Goal: Transaction & Acquisition: Book appointment/travel/reservation

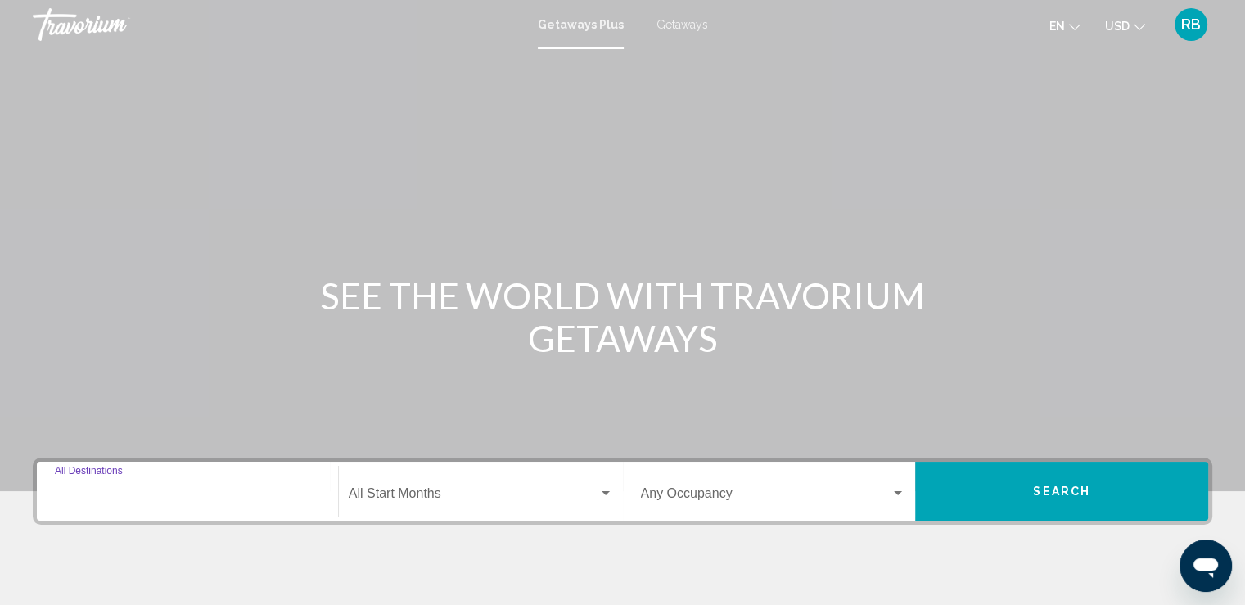
click at [110, 496] on input "Destination All Destinations" at bounding box center [187, 496] width 265 height 15
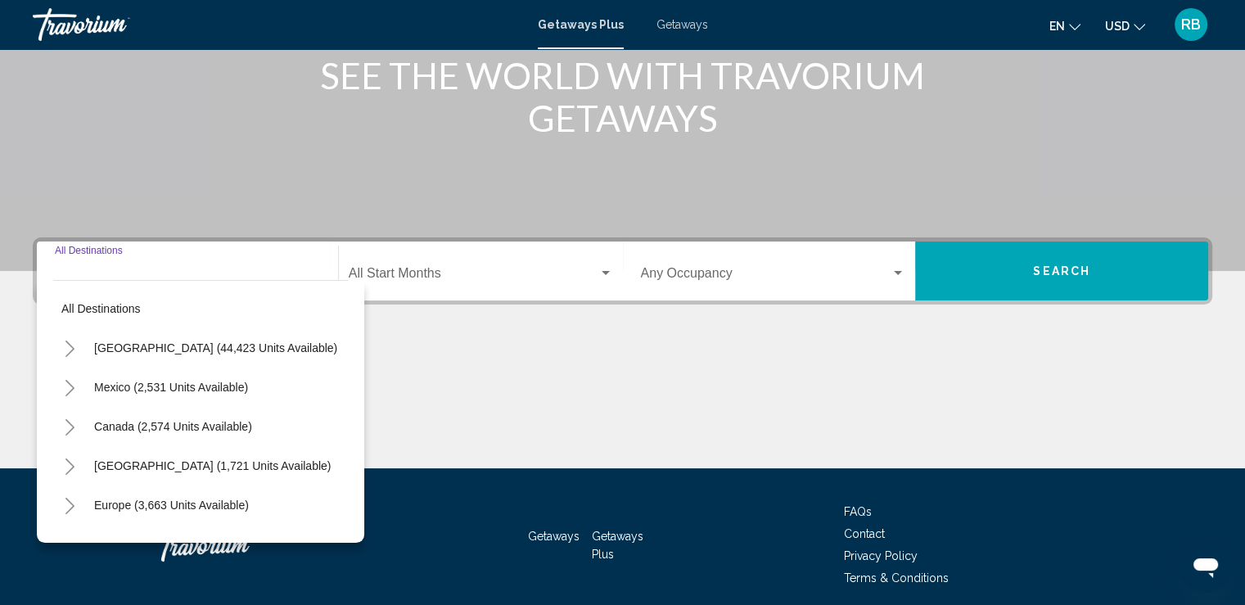
scroll to position [283, 0]
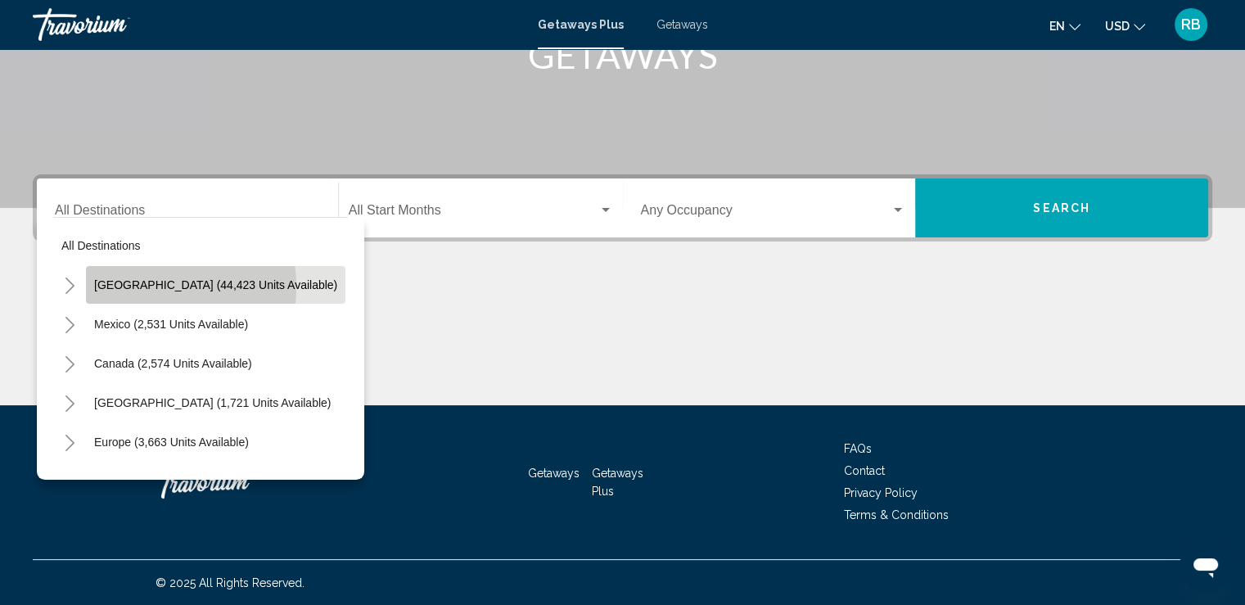
click at [135, 286] on span "United States (44,423 units available)" at bounding box center [215, 284] width 243 height 13
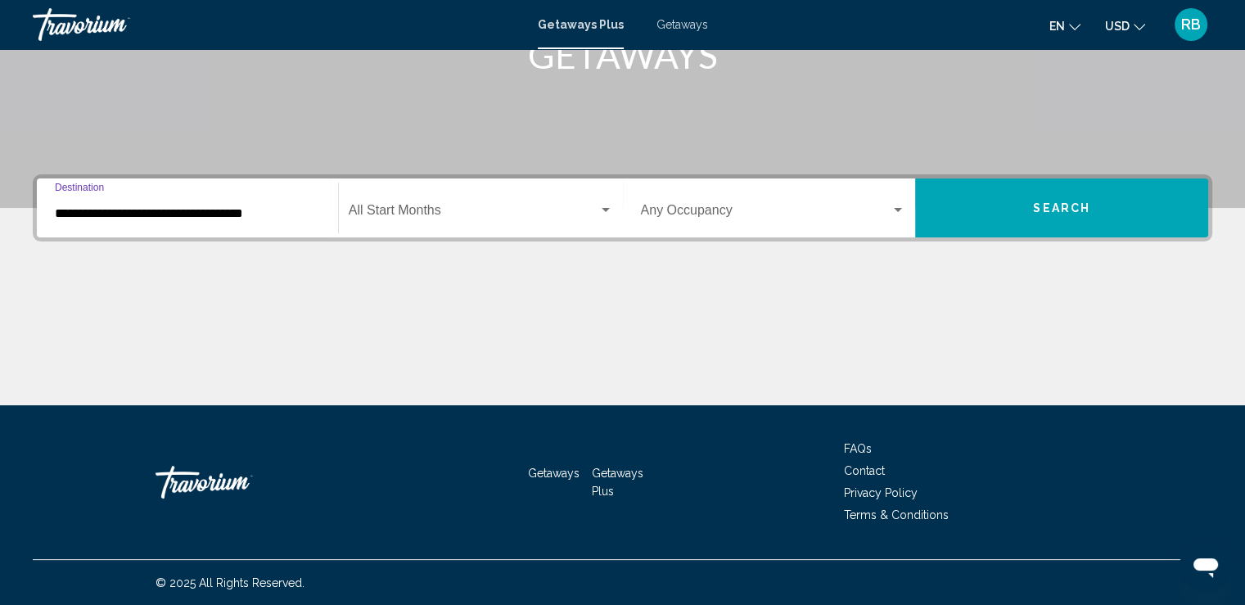
click at [225, 210] on input "**********" at bounding box center [187, 213] width 265 height 15
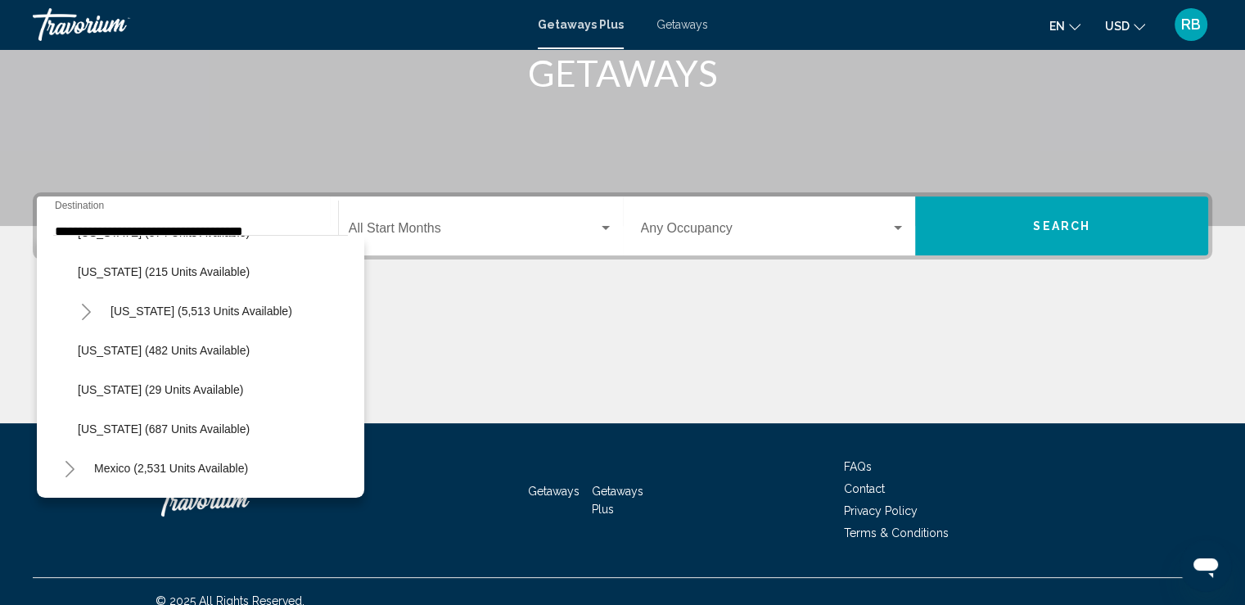
scroll to position [1493, 0]
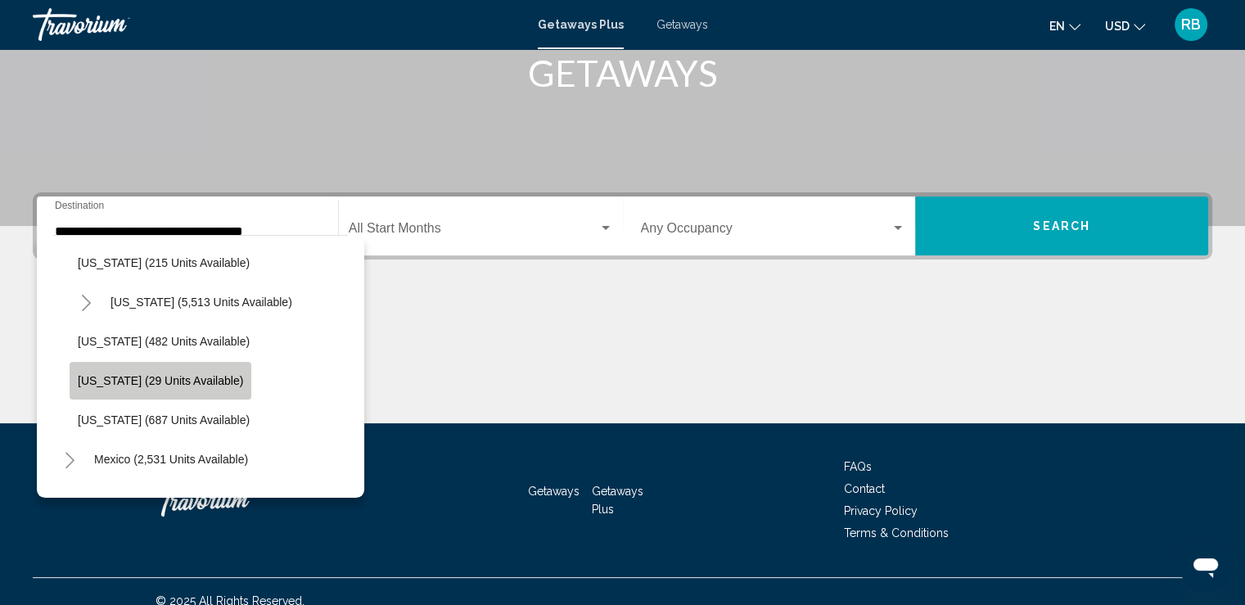
click at [223, 378] on span "West Virginia (29 units available)" at bounding box center [160, 380] width 165 height 13
type input "**********"
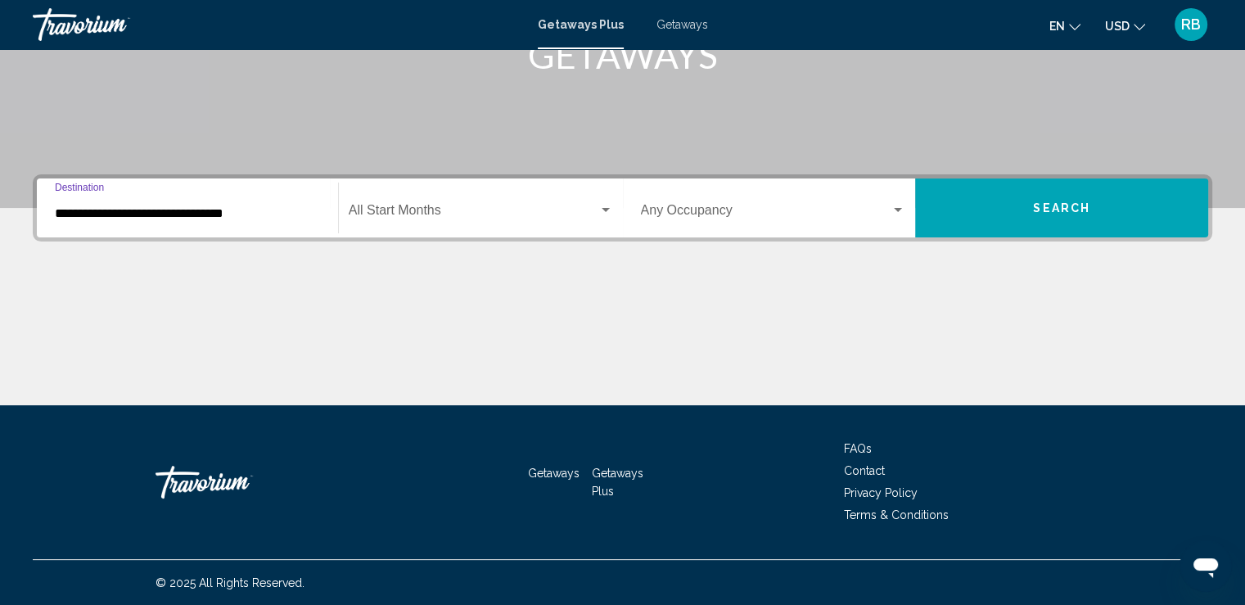
click at [1051, 202] on span "Search" at bounding box center [1061, 208] width 57 height 13
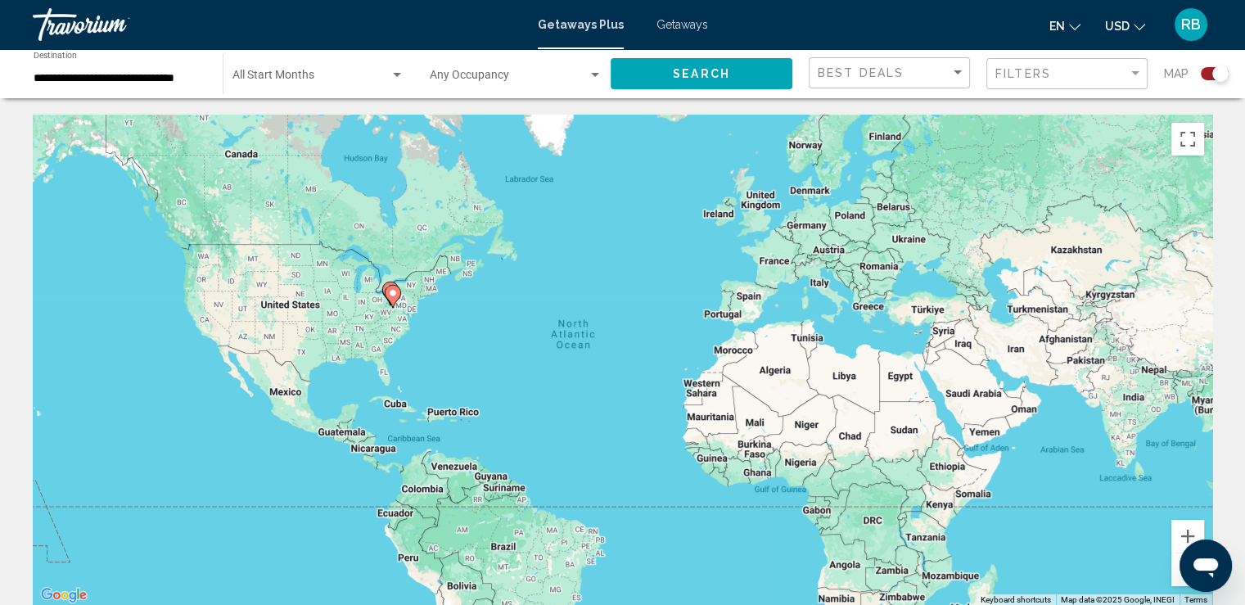
click at [393, 294] on image "Main content" at bounding box center [393, 293] width 10 height 10
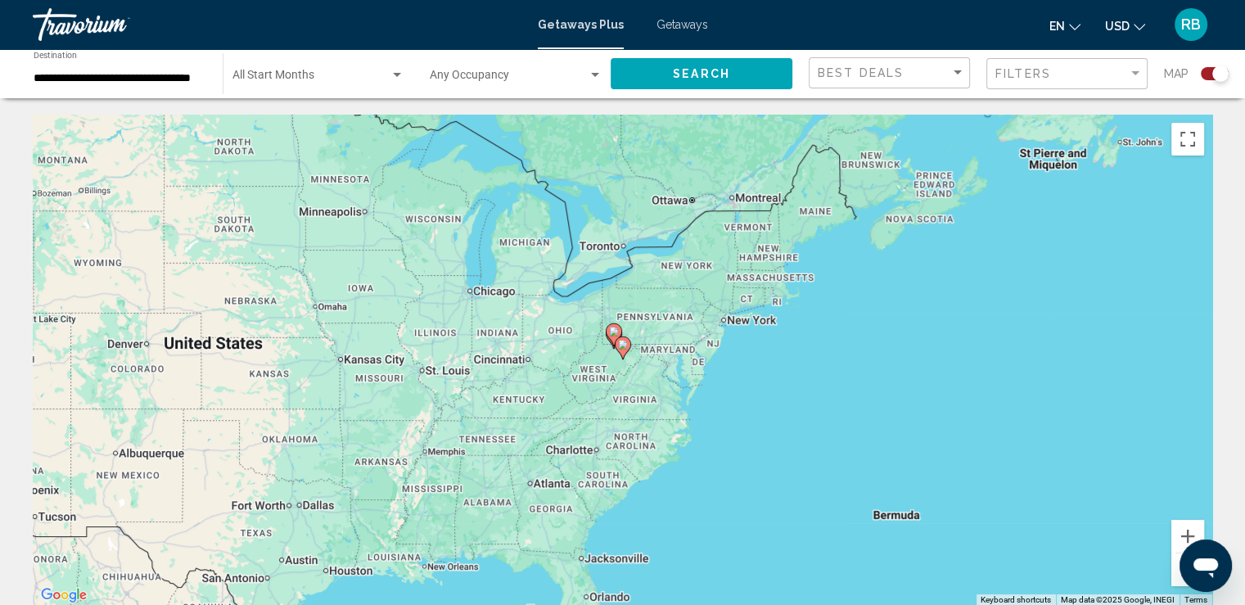
click at [619, 346] on image "Main content" at bounding box center [623, 345] width 10 height 10
type input "**********"
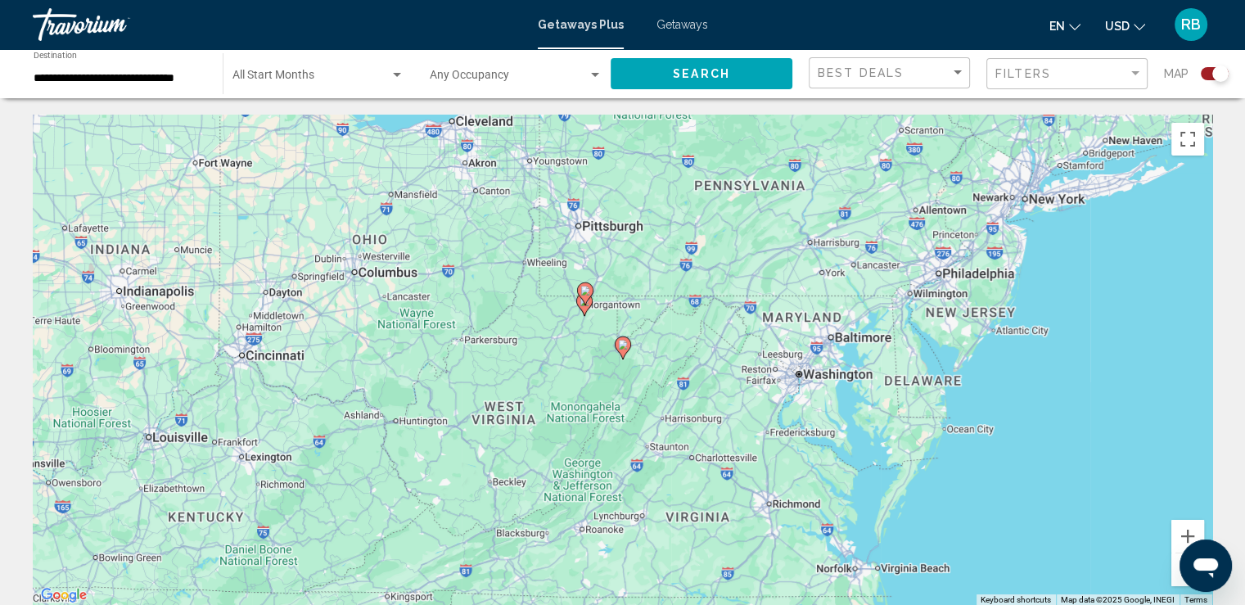
click at [579, 306] on icon "Main content" at bounding box center [583, 304] width 15 height 21
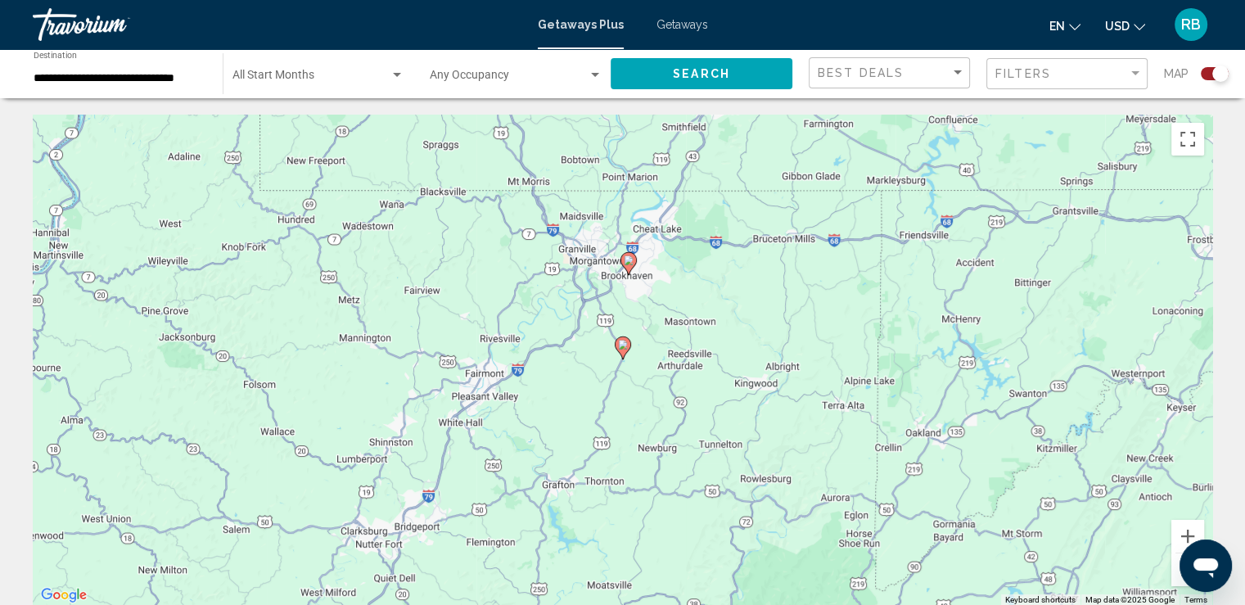
click at [632, 261] on image "Main content" at bounding box center [628, 260] width 10 height 10
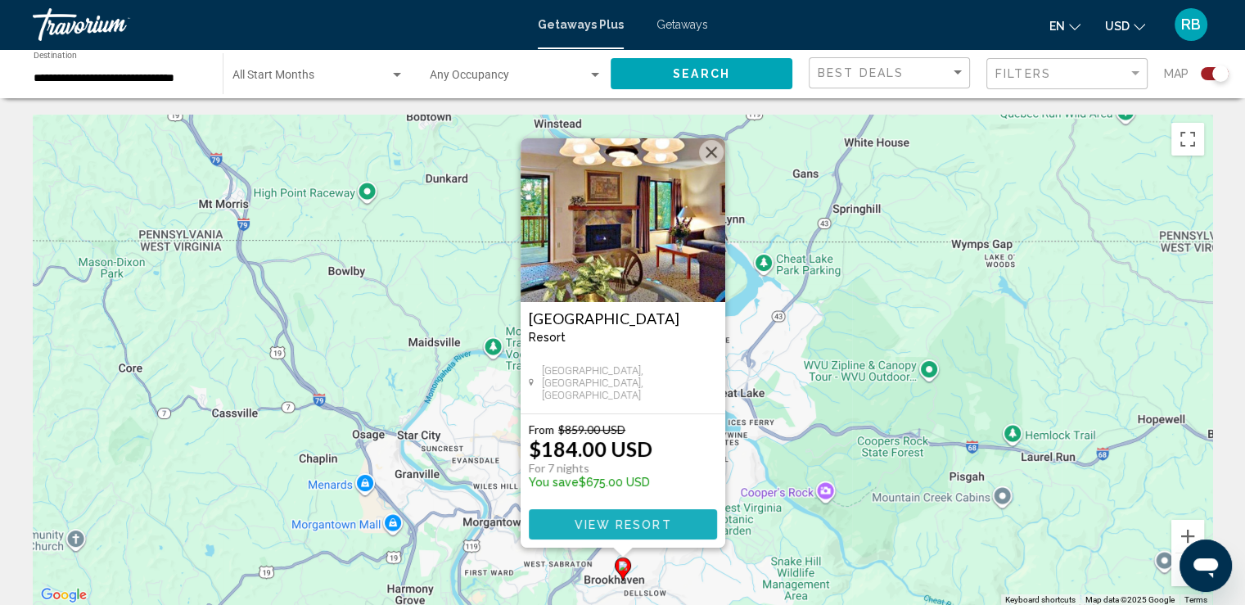
click at [680, 519] on button "View Resort" at bounding box center [623, 524] width 188 height 30
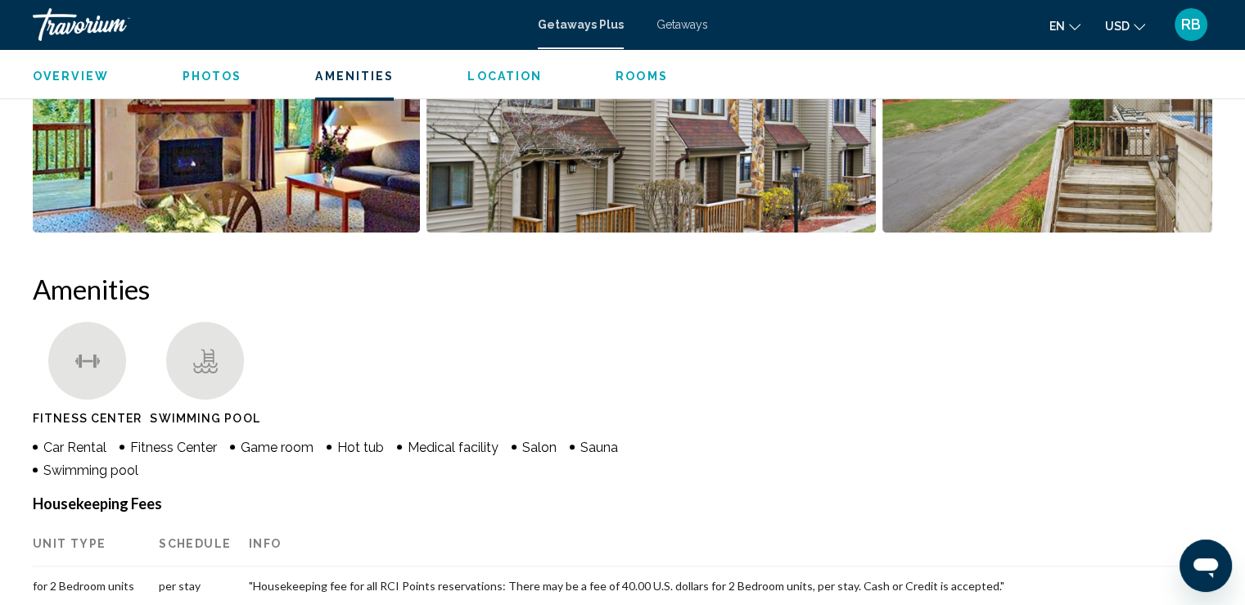
scroll to position [677, 0]
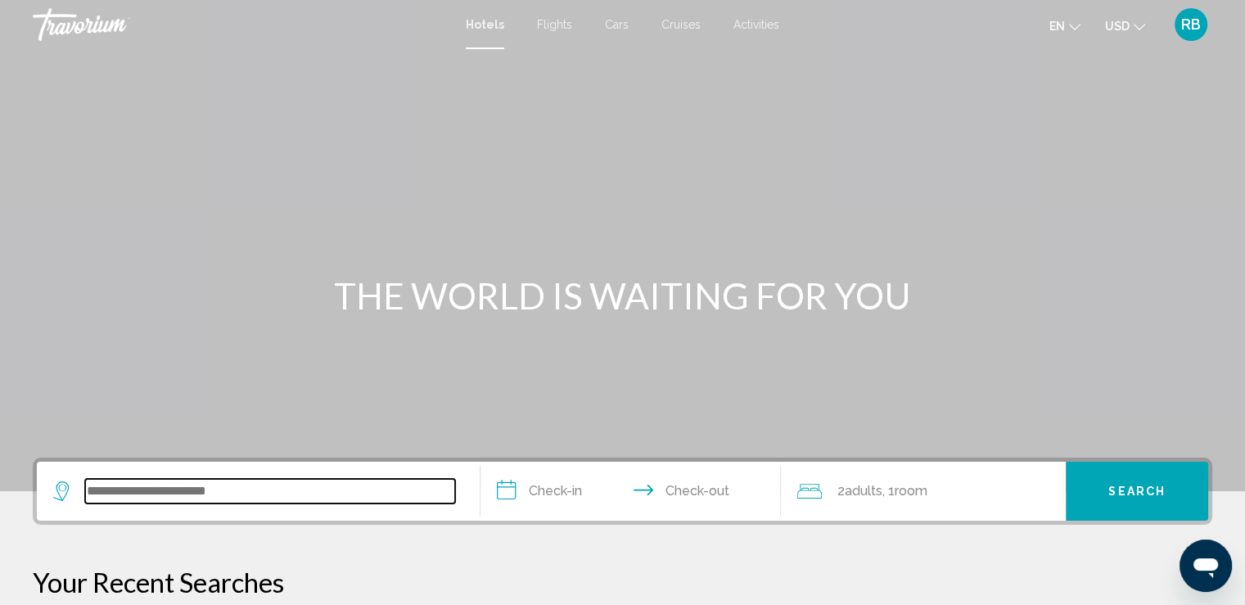
click at [121, 497] on input "Search widget" at bounding box center [270, 491] width 370 height 25
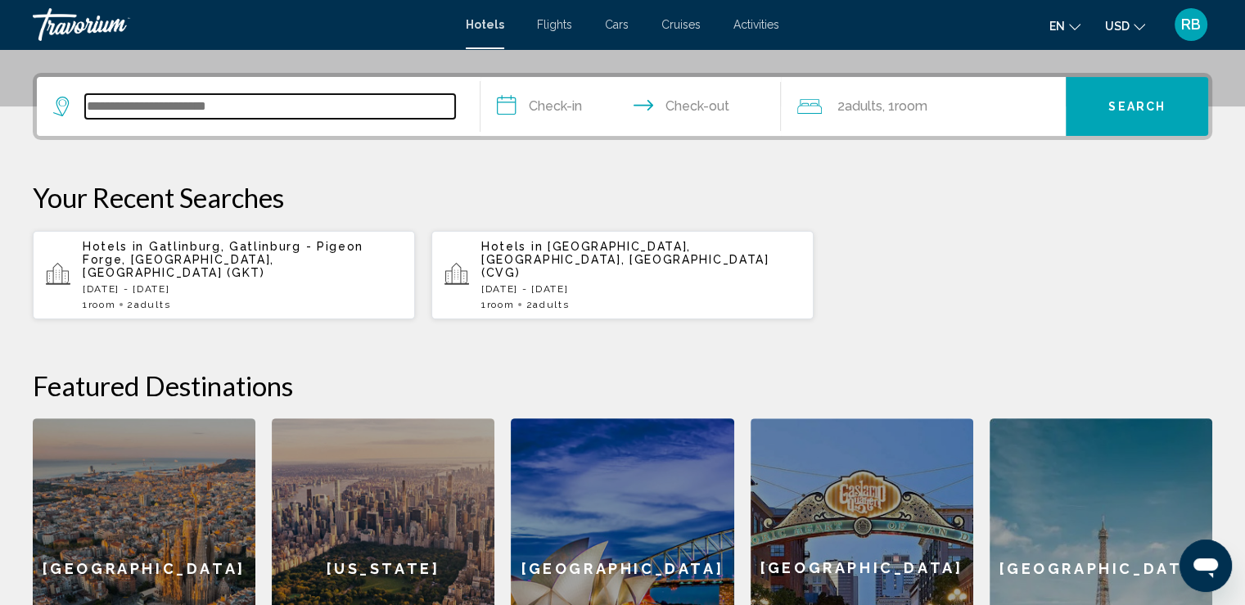
scroll to position [403, 0]
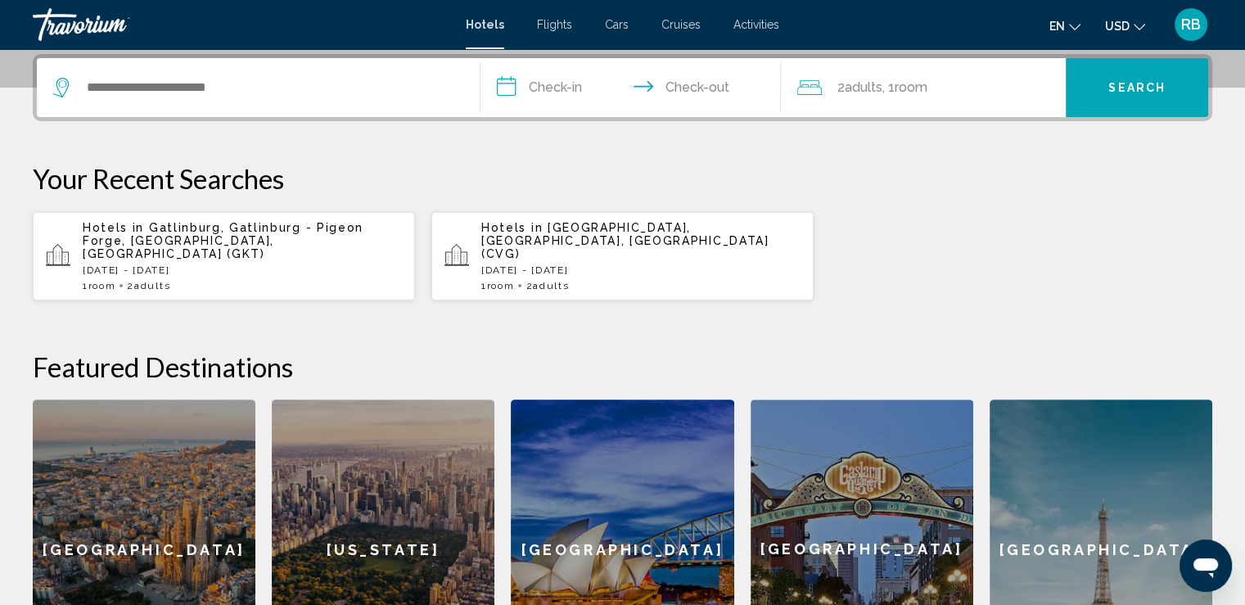
click at [416, 467] on div "[US_STATE]" at bounding box center [383, 548] width 223 height 299
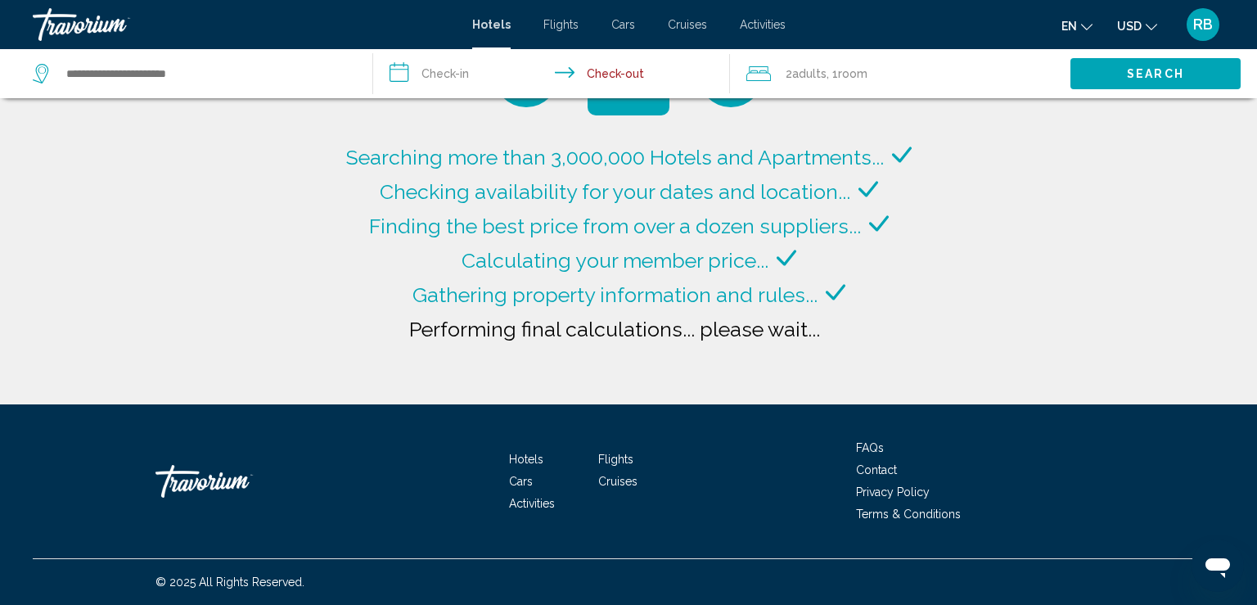
type input "**********"
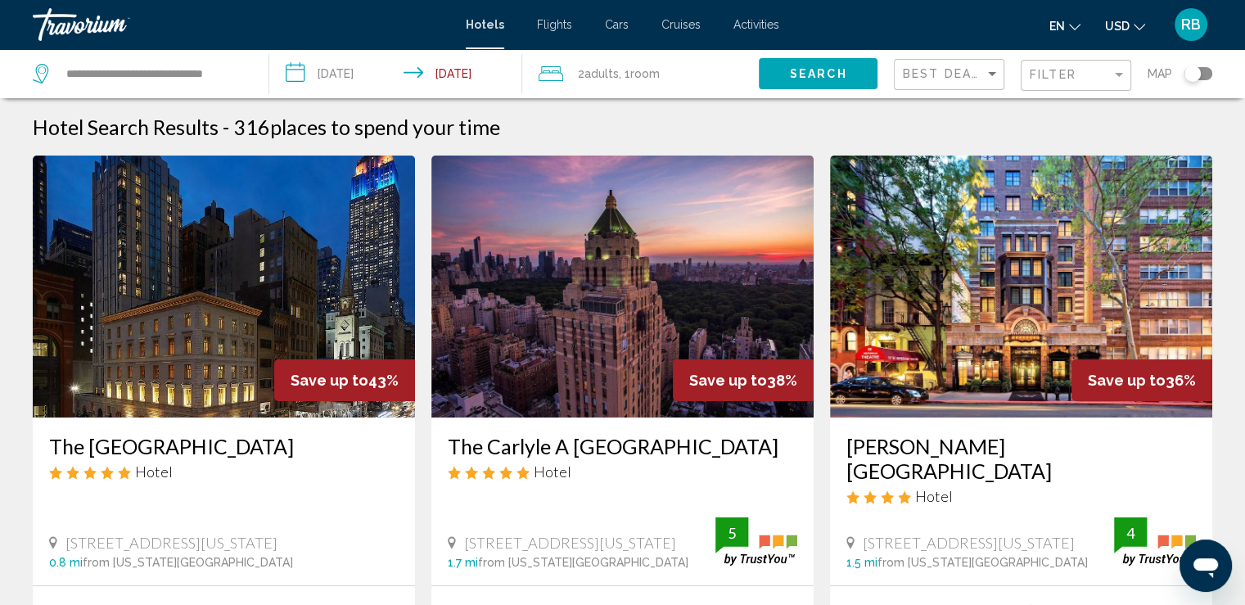
click at [293, 74] on input "**********" at bounding box center [398, 76] width 259 height 54
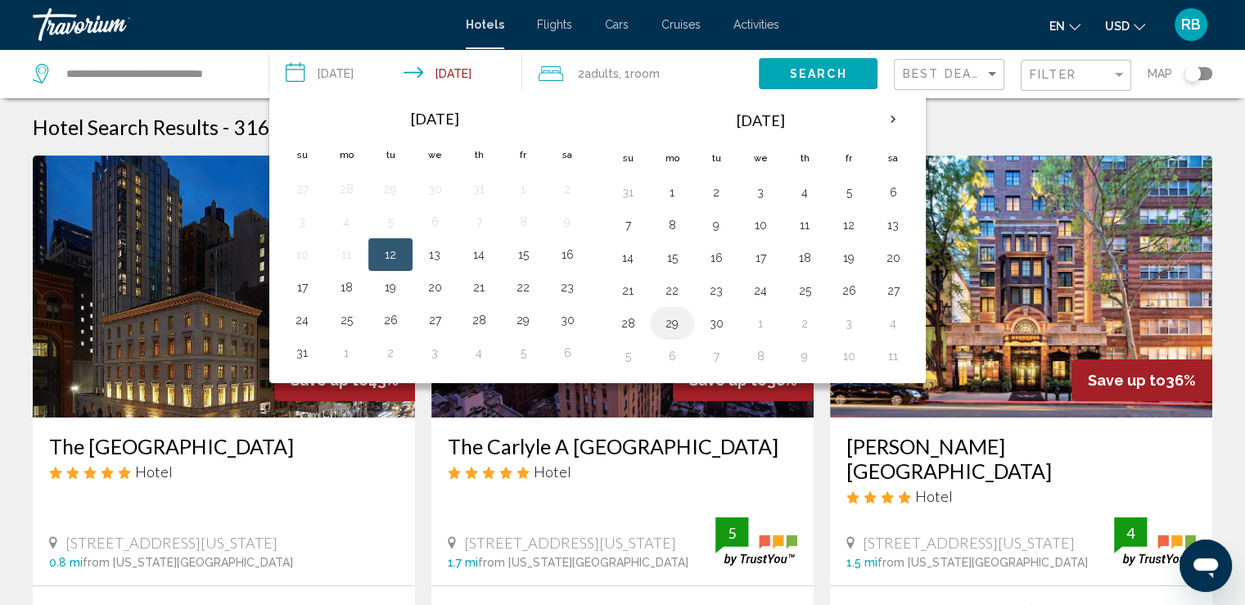
click at [668, 320] on button "29" at bounding box center [672, 323] width 26 height 23
click at [844, 322] on button "3" at bounding box center [848, 323] width 26 height 23
type input "**********"
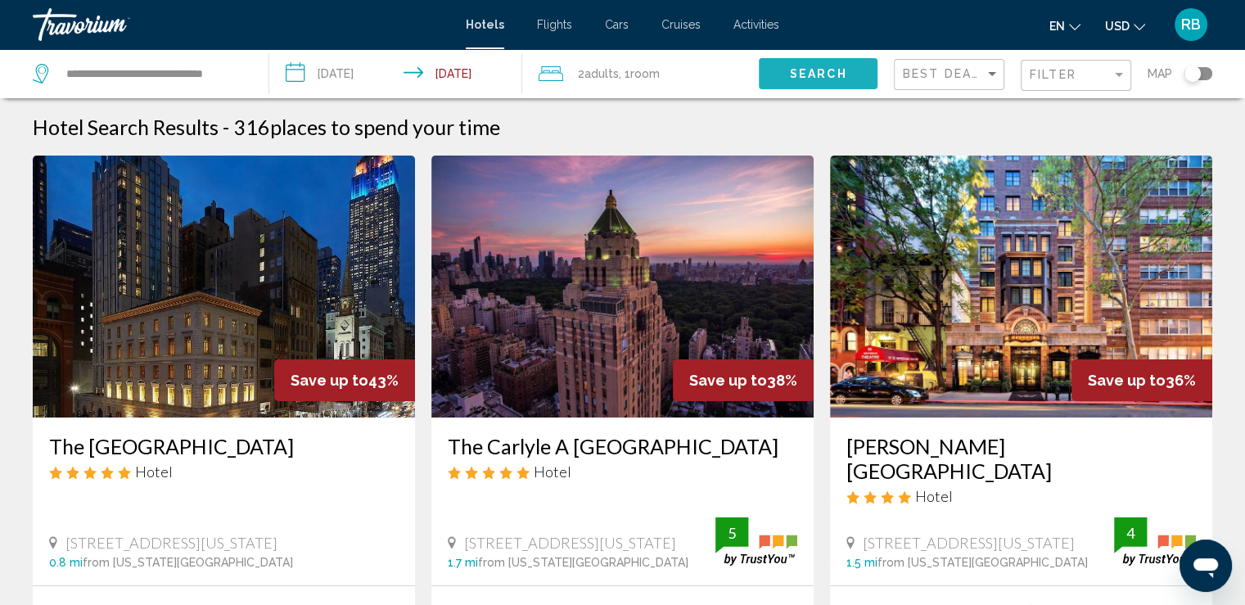
click at [802, 78] on span "Search" at bounding box center [818, 74] width 57 height 13
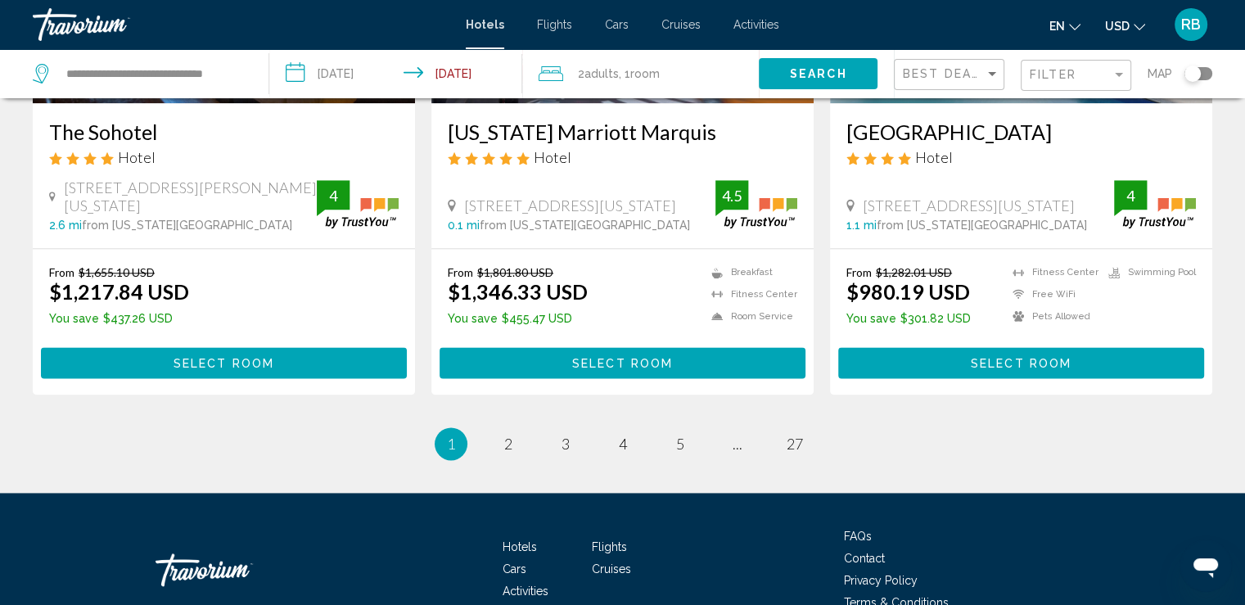
scroll to position [2199, 0]
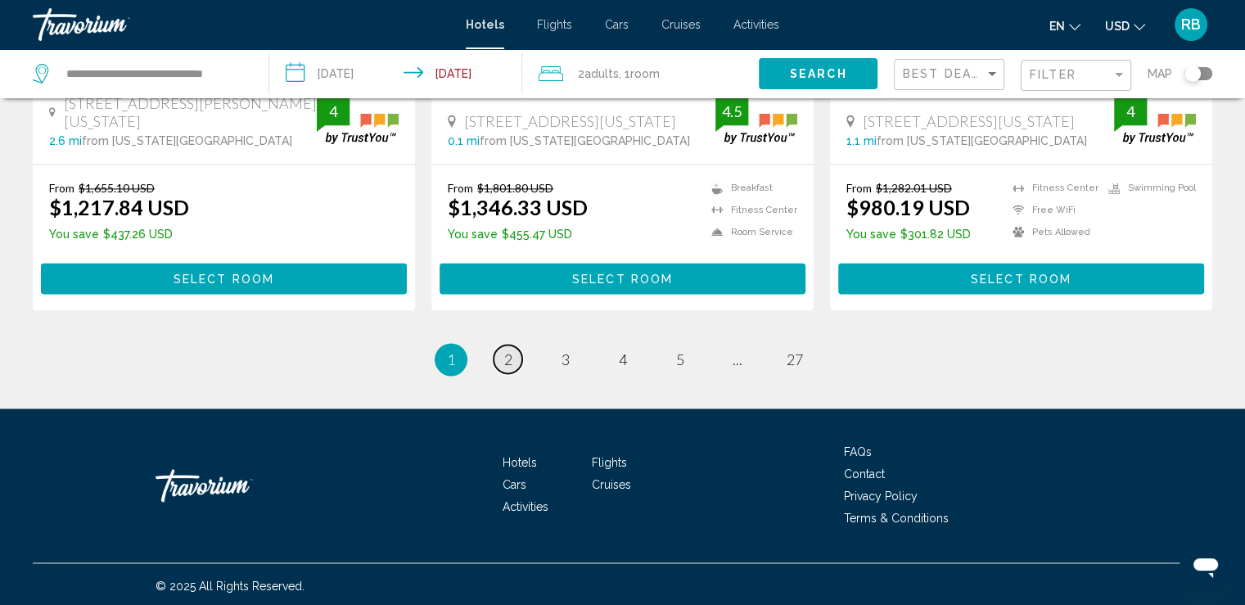
click at [512, 357] on link "page 2" at bounding box center [507, 358] width 29 height 29
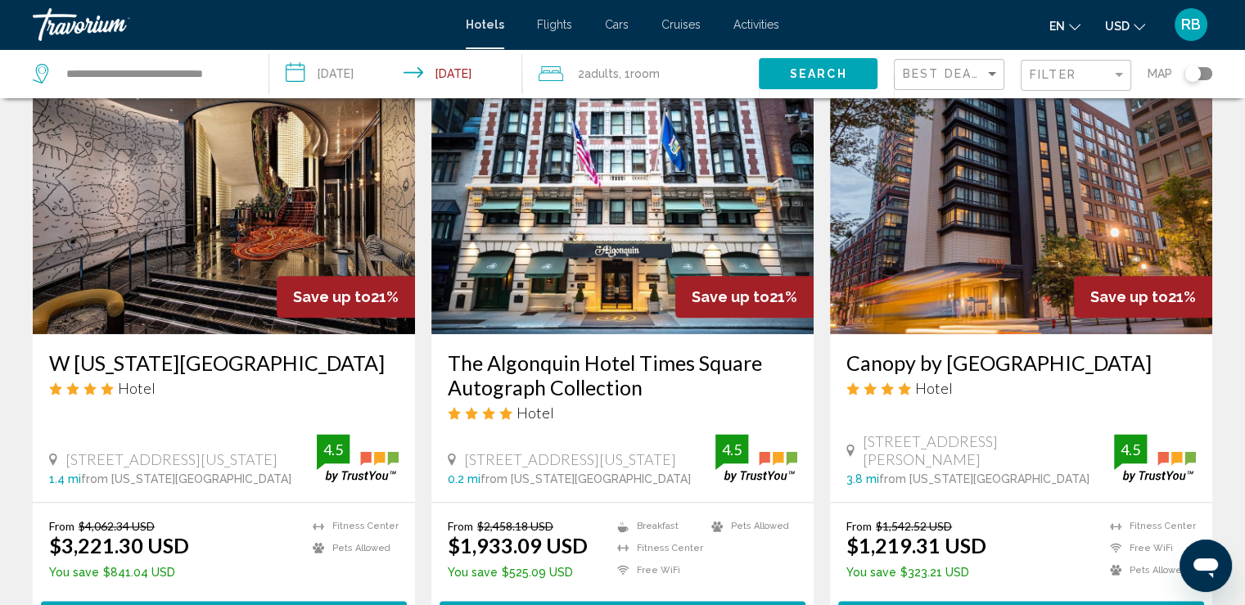
scroll to position [2014, 0]
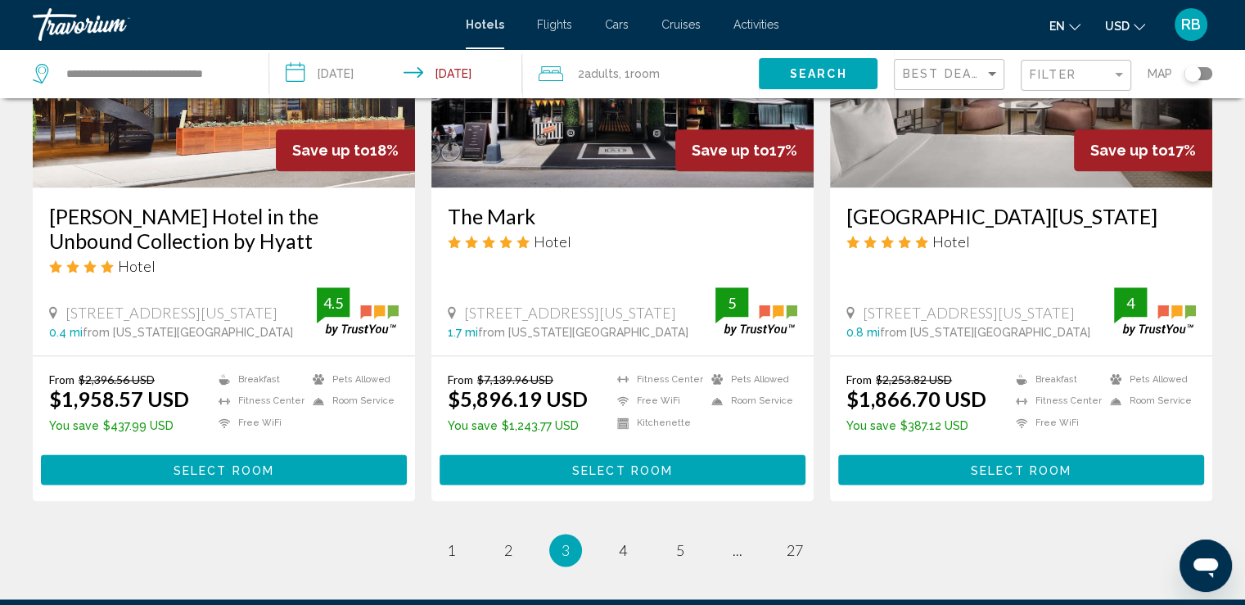
scroll to position [2029, 0]
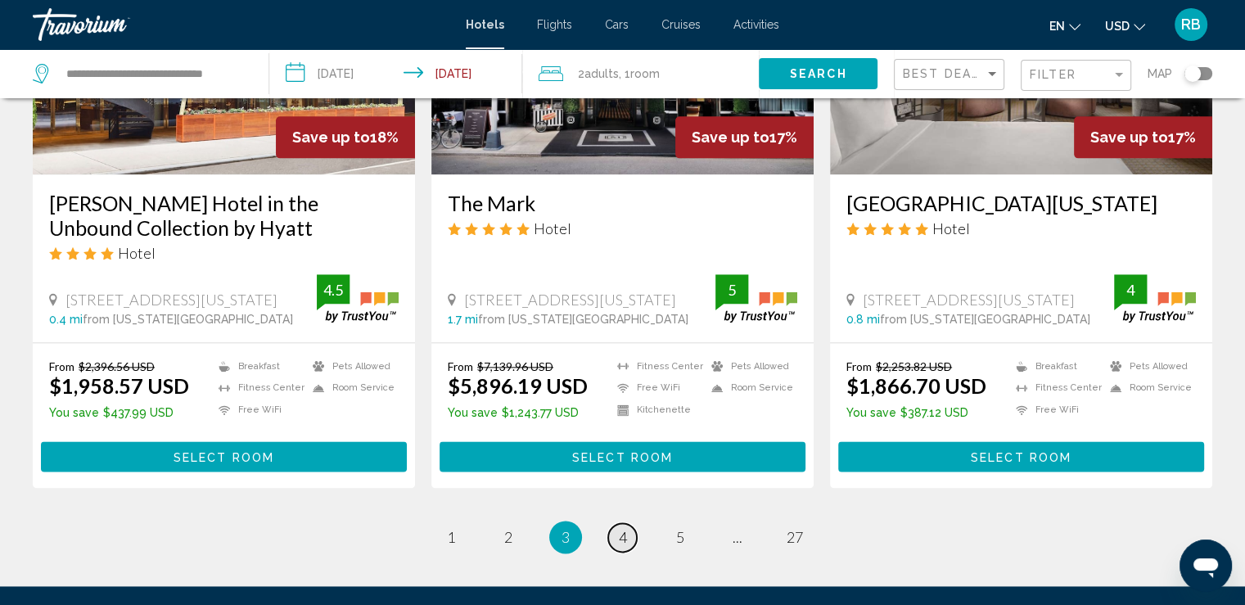
click at [623, 528] on span "4" at bounding box center [623, 537] width 8 height 18
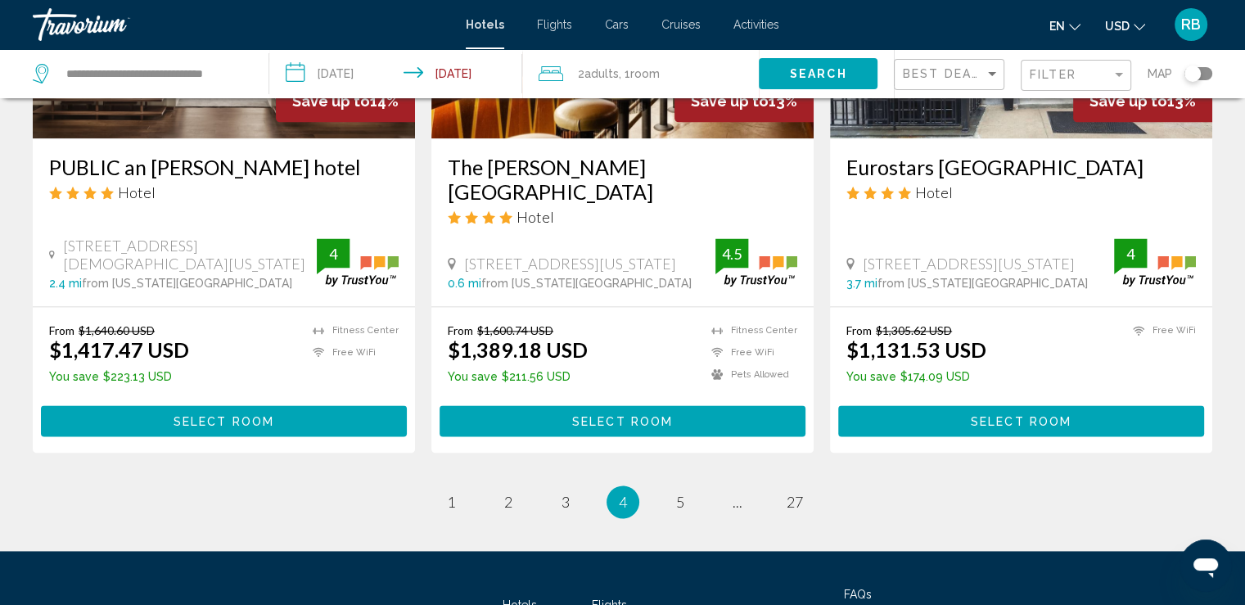
scroll to position [2103, 0]
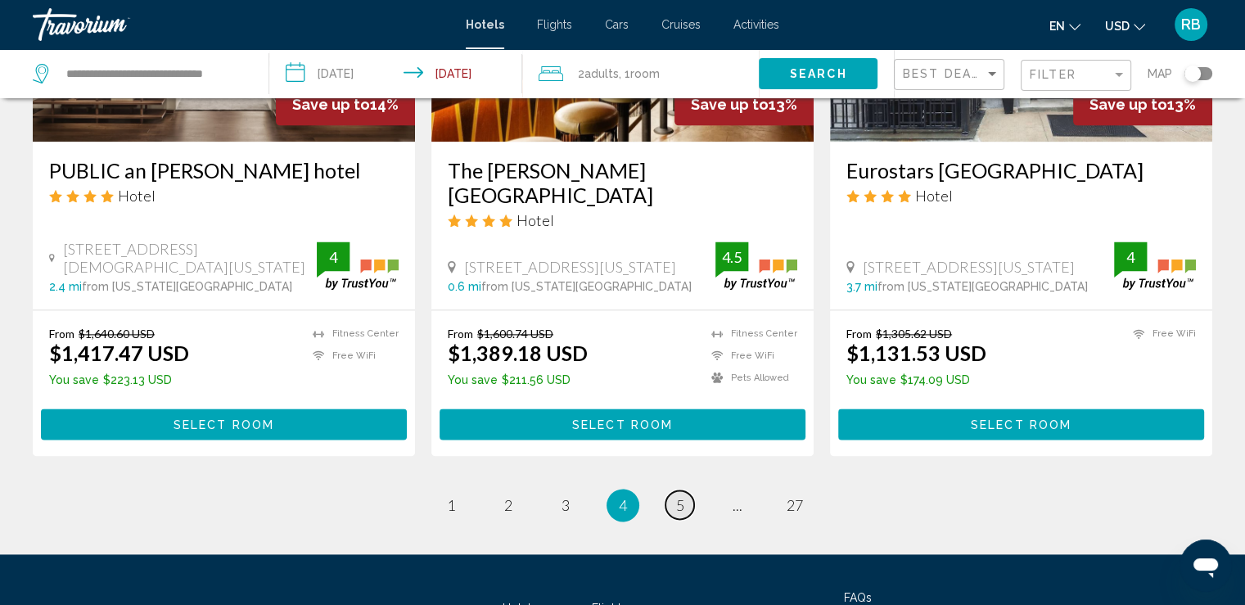
click at [681, 496] on span "5" at bounding box center [680, 505] width 8 height 18
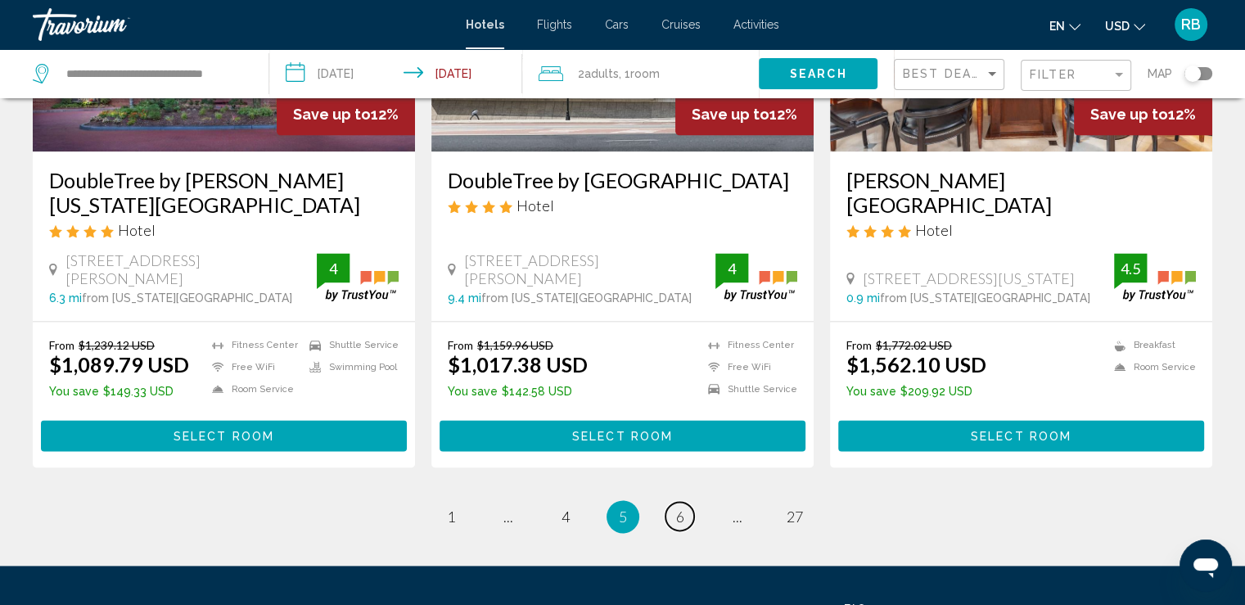
scroll to position [2094, 0]
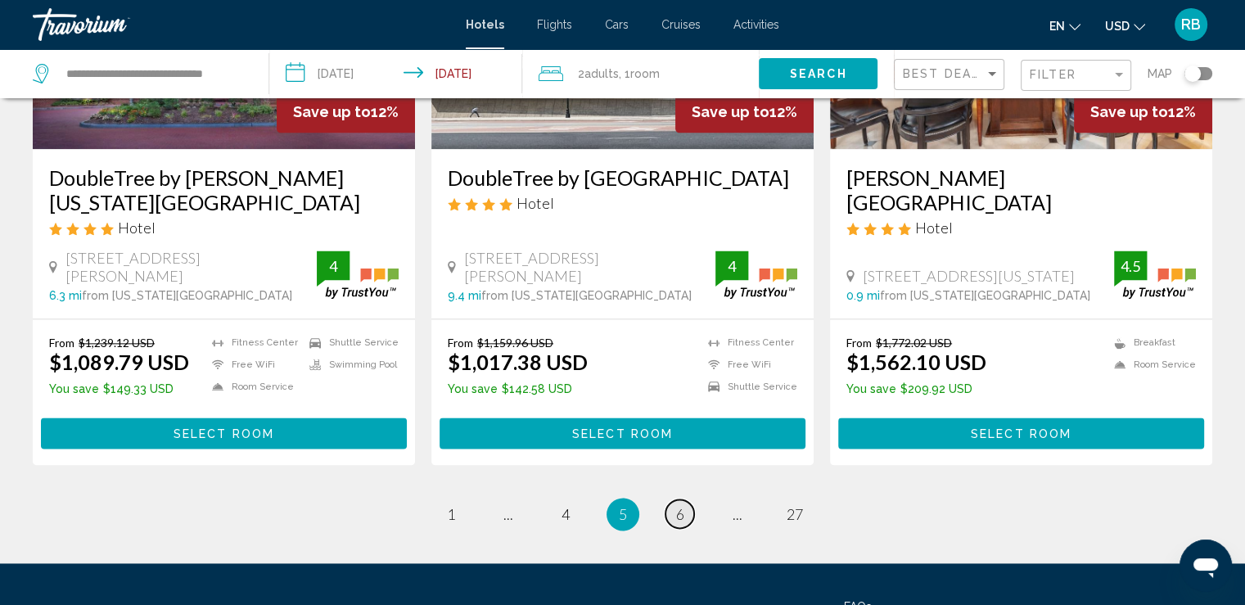
click at [677, 505] on span "6" at bounding box center [680, 514] width 8 height 18
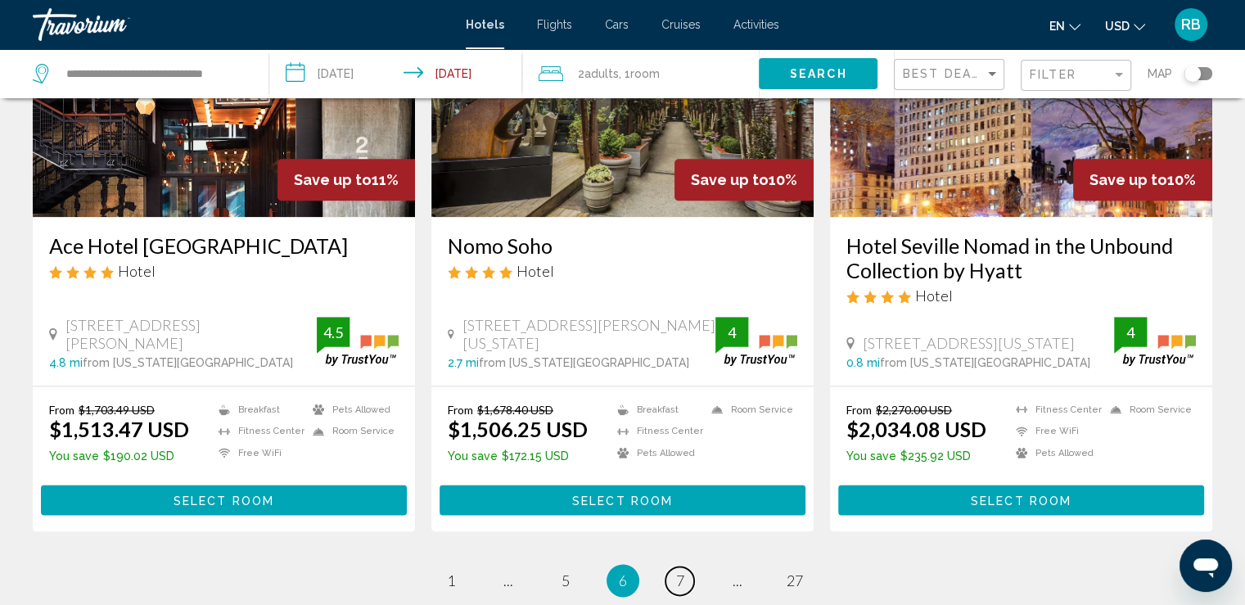
scroll to position [2029, 0]
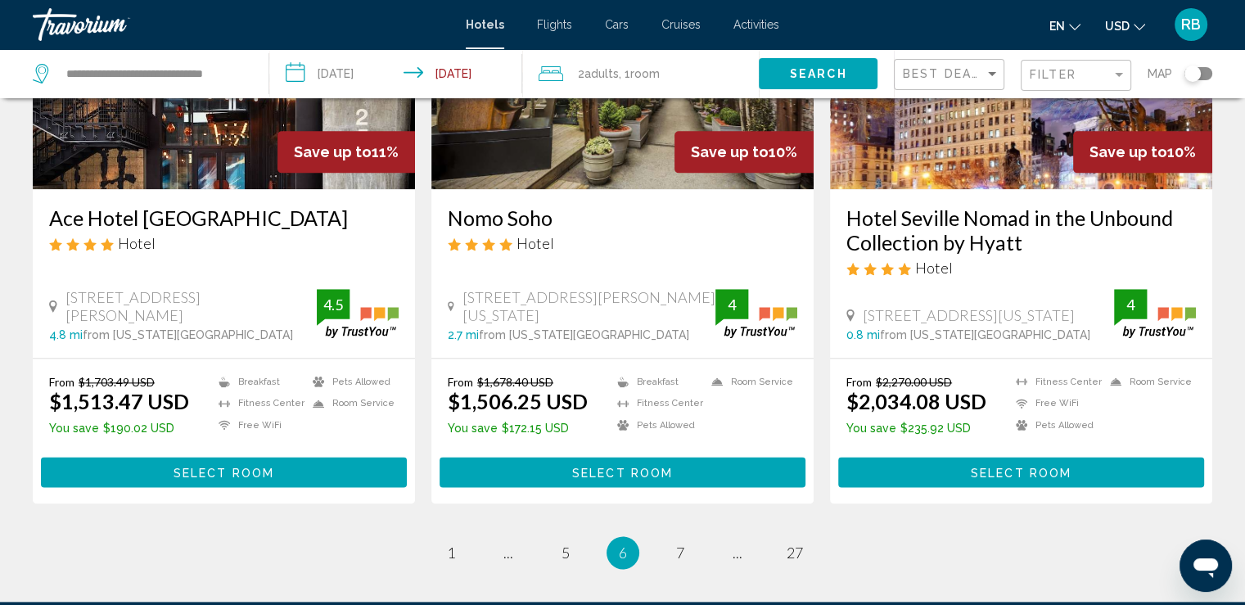
click at [677, 543] on span "7" at bounding box center [680, 552] width 8 height 18
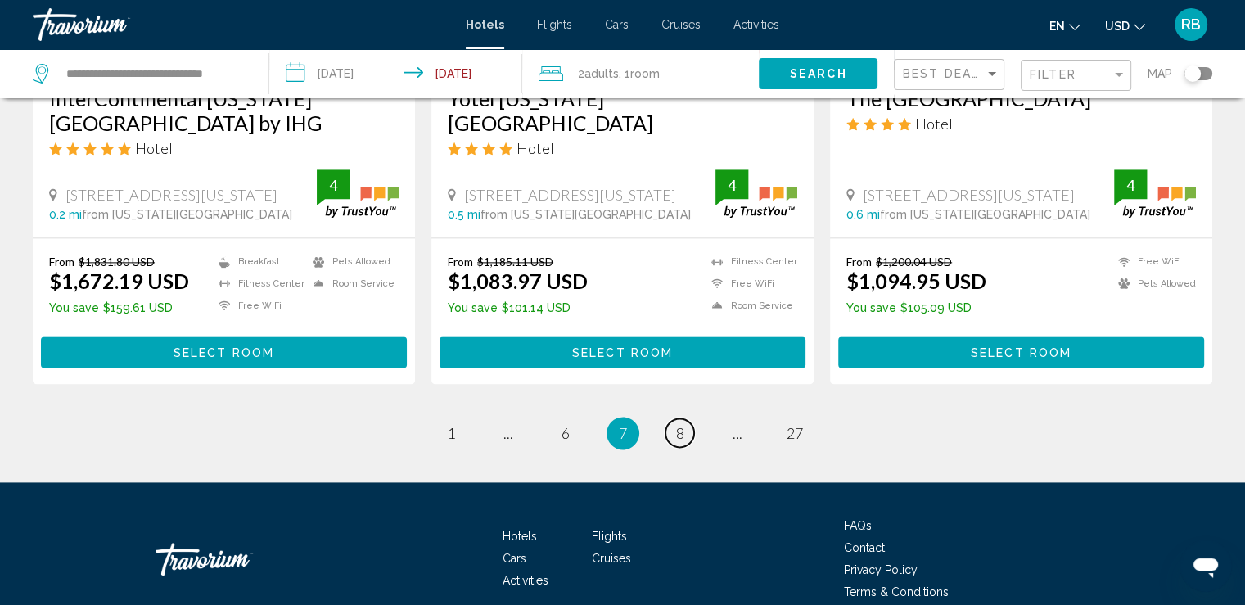
scroll to position [2164, 0]
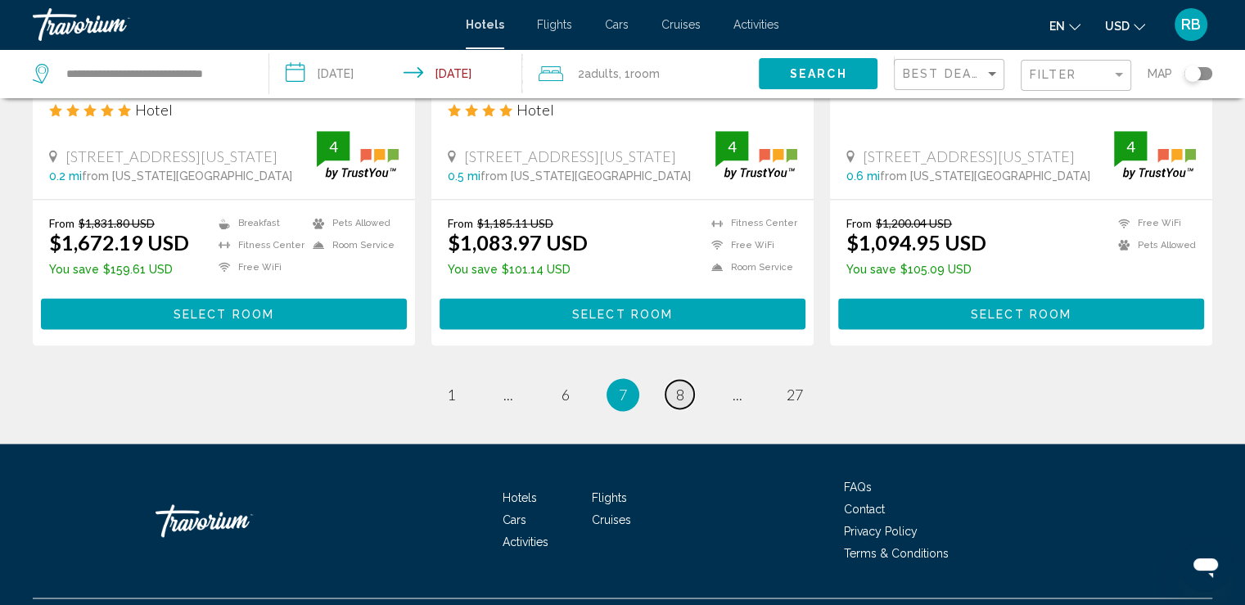
click at [673, 389] on link "page 8" at bounding box center [679, 394] width 29 height 29
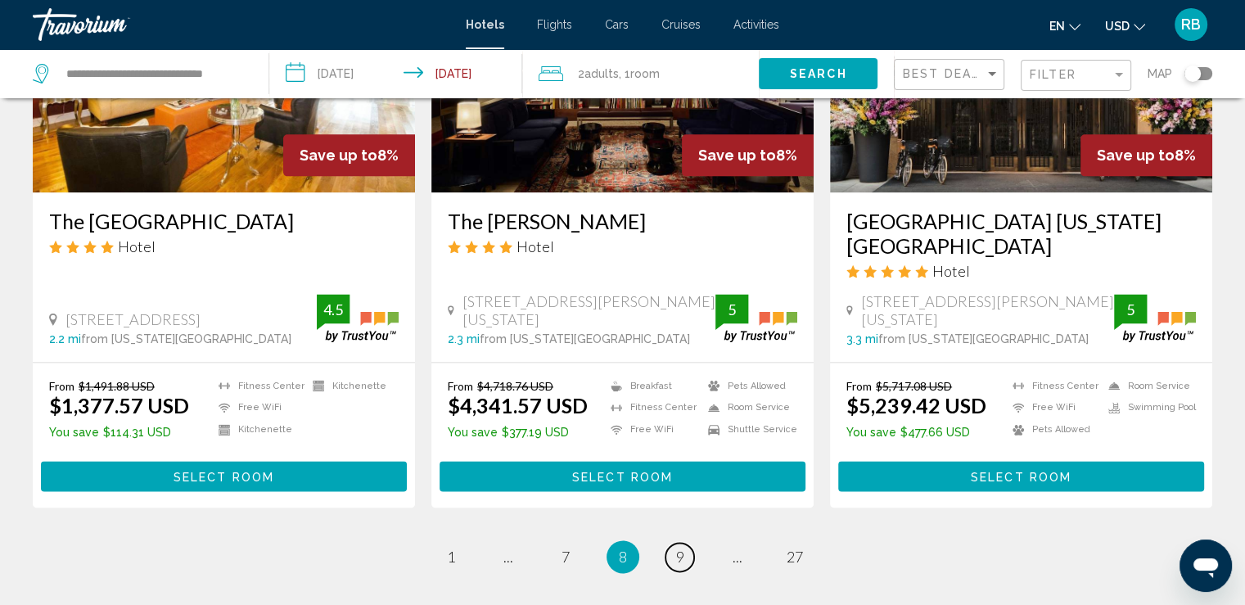
scroll to position [2078, 0]
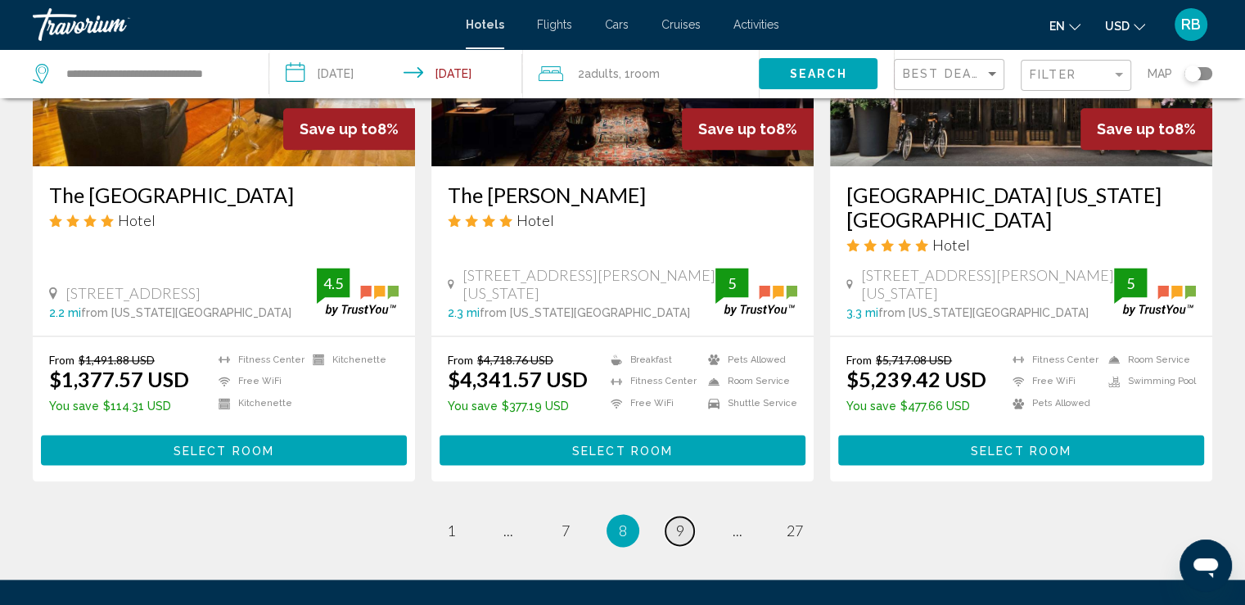
click at [684, 516] on link "page 9" at bounding box center [679, 530] width 29 height 29
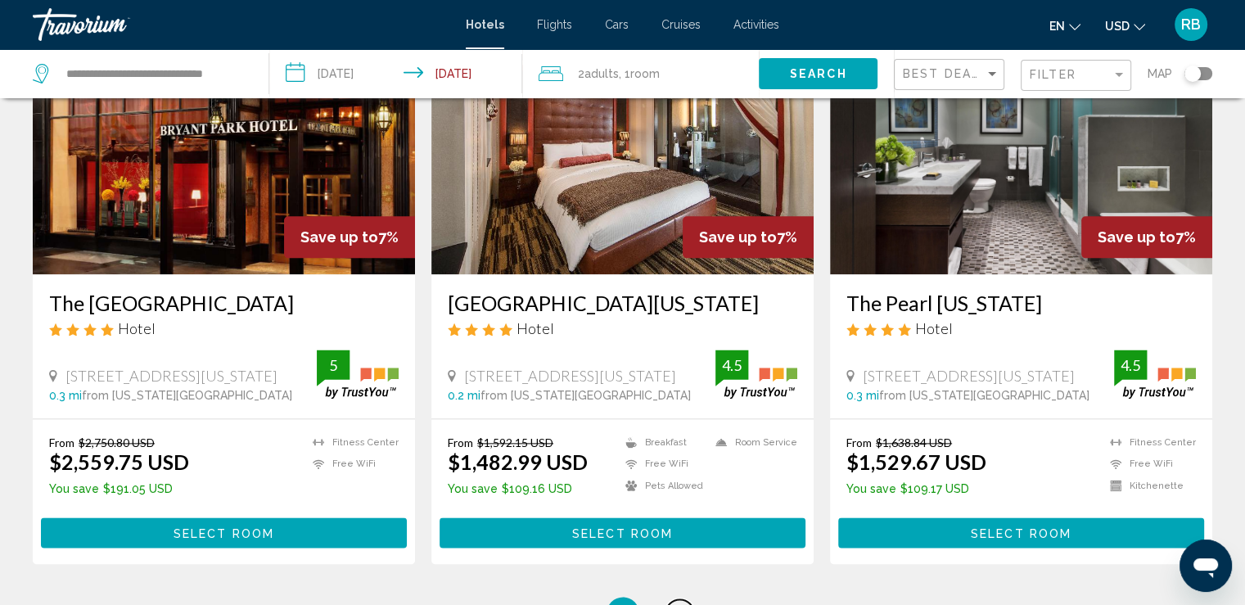
scroll to position [1990, 0]
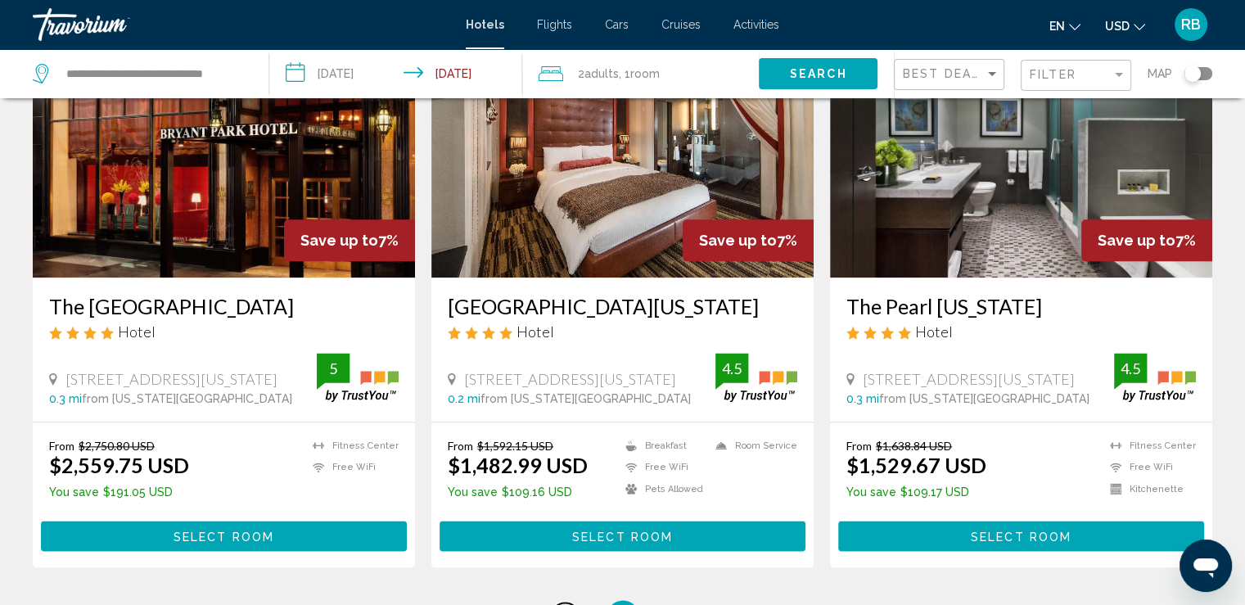
click at [569, 602] on link "page 8" at bounding box center [565, 616] width 29 height 29
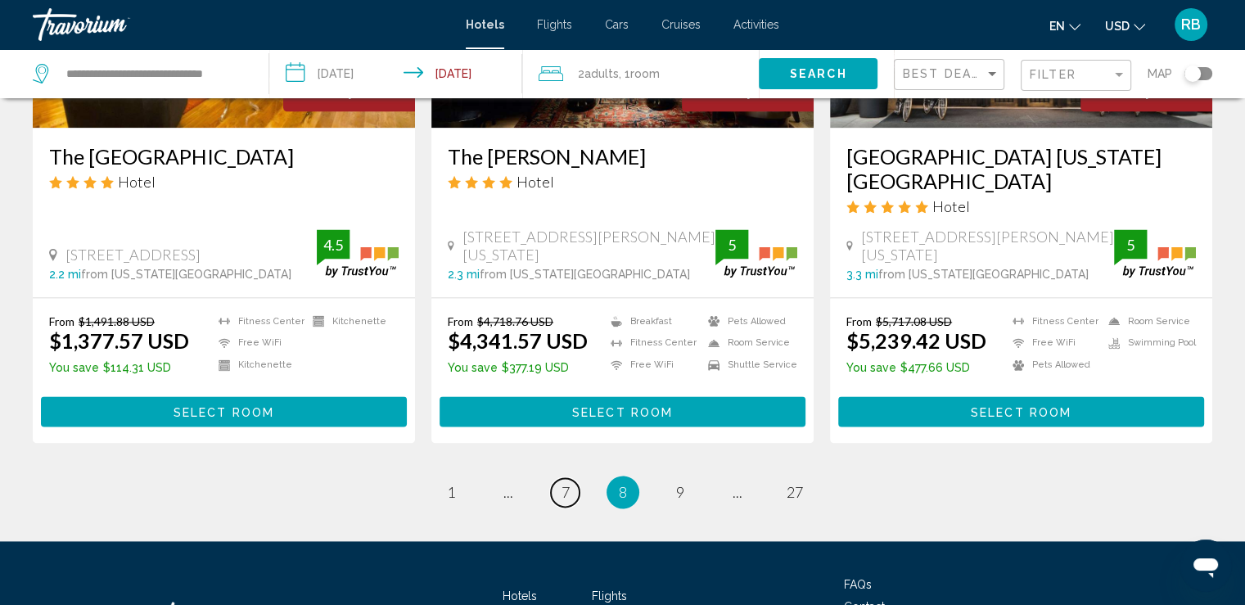
scroll to position [2100, 0]
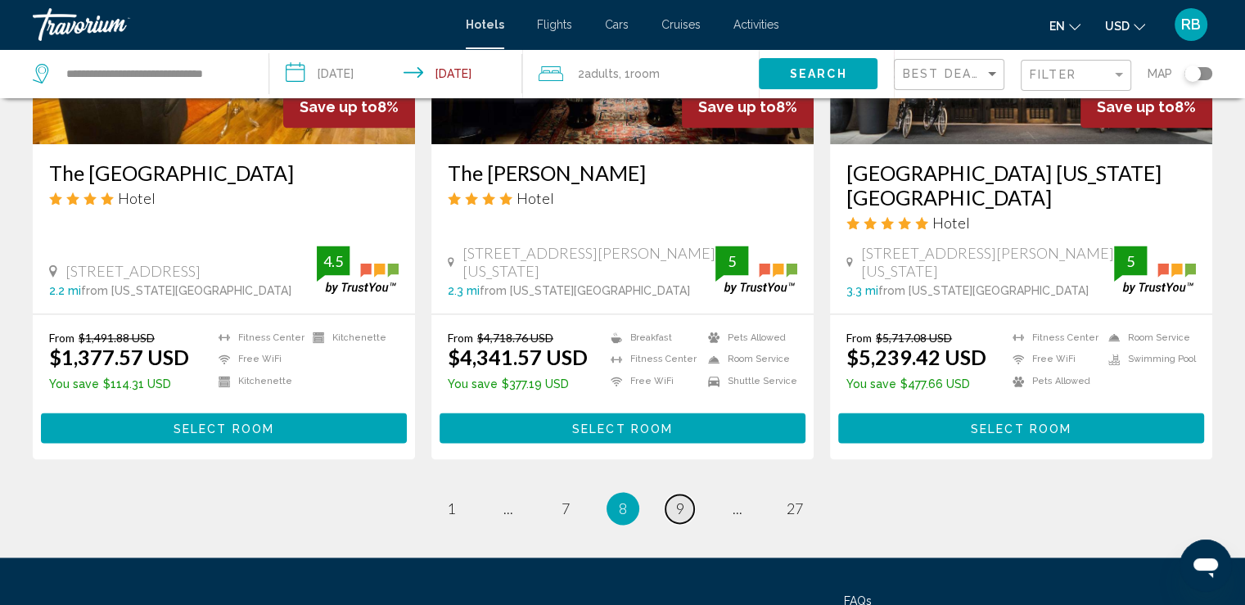
click at [674, 494] on link "page 9" at bounding box center [679, 508] width 29 height 29
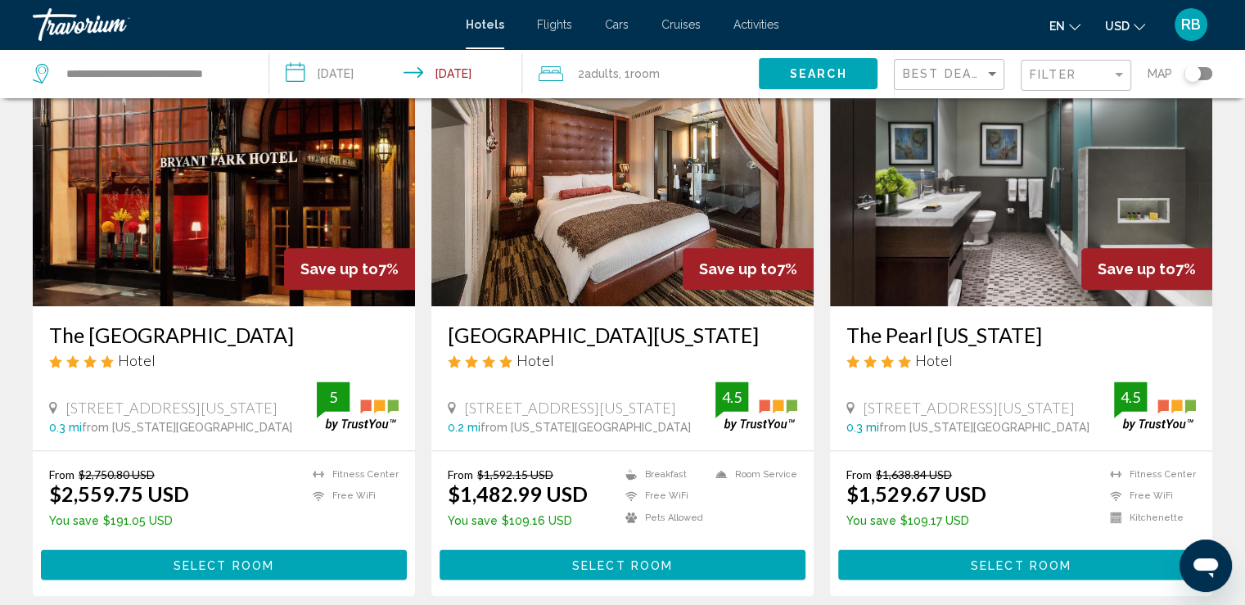
scroll to position [2006, 0]
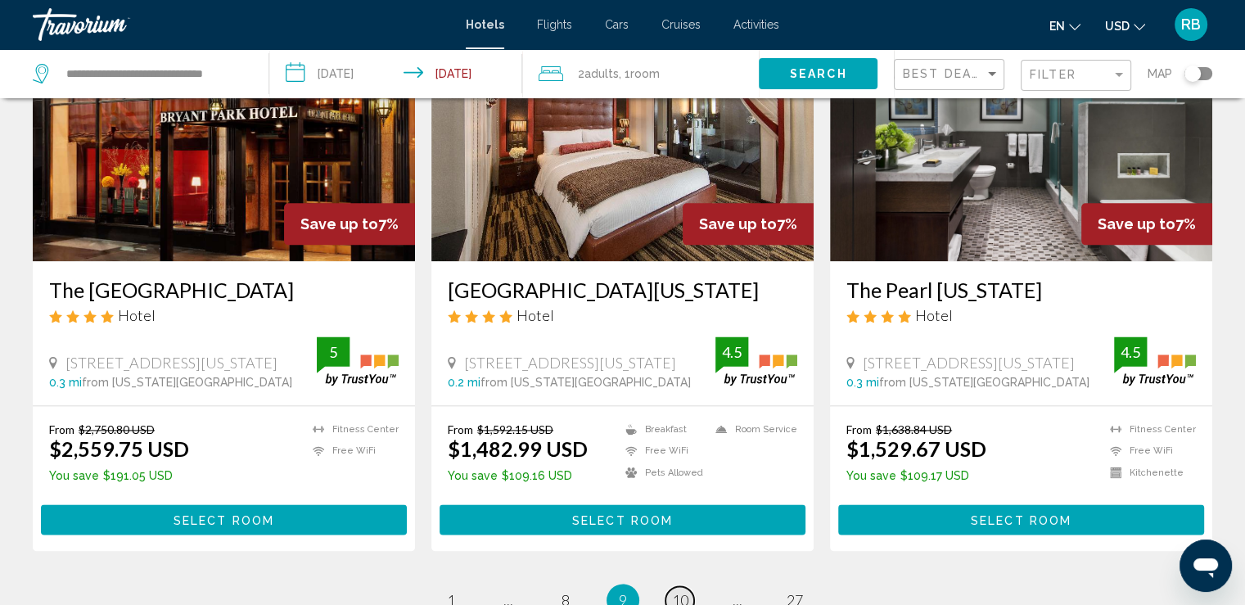
click at [682, 591] on span "10" at bounding box center [680, 600] width 16 height 18
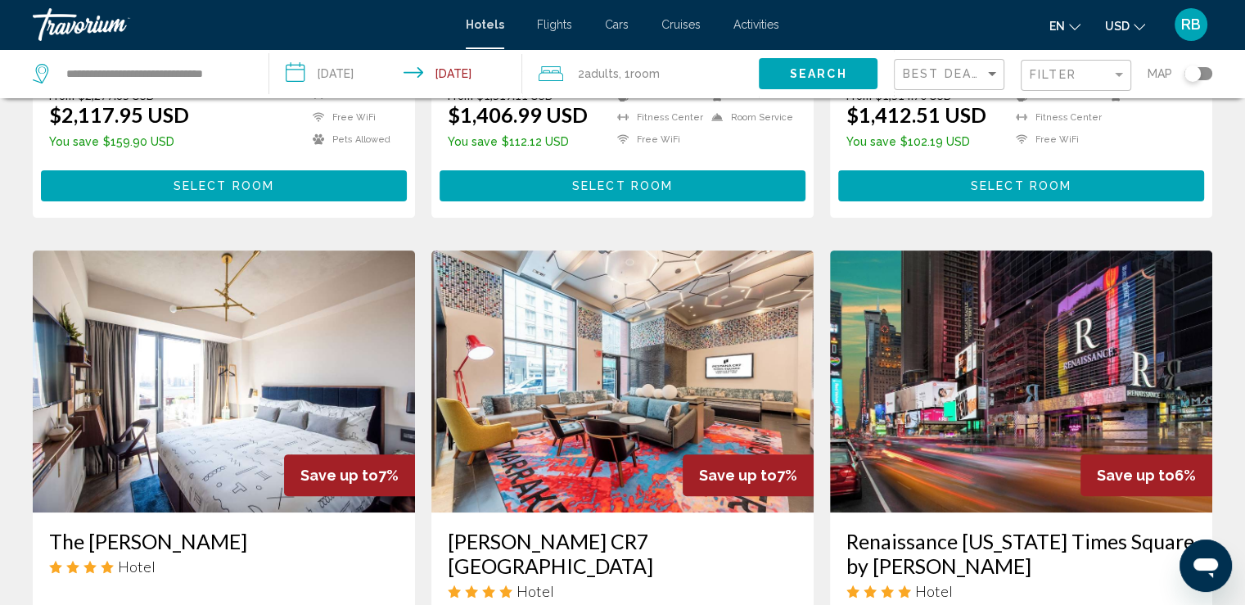
scroll to position [219, 0]
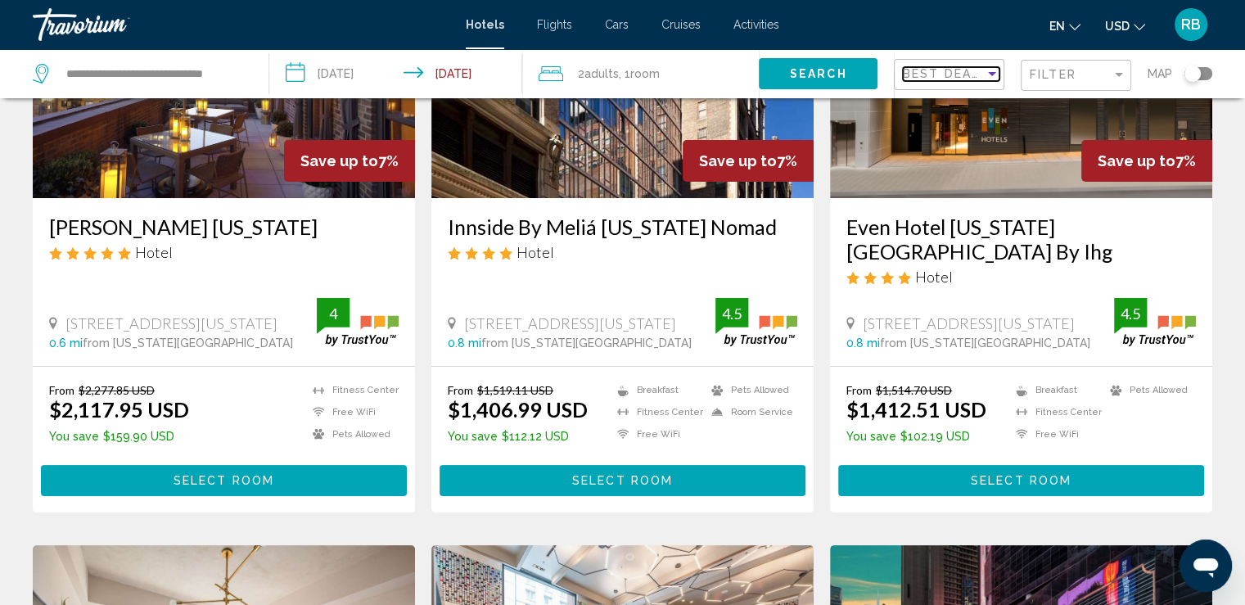
click at [963, 76] on span "Best Deals" at bounding box center [946, 73] width 86 height 13
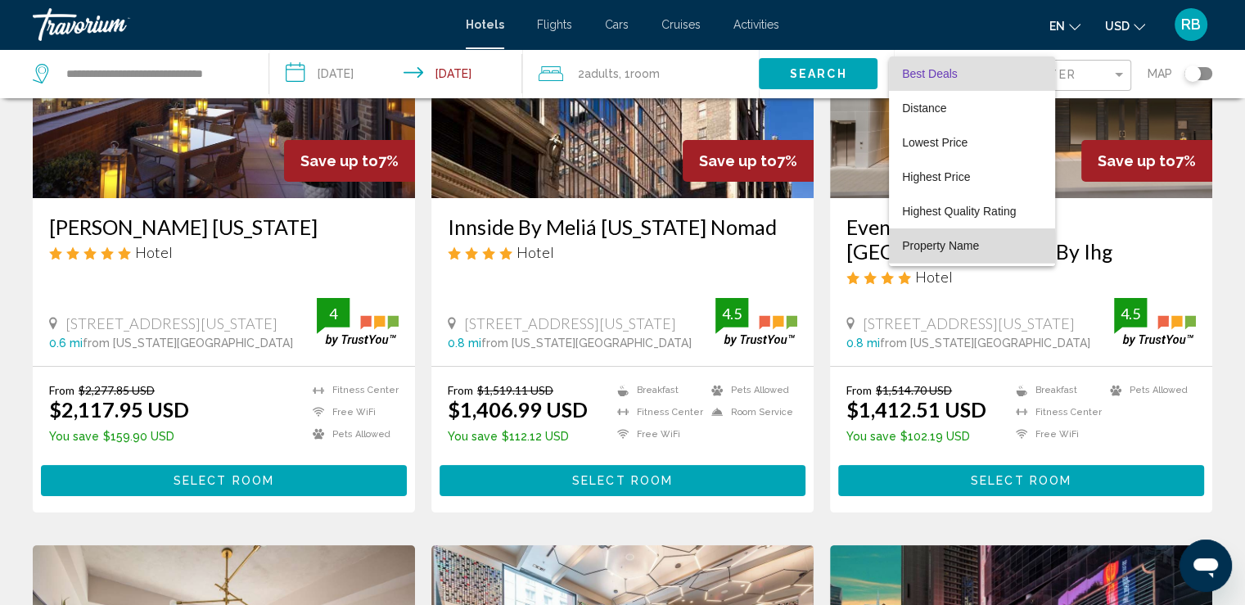
click at [952, 247] on span "Property Name" at bounding box center [940, 245] width 77 height 13
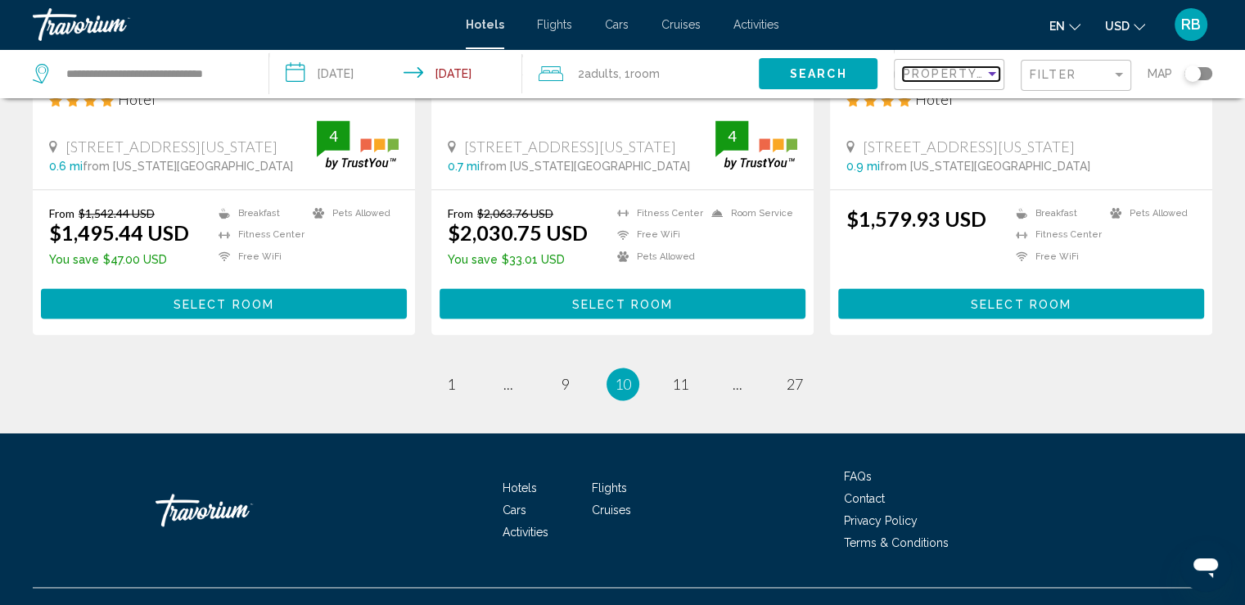
scroll to position [2225, 0]
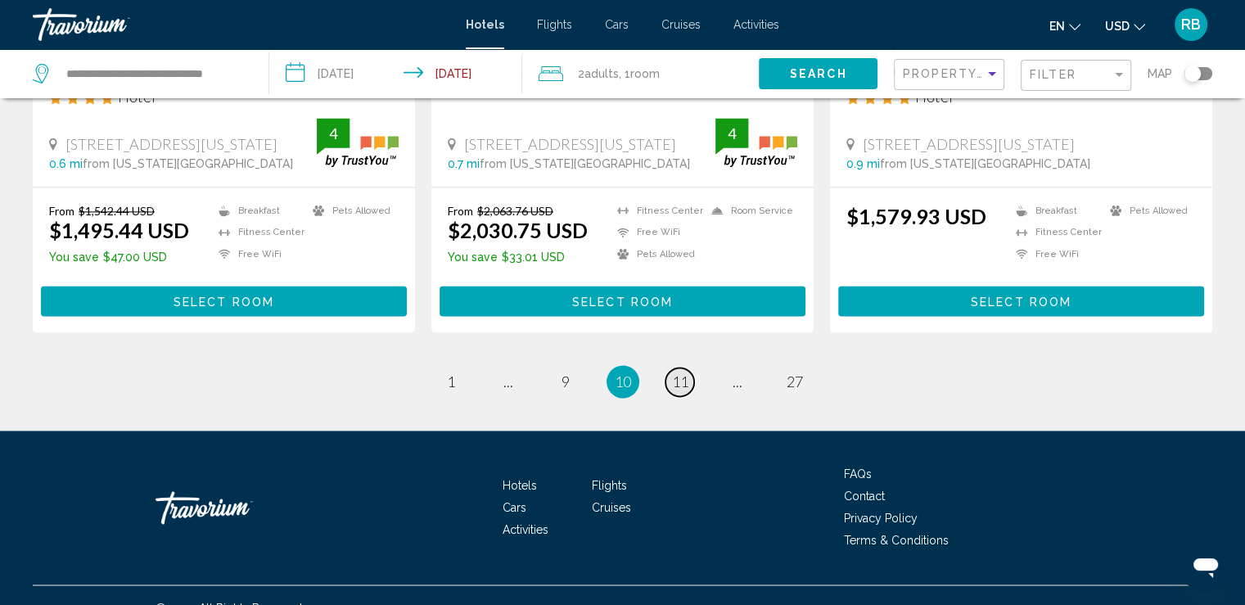
click at [684, 372] on span "11" at bounding box center [680, 381] width 16 height 18
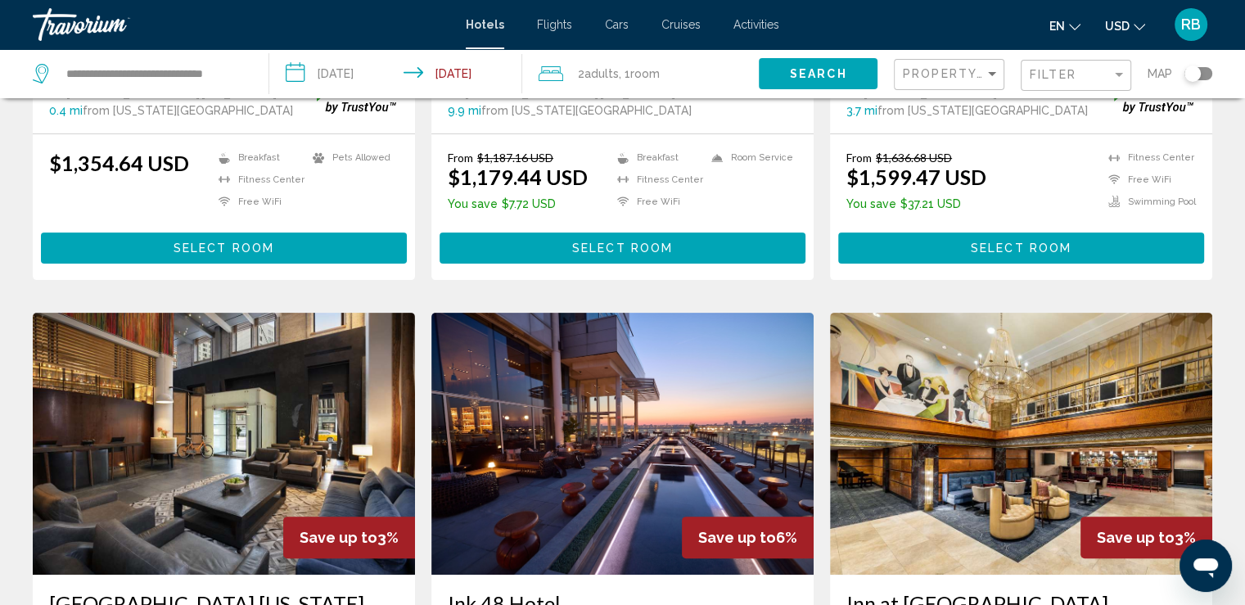
scroll to position [241, 0]
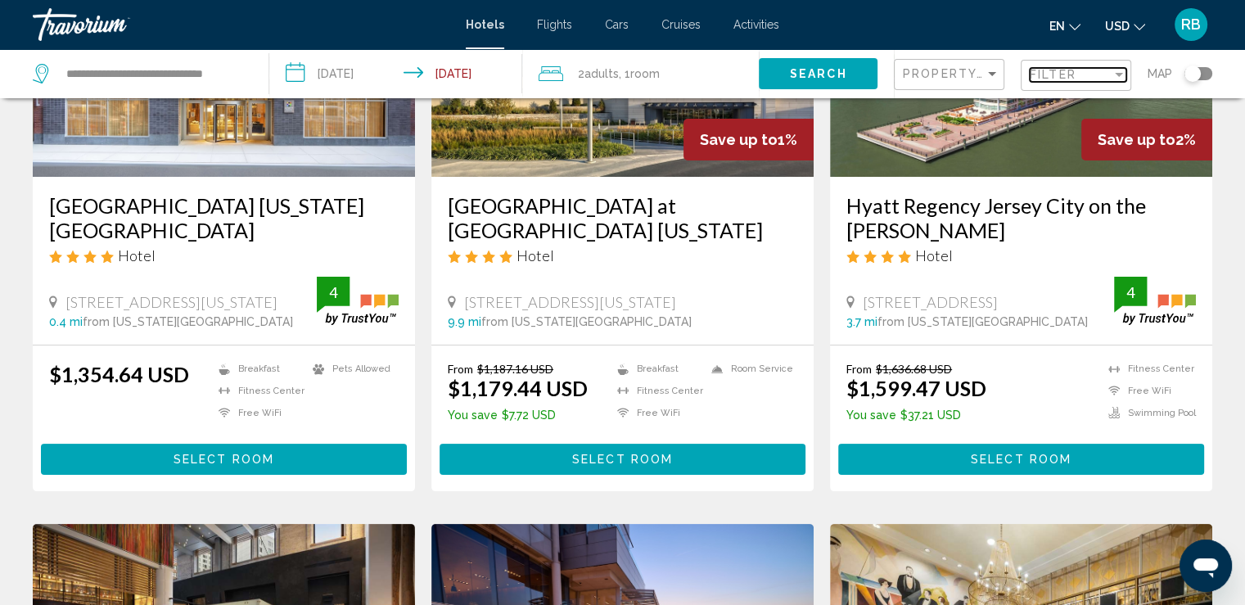
click at [1117, 75] on div "Filter" at bounding box center [1118, 75] width 8 height 4
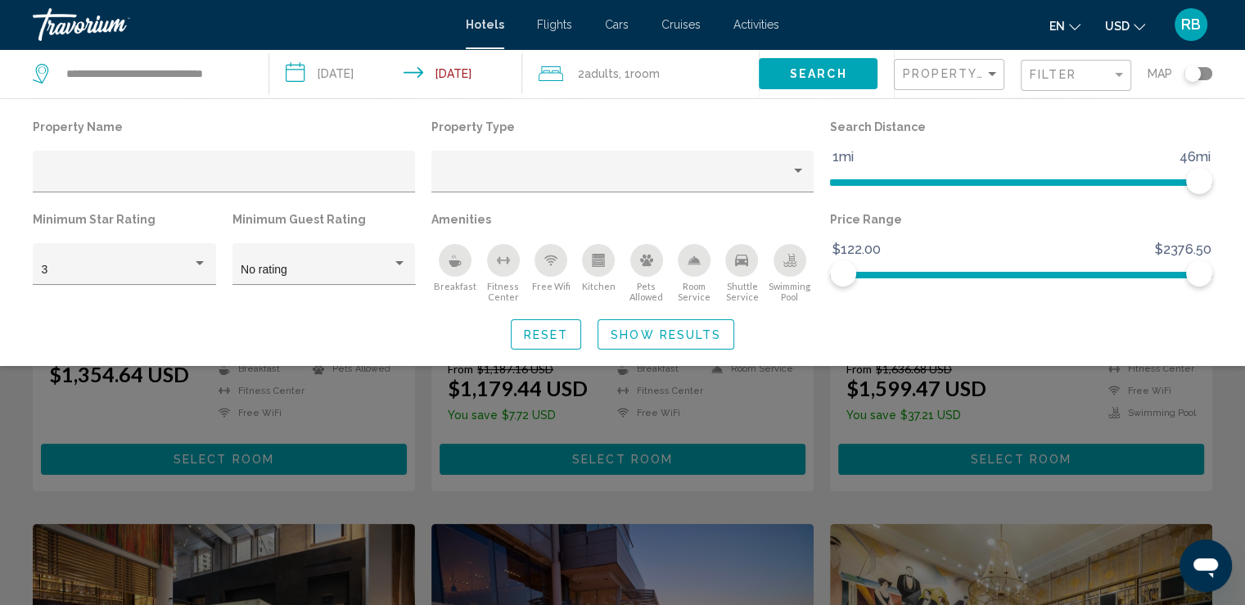
click at [453, 264] on icon "Breakfast" at bounding box center [455, 263] width 12 height 7
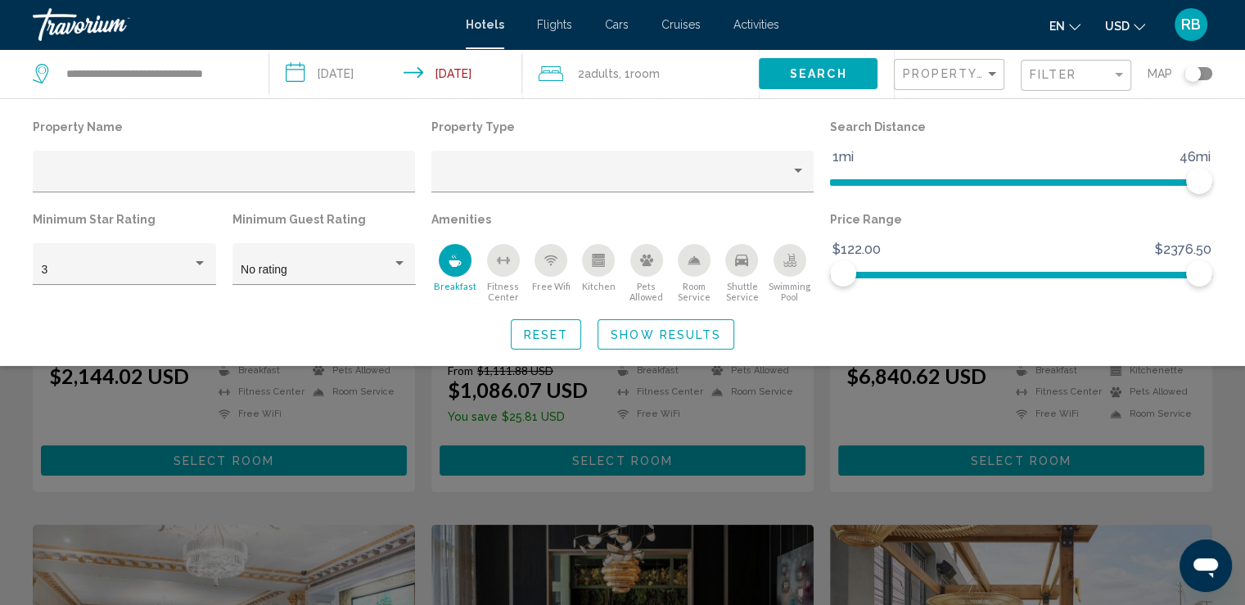
click at [549, 261] on icon "Free Wifi" at bounding box center [551, 262] width 6 height 2
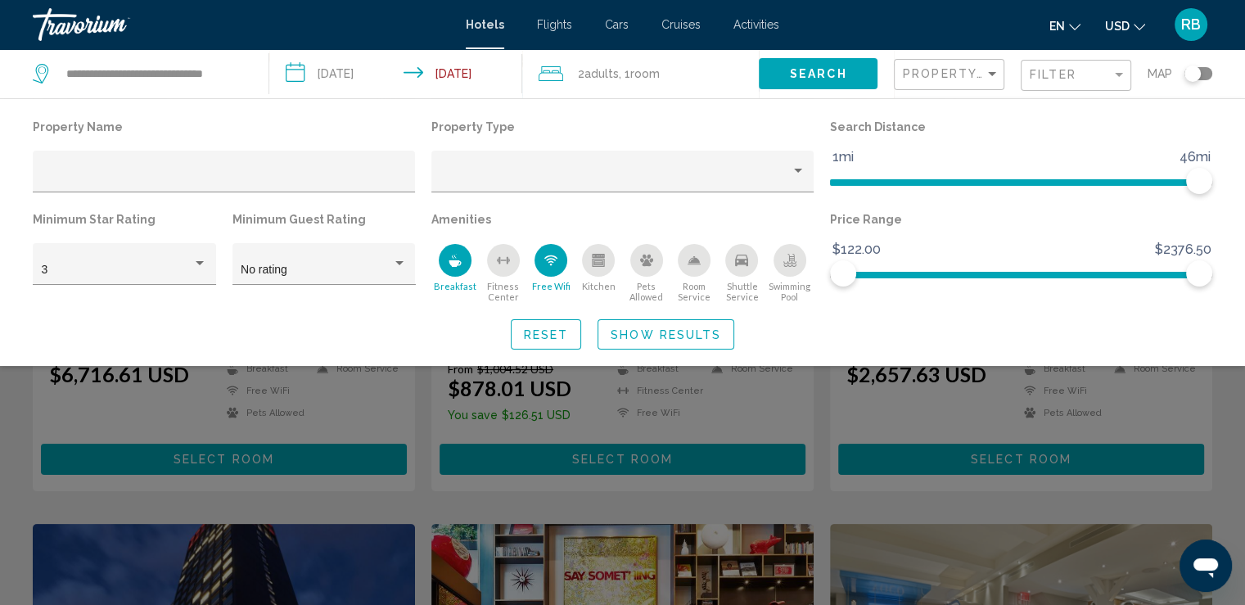
click at [744, 269] on div "Shuttle Service" at bounding box center [741, 260] width 33 height 33
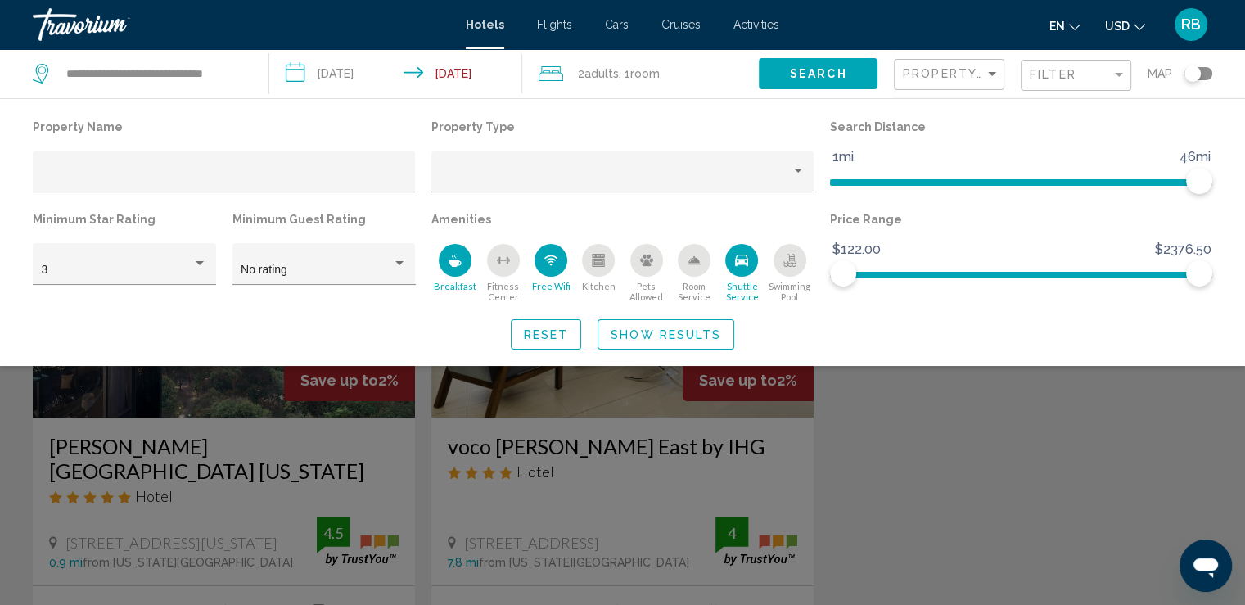
click at [791, 259] on icon "Swimming Pool" at bounding box center [789, 260] width 13 height 13
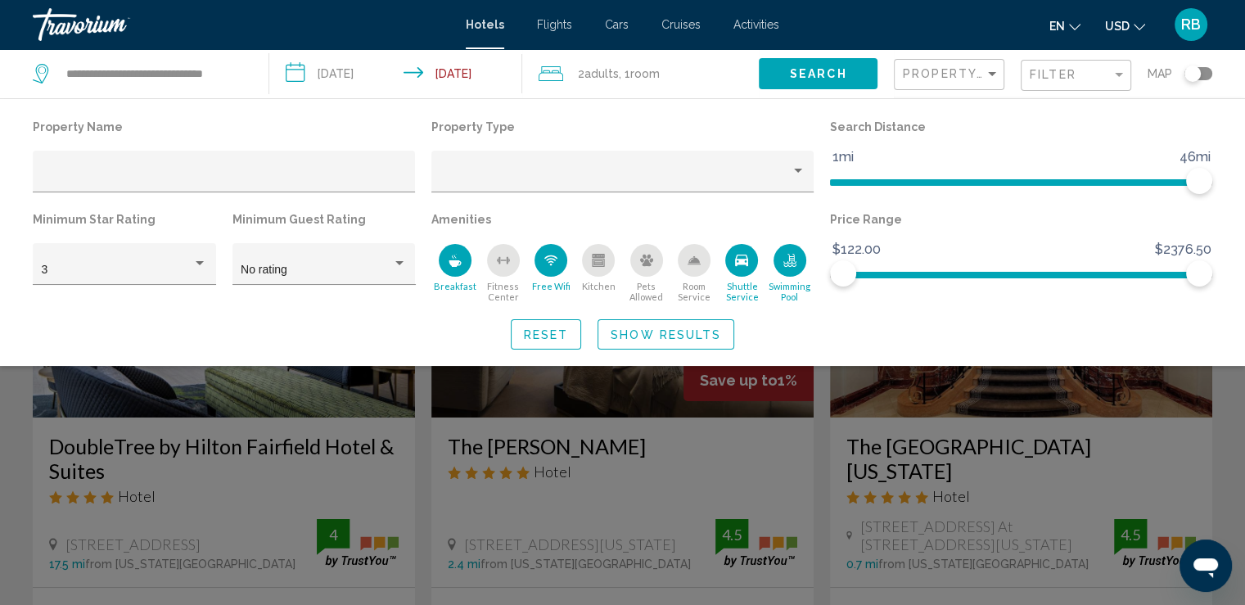
click at [792, 264] on icon "Swimming Pool" at bounding box center [789, 260] width 13 height 13
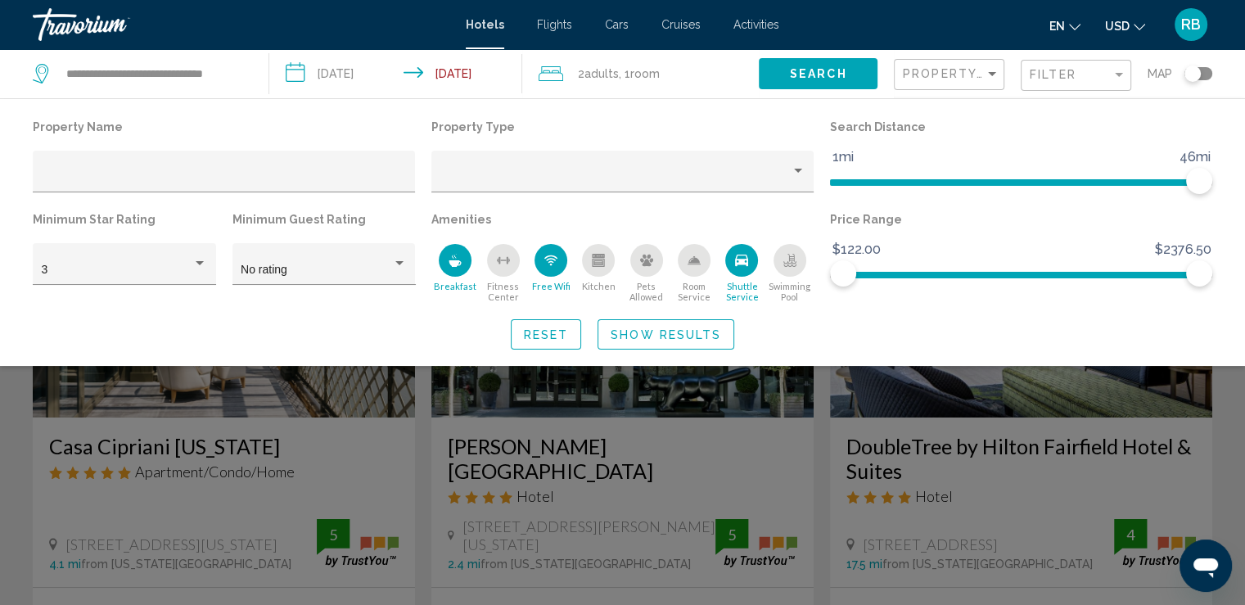
click at [740, 265] on icon "Shuttle Service" at bounding box center [741, 260] width 13 height 13
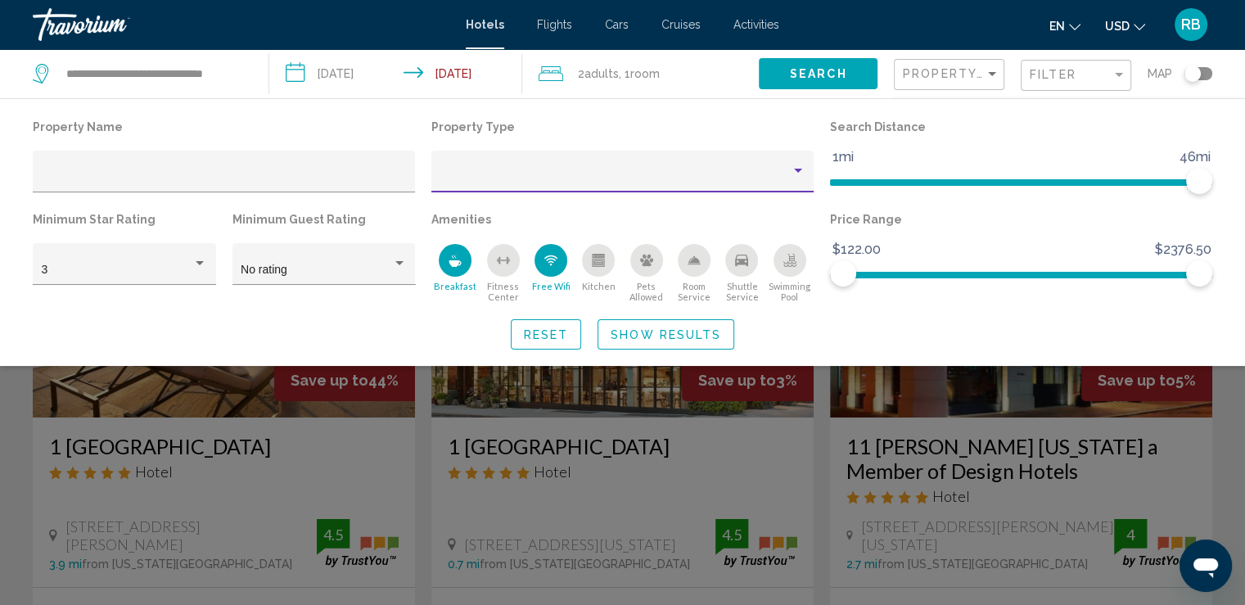
click at [797, 171] on div "Property type" at bounding box center [798, 171] width 8 height 4
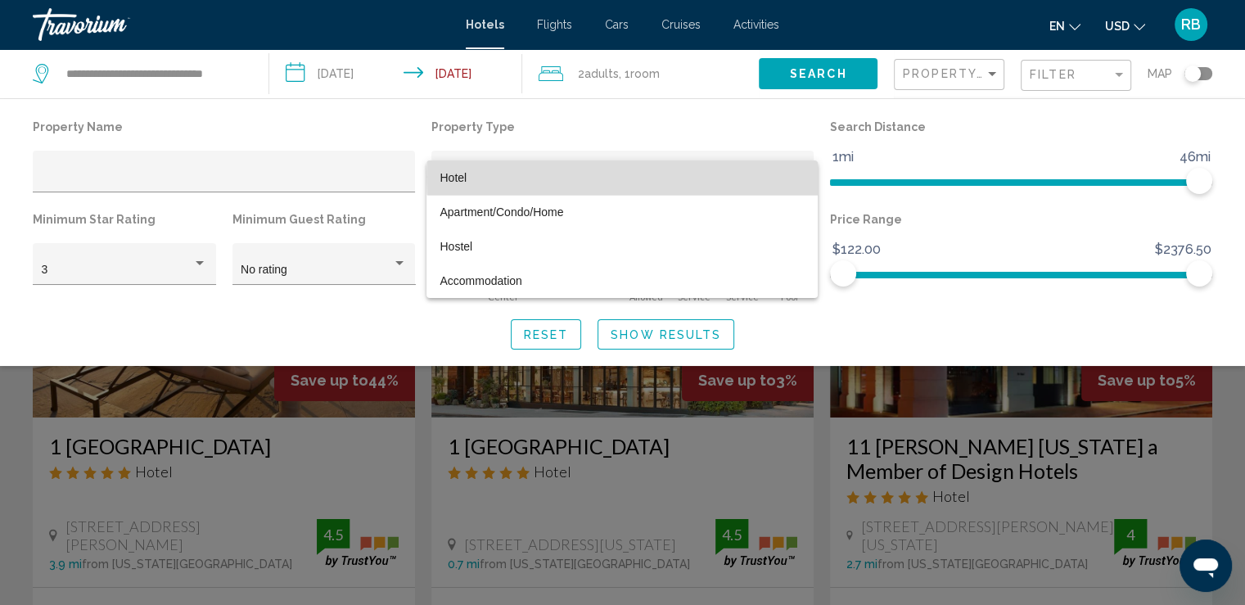
click at [740, 177] on span "Hotel" at bounding box center [621, 177] width 365 height 34
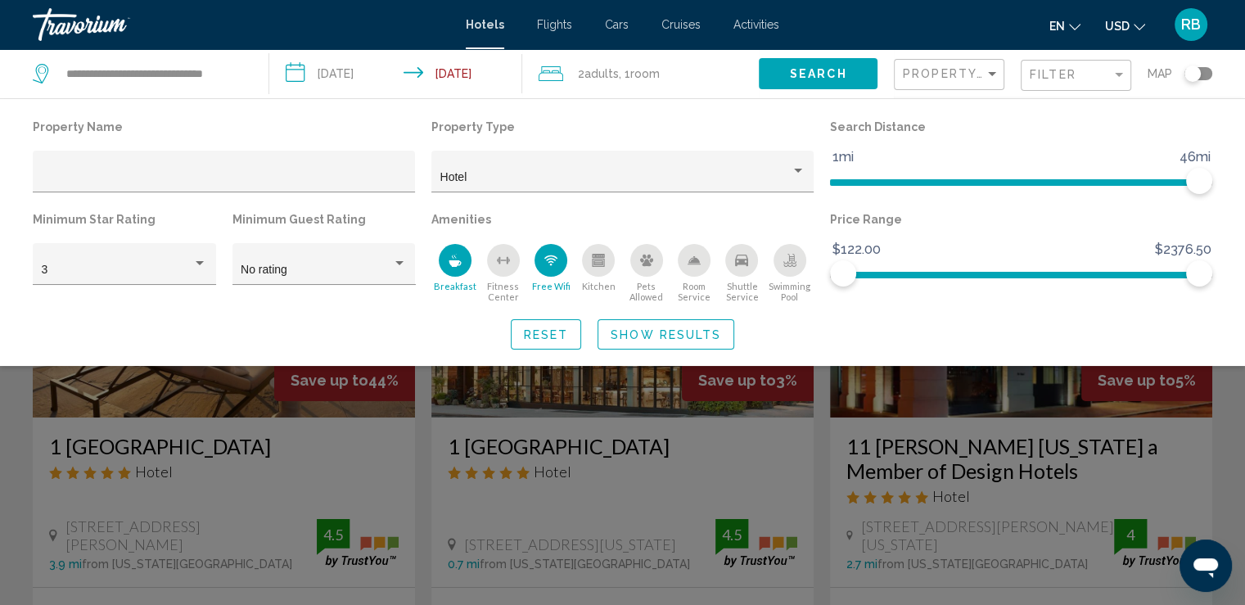
click at [1213, 451] on div "Search widget" at bounding box center [622, 424] width 1245 height 359
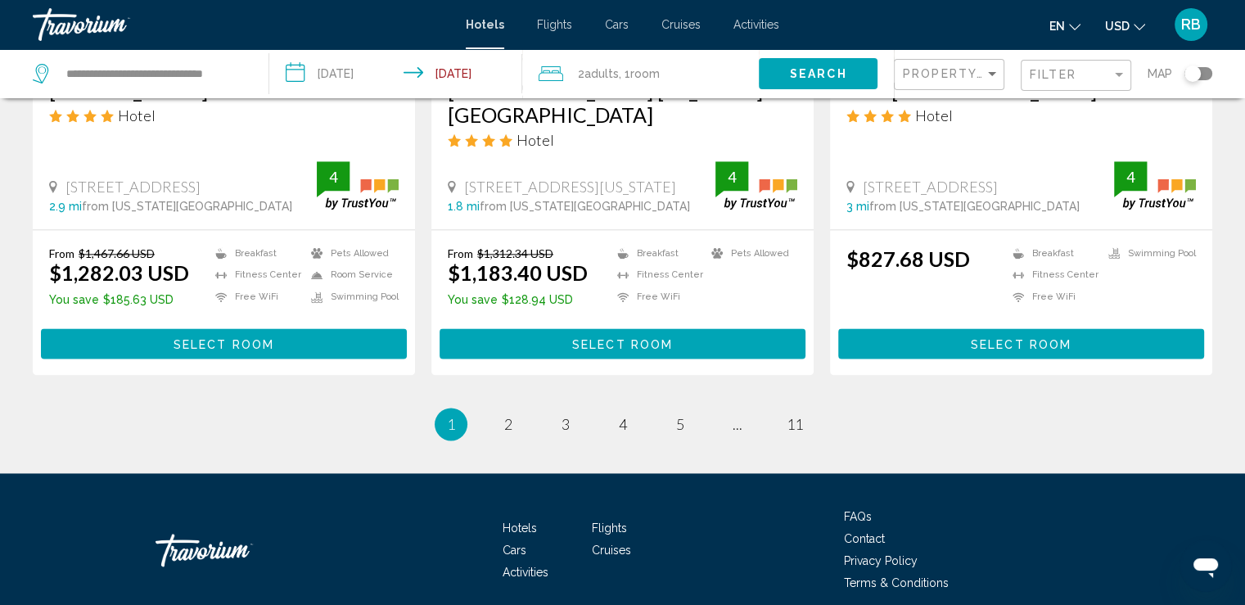
scroll to position [2163, 0]
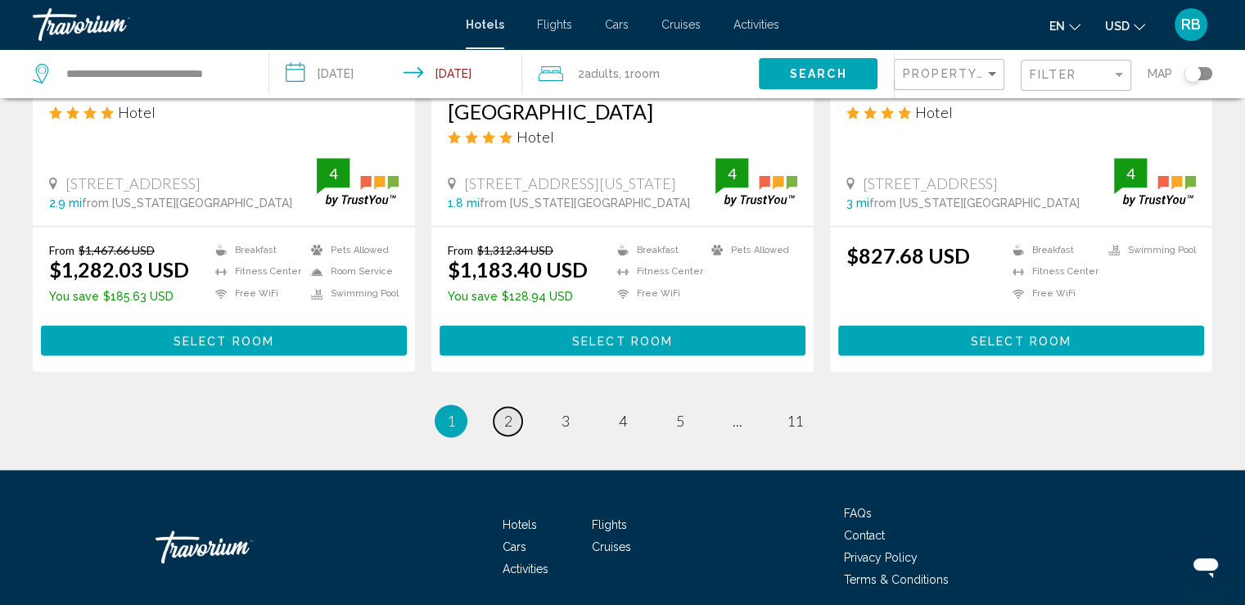
click at [507, 412] on span "2" at bounding box center [508, 421] width 8 height 18
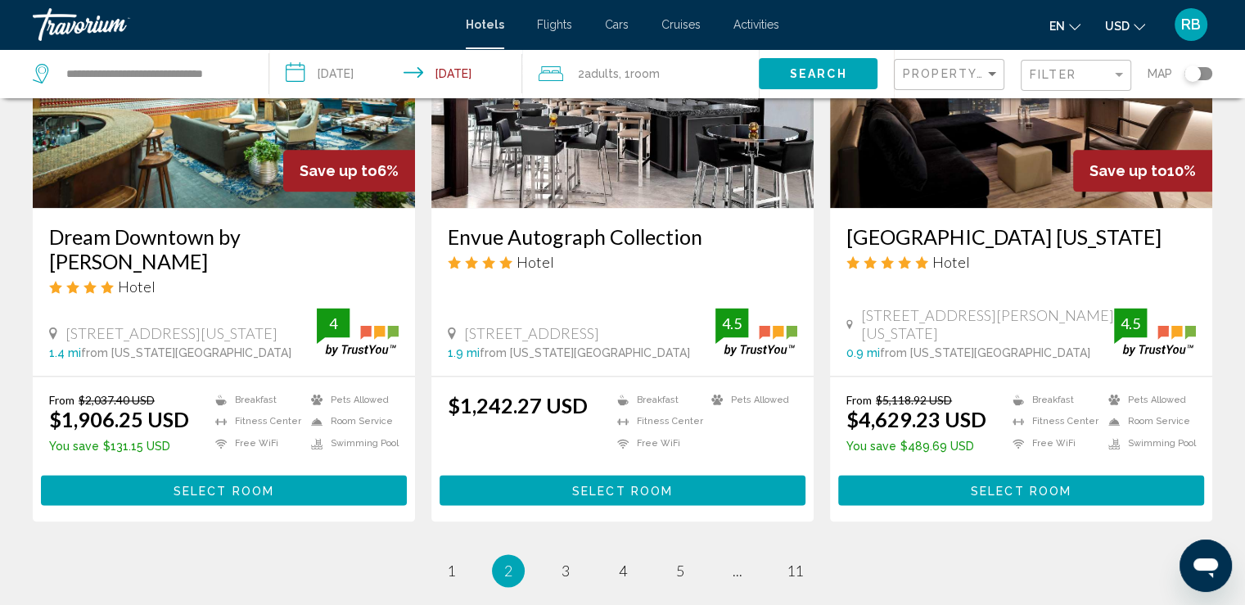
scroll to position [2068, 0]
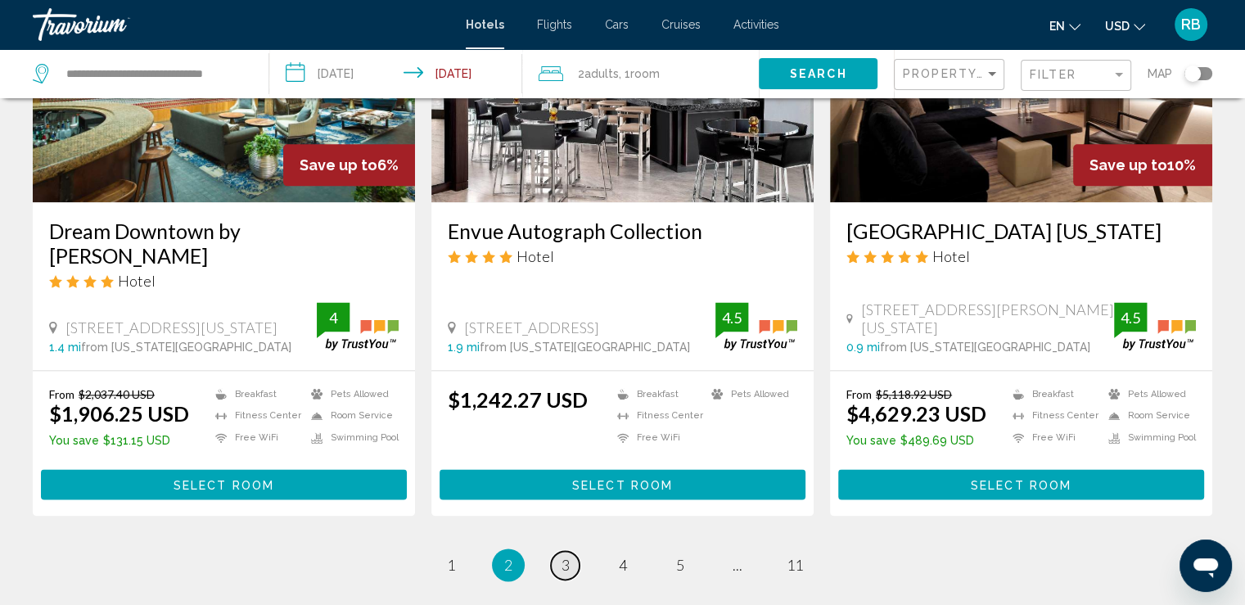
click at [563, 556] on span "3" at bounding box center [565, 565] width 8 height 18
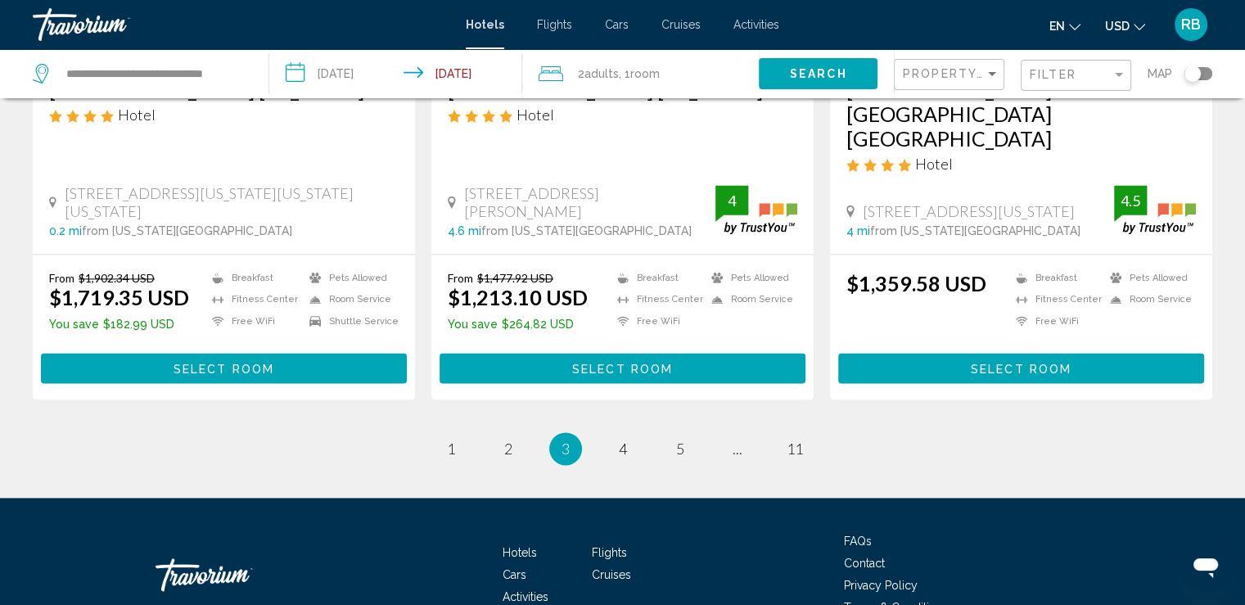
scroll to position [2248, 0]
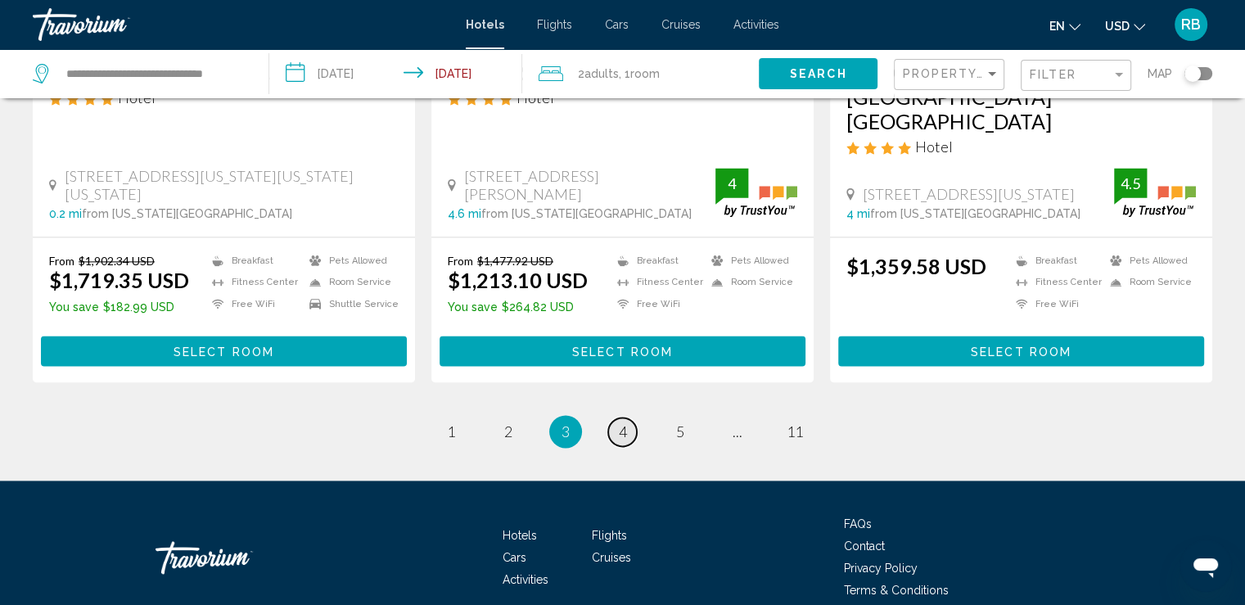
click at [619, 422] on span "4" at bounding box center [623, 431] width 8 height 18
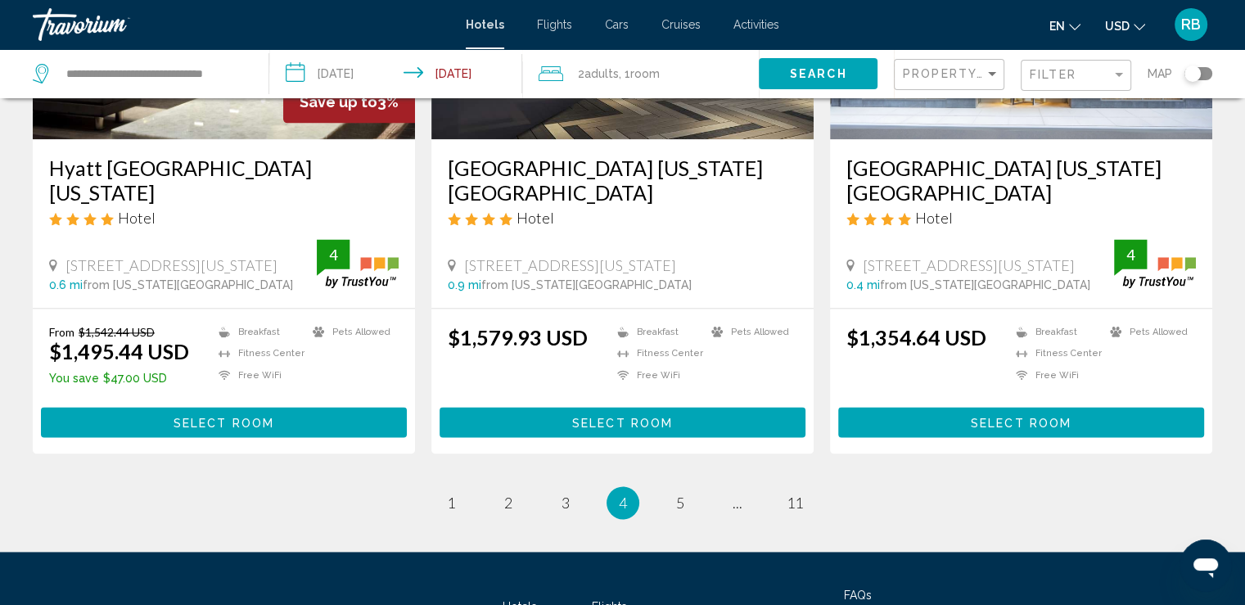
scroll to position [2100, 0]
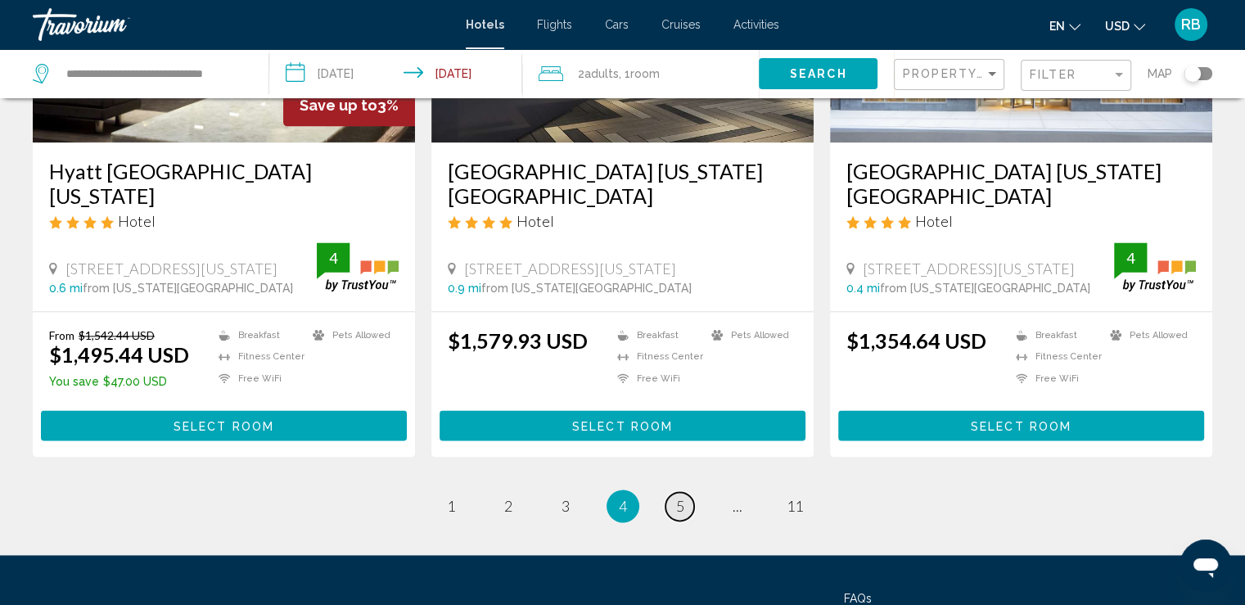
click at [672, 510] on link "page 5" at bounding box center [679, 506] width 29 height 29
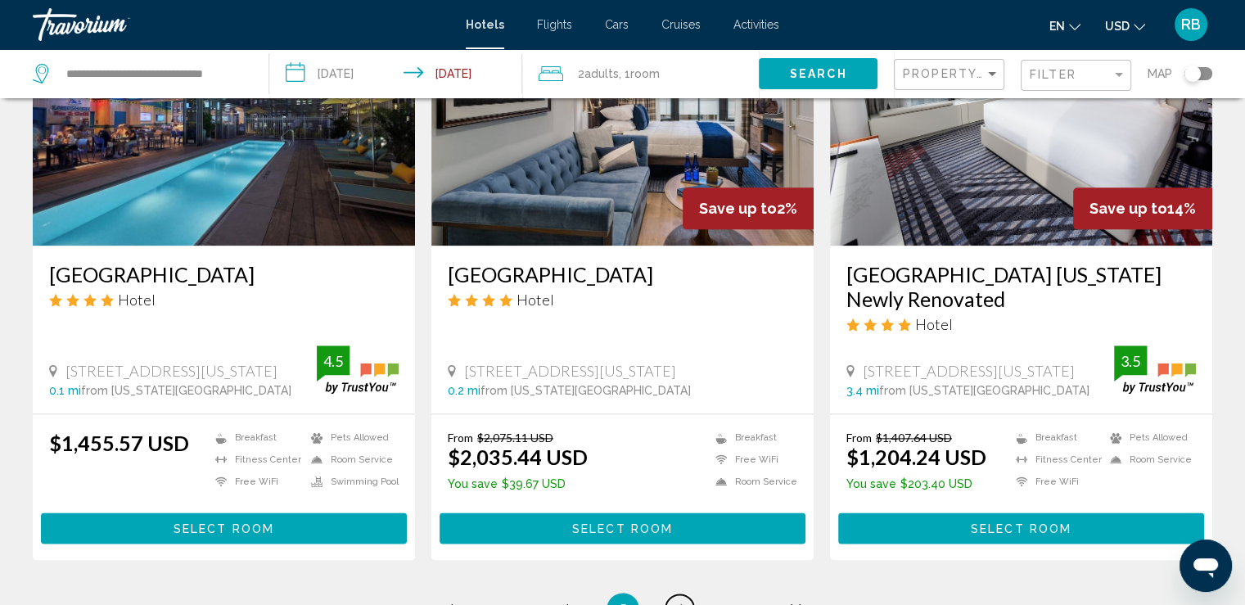
scroll to position [1987, 0]
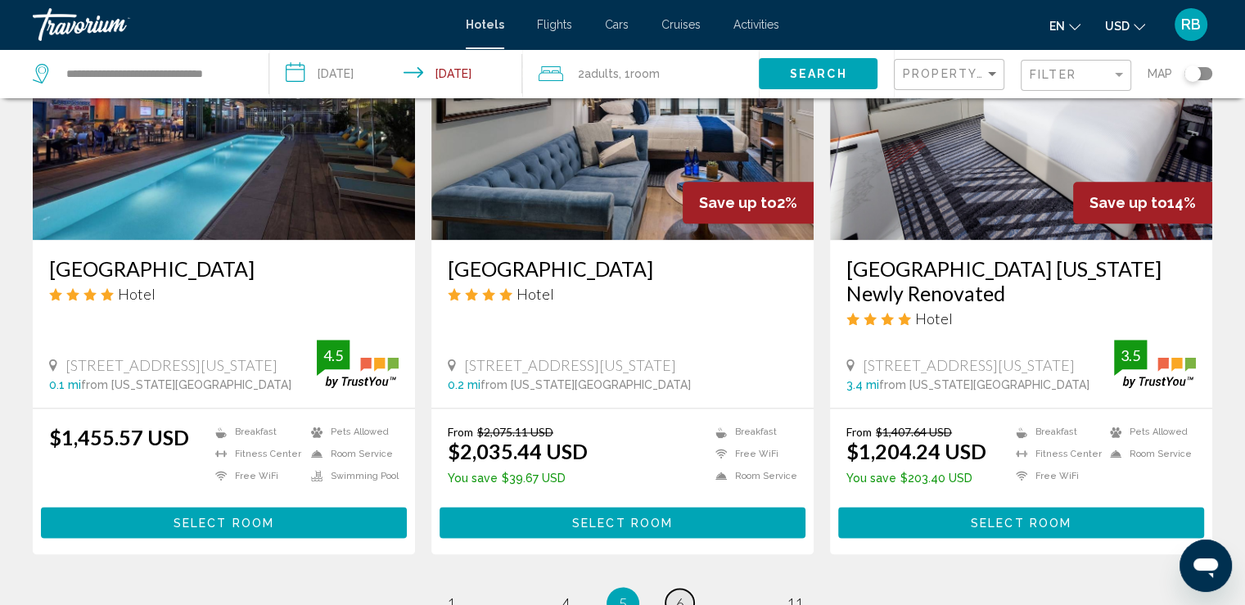
click at [682, 594] on span "6" at bounding box center [680, 603] width 8 height 18
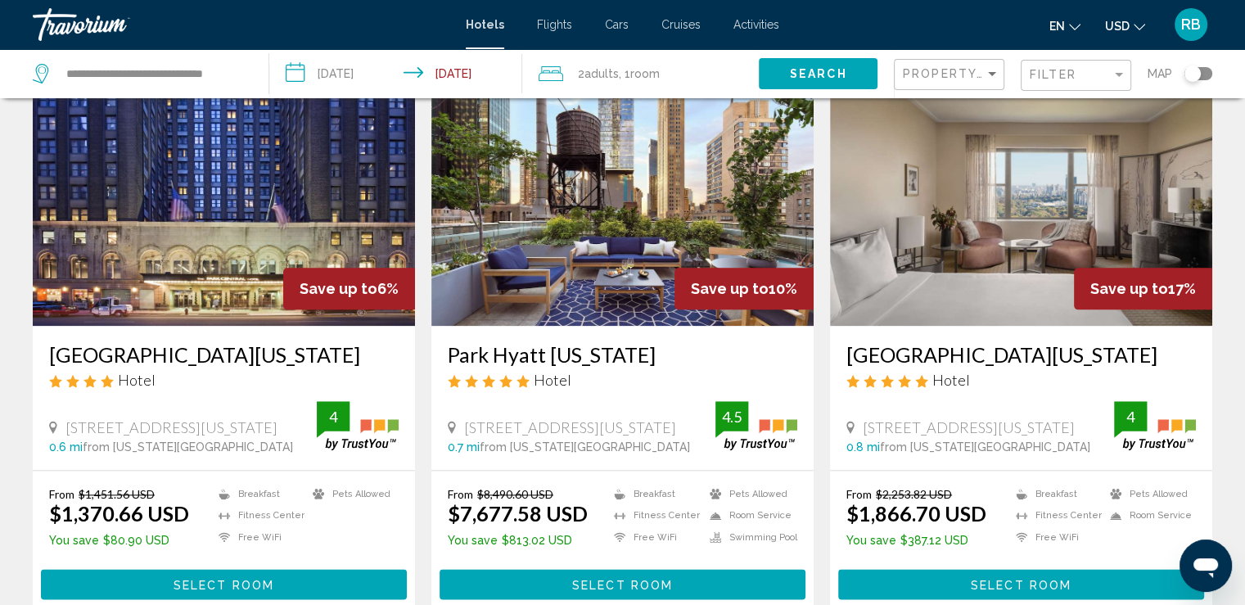
scroll to position [1915, 0]
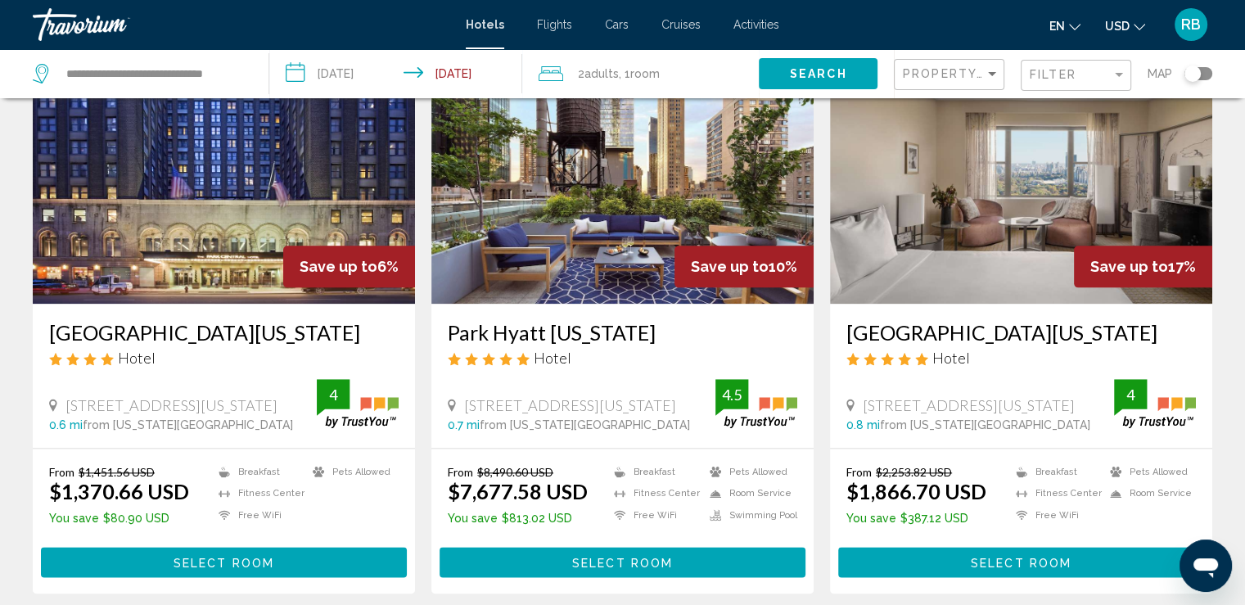
click at [191, 186] on img "Main content" at bounding box center [224, 173] width 382 height 262
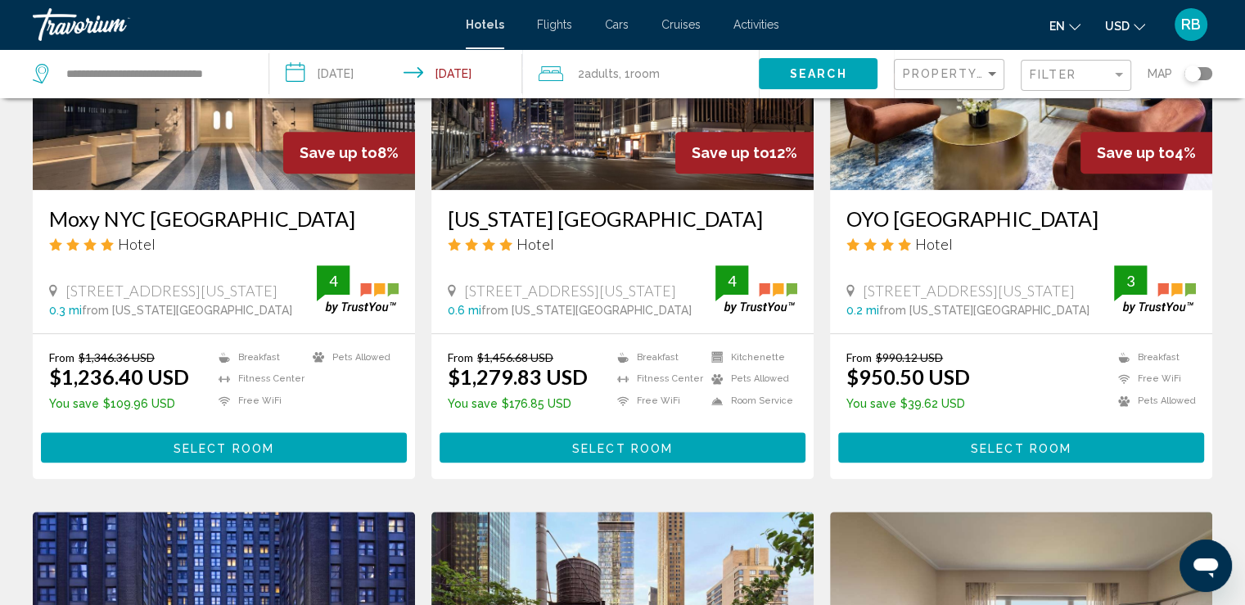
scroll to position [1519, 0]
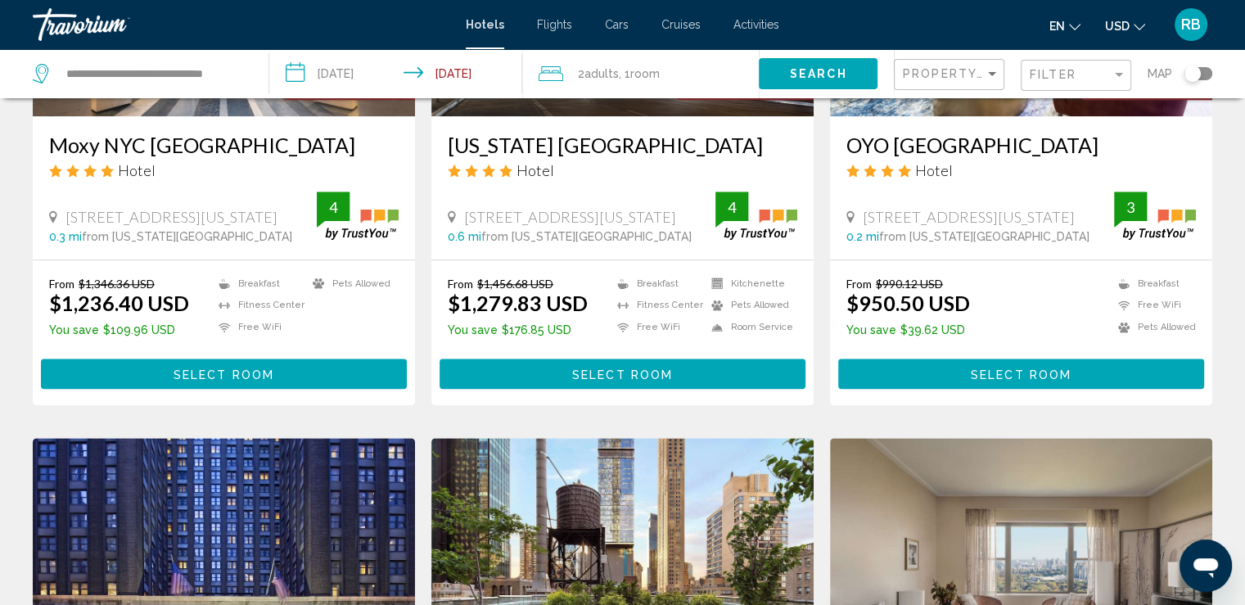
click at [533, 133] on h3 "[US_STATE] [GEOGRAPHIC_DATA]" at bounding box center [622, 145] width 349 height 25
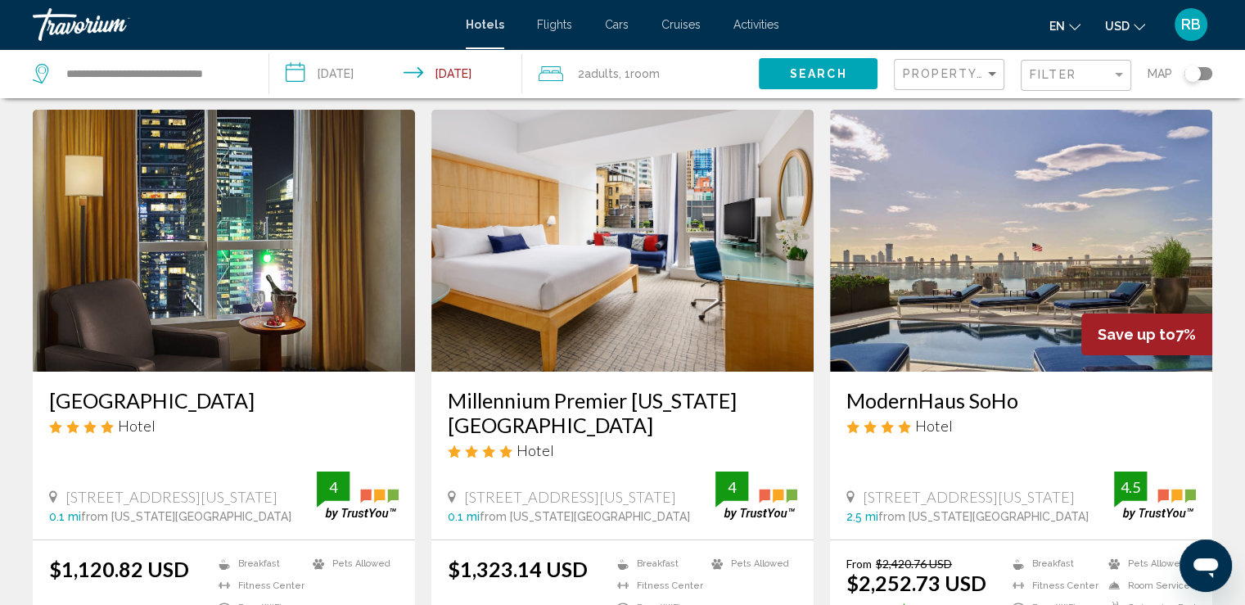
scroll to position [14, 0]
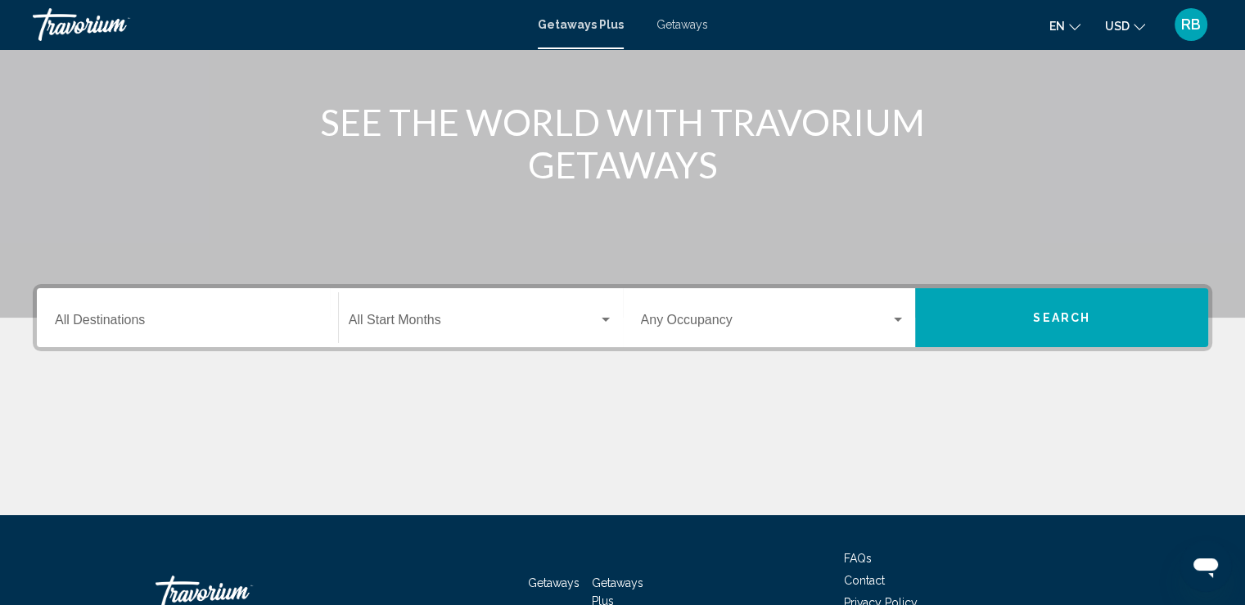
scroll to position [173, 0]
click at [115, 317] on input "Destination All Destinations" at bounding box center [187, 323] width 265 height 15
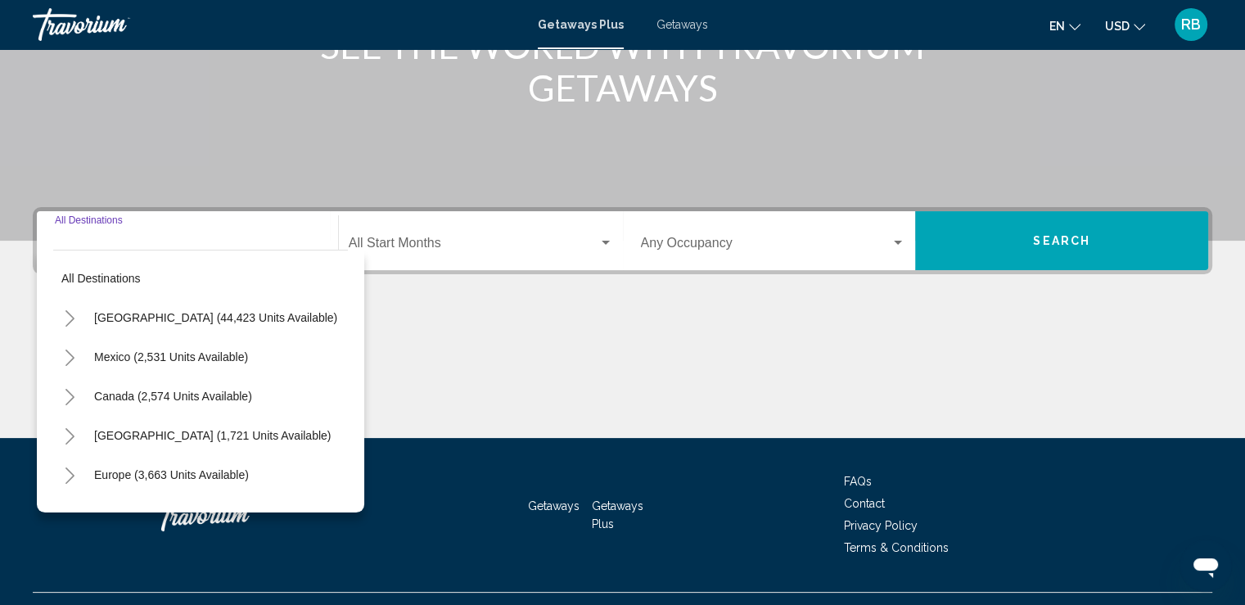
scroll to position [283, 0]
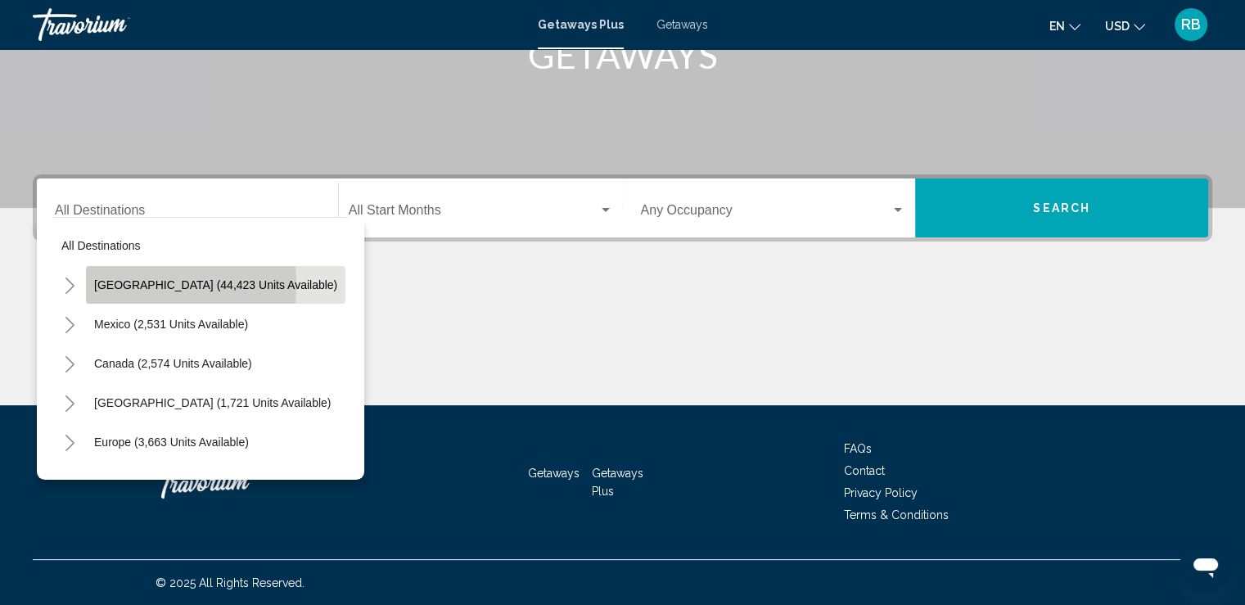
click at [124, 285] on span "United States (44,423 units available)" at bounding box center [215, 284] width 243 height 13
type input "**********"
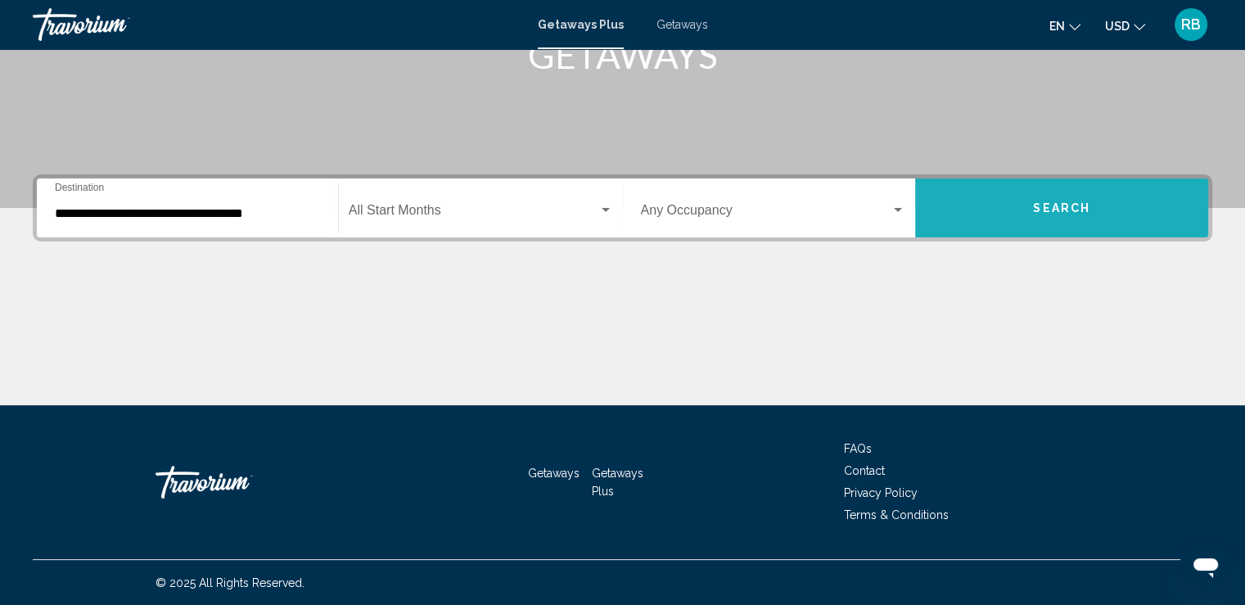
click at [1046, 197] on button "Search" at bounding box center [1061, 207] width 293 height 59
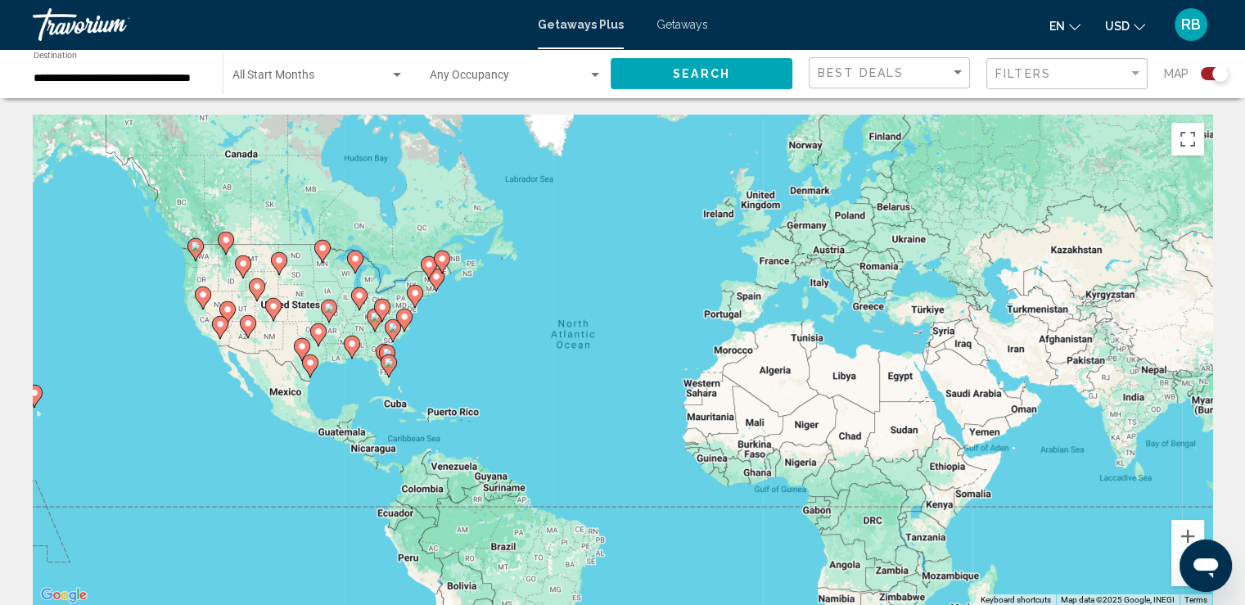
click at [403, 313] on image "Main content" at bounding box center [404, 317] width 10 height 10
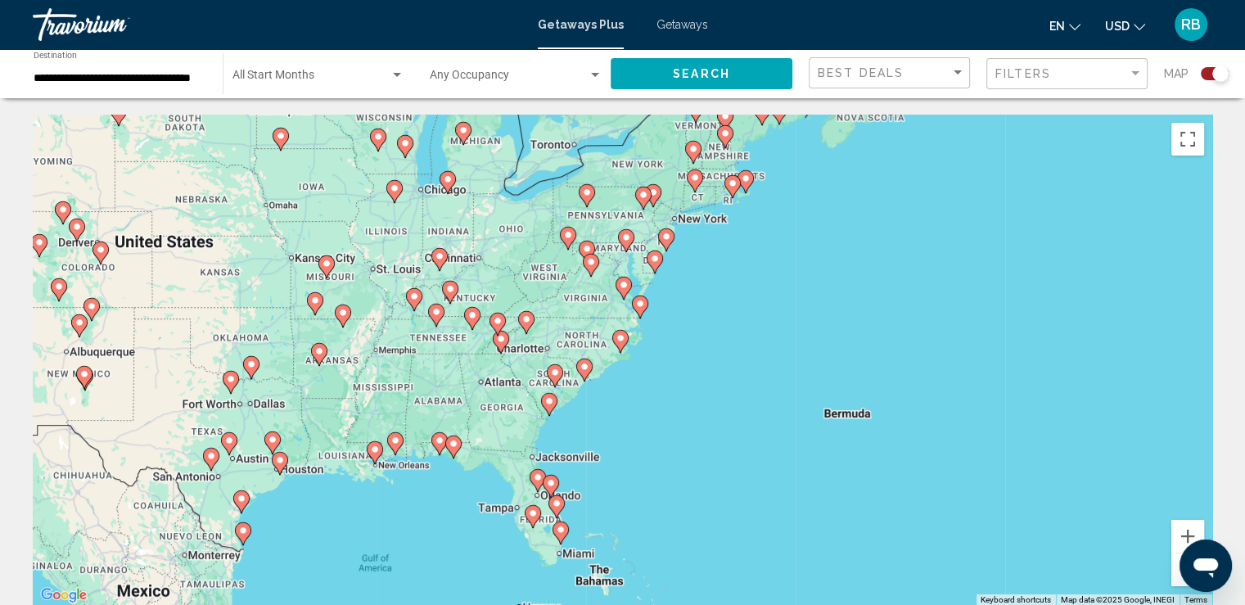
click at [448, 290] on image "Main content" at bounding box center [450, 289] width 10 height 10
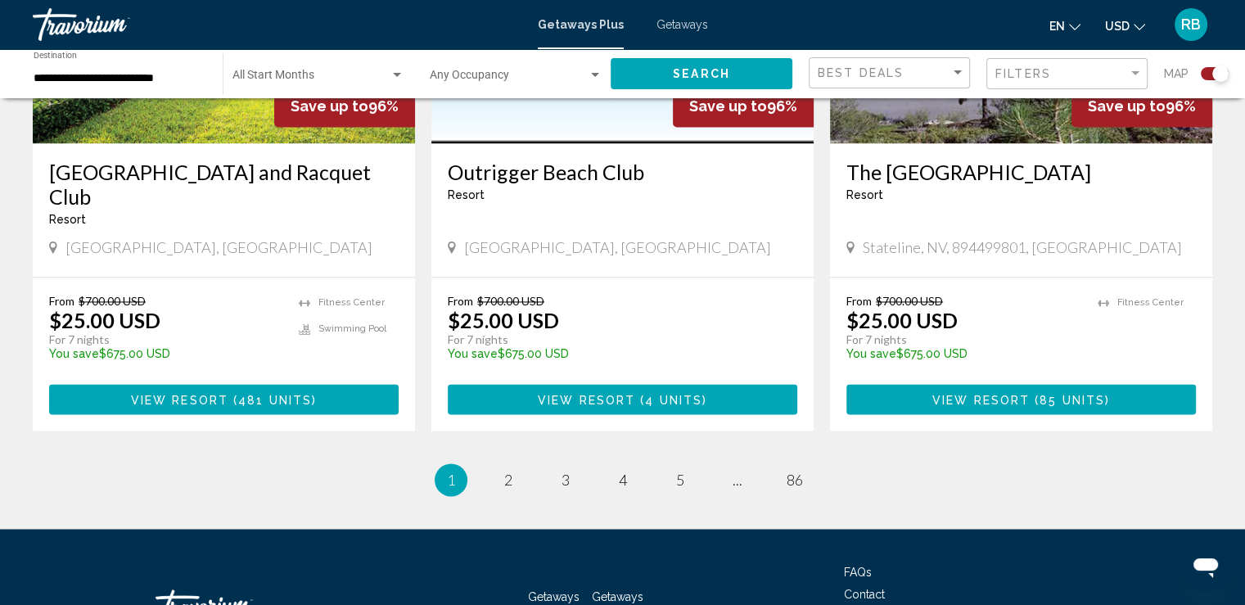
scroll to position [2517, 0]
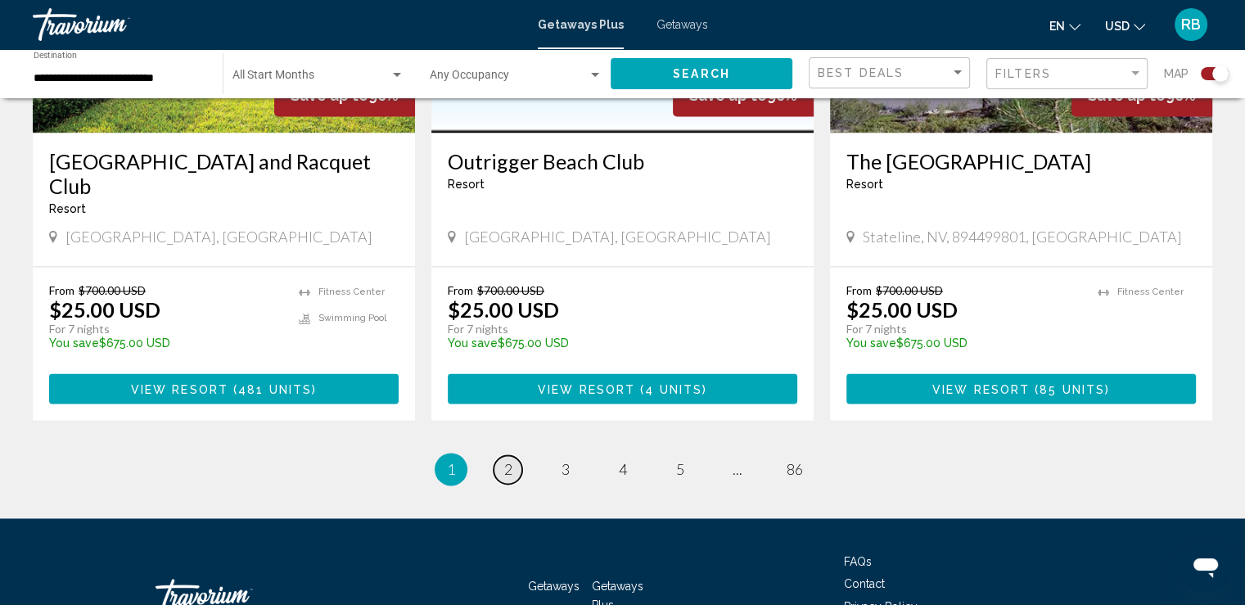
click at [501, 455] on link "page 2" at bounding box center [507, 469] width 29 height 29
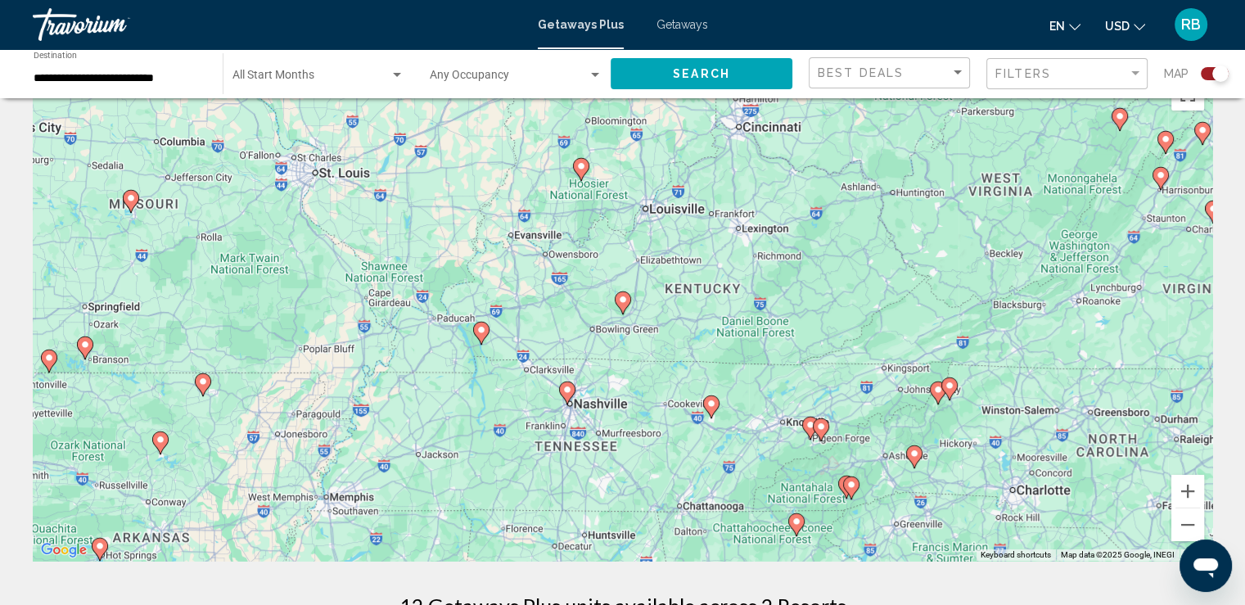
scroll to position [42, 0]
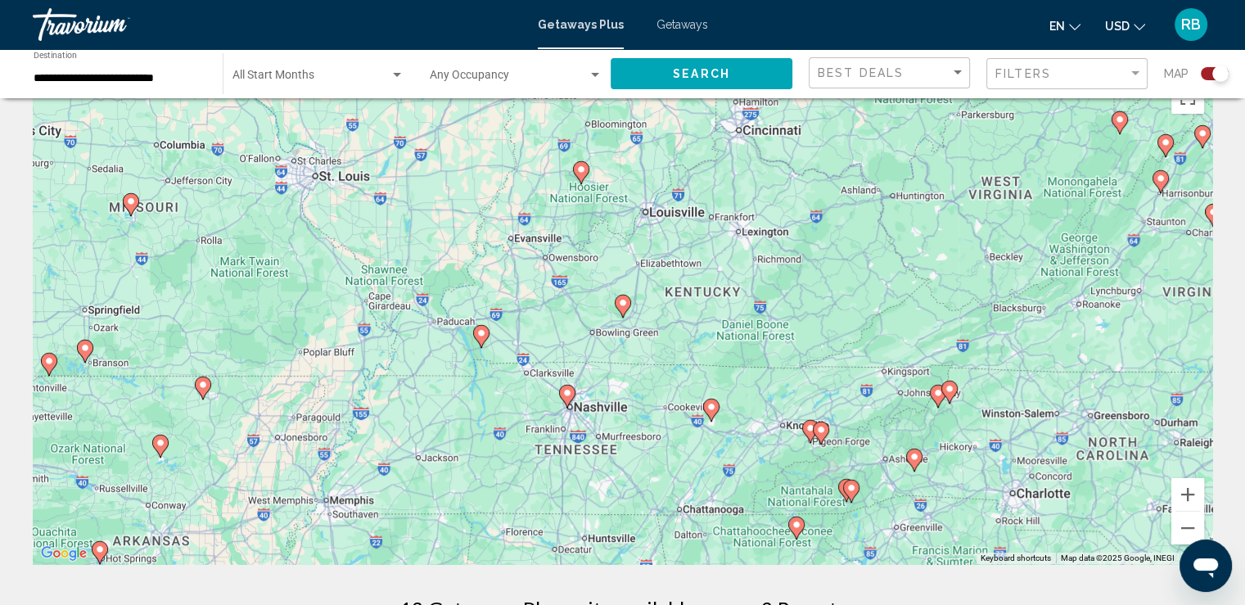
click at [818, 432] on image "Main content" at bounding box center [821, 430] width 10 height 10
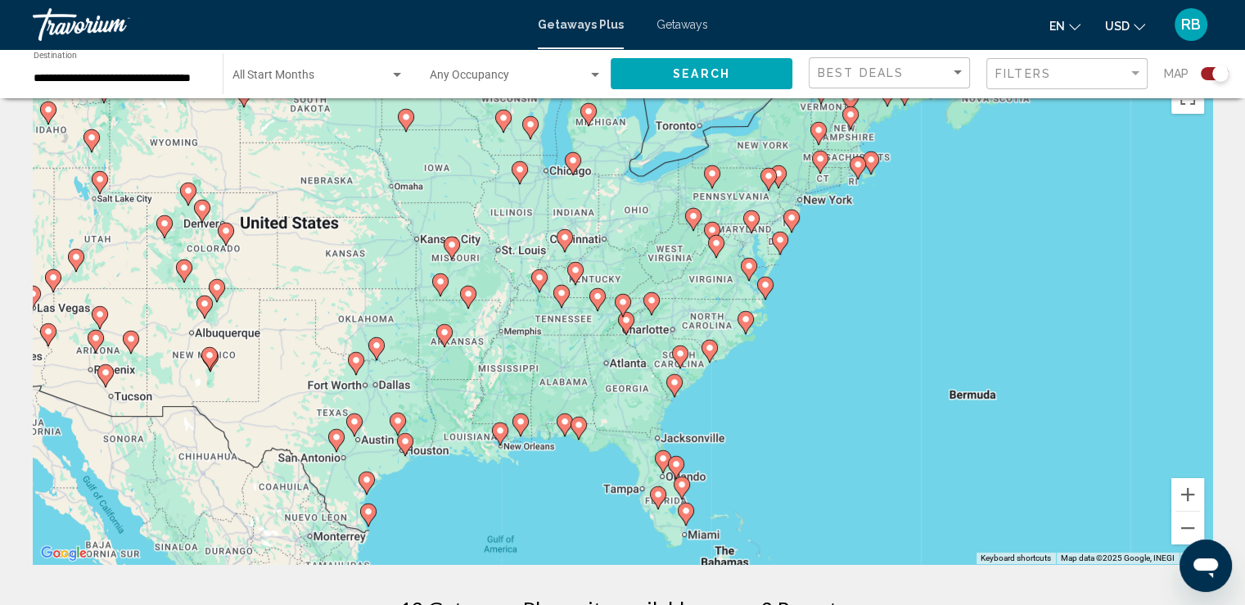
click at [677, 356] on image "Main content" at bounding box center [680, 354] width 10 height 10
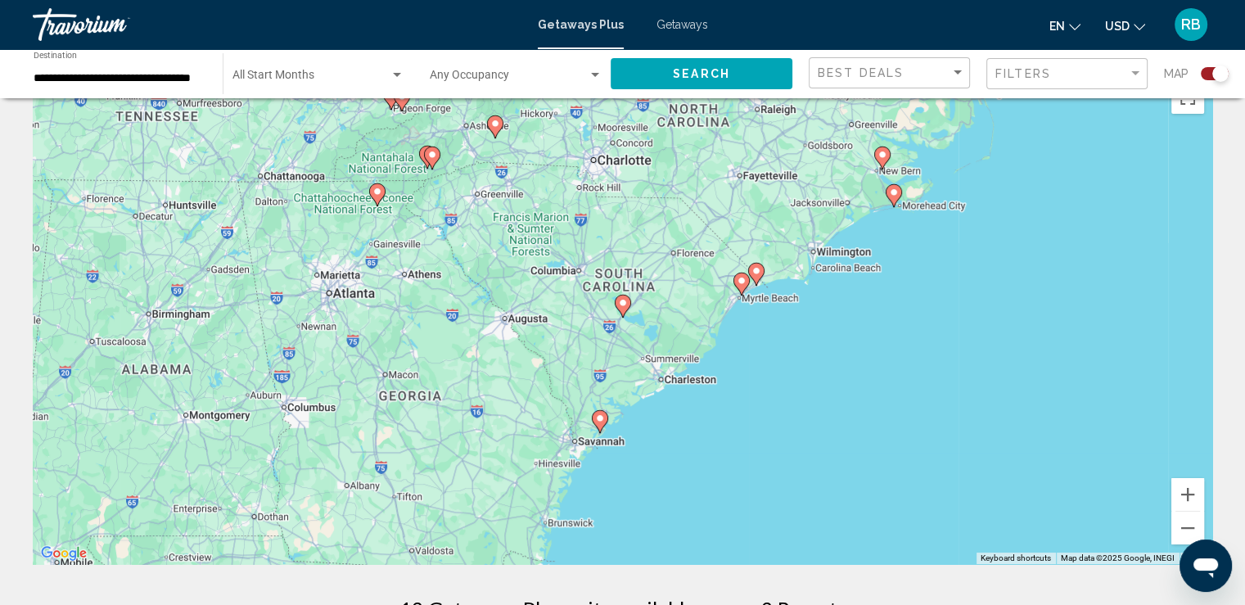
click at [740, 290] on icon "Main content" at bounding box center [740, 283] width 15 height 21
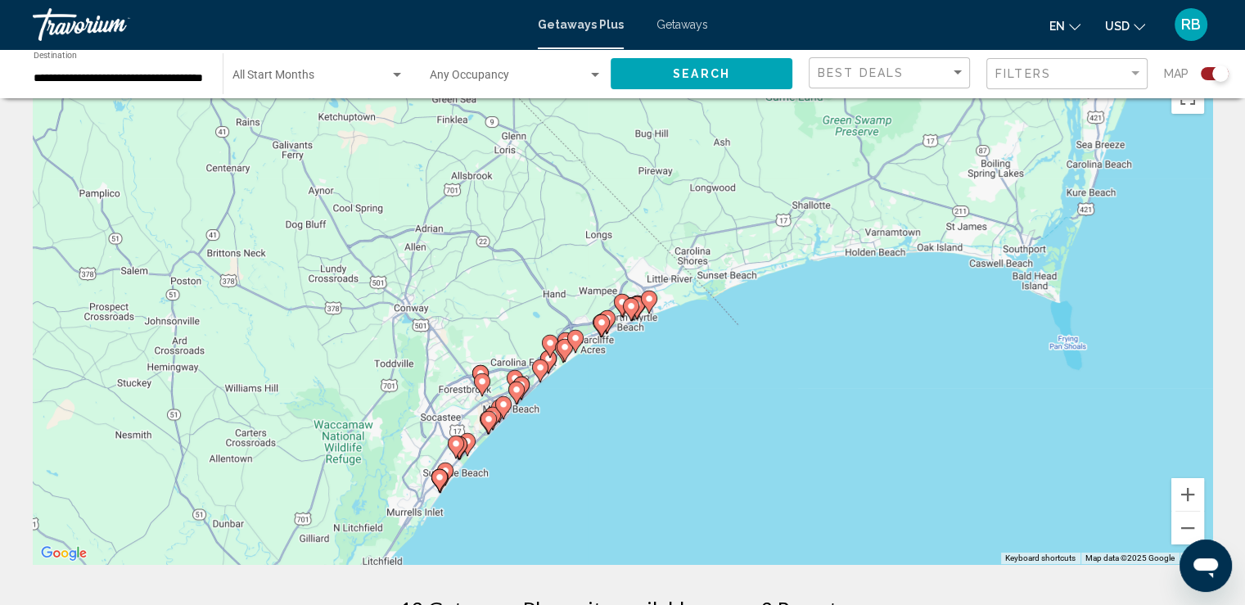
click at [563, 353] on icon "Main content" at bounding box center [563, 350] width 15 height 21
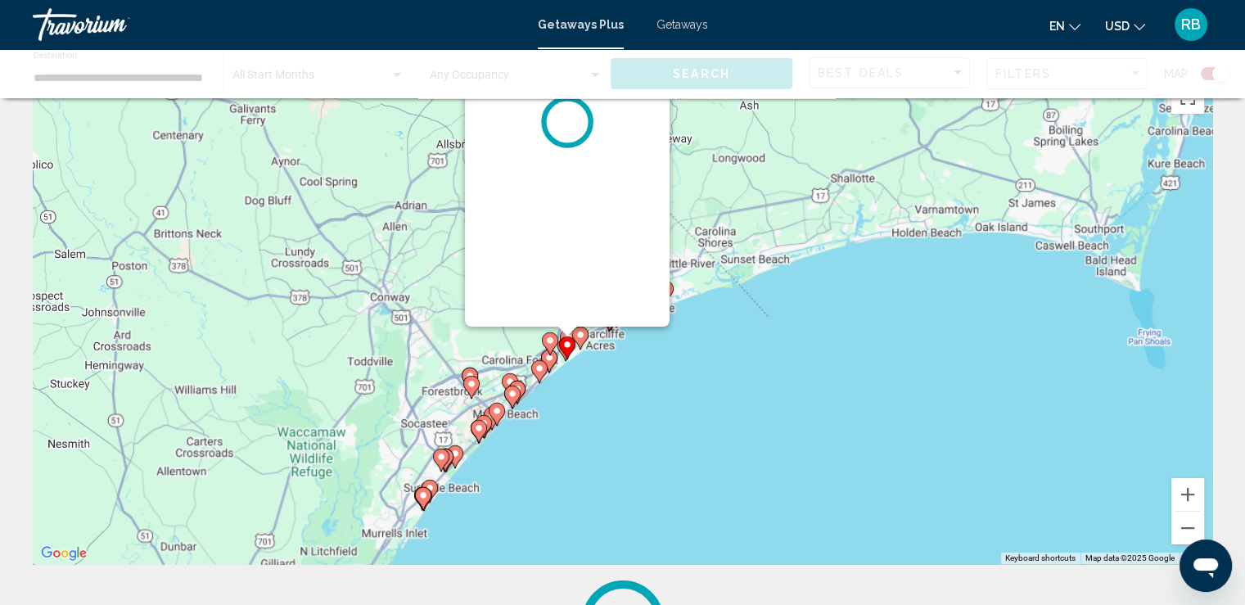
scroll to position [0, 0]
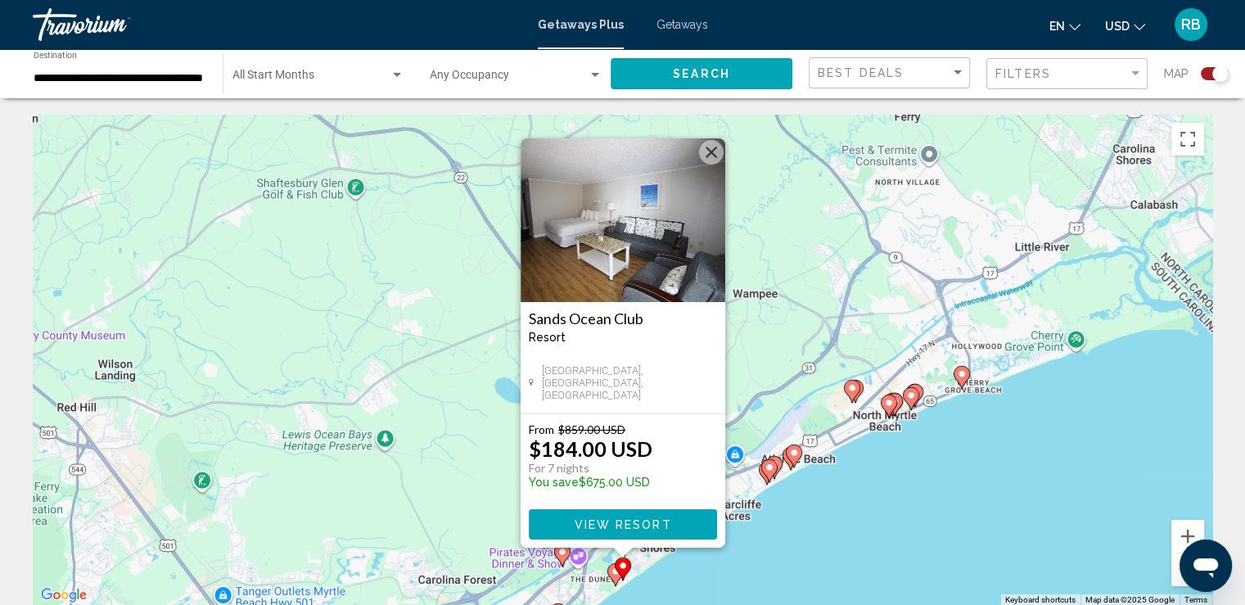
click at [892, 419] on div "To navigate, press the arrow keys. To activate drag with keyboard, press Alt + …" at bounding box center [622, 360] width 1179 height 491
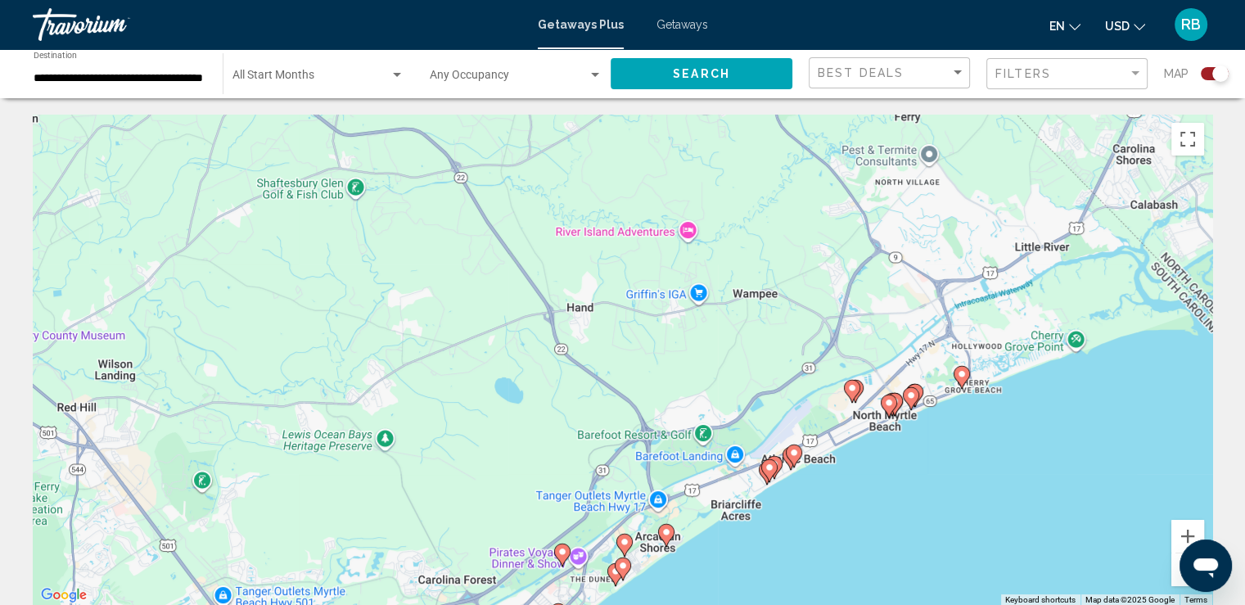
click at [890, 412] on icon "Main content" at bounding box center [887, 405] width 15 height 21
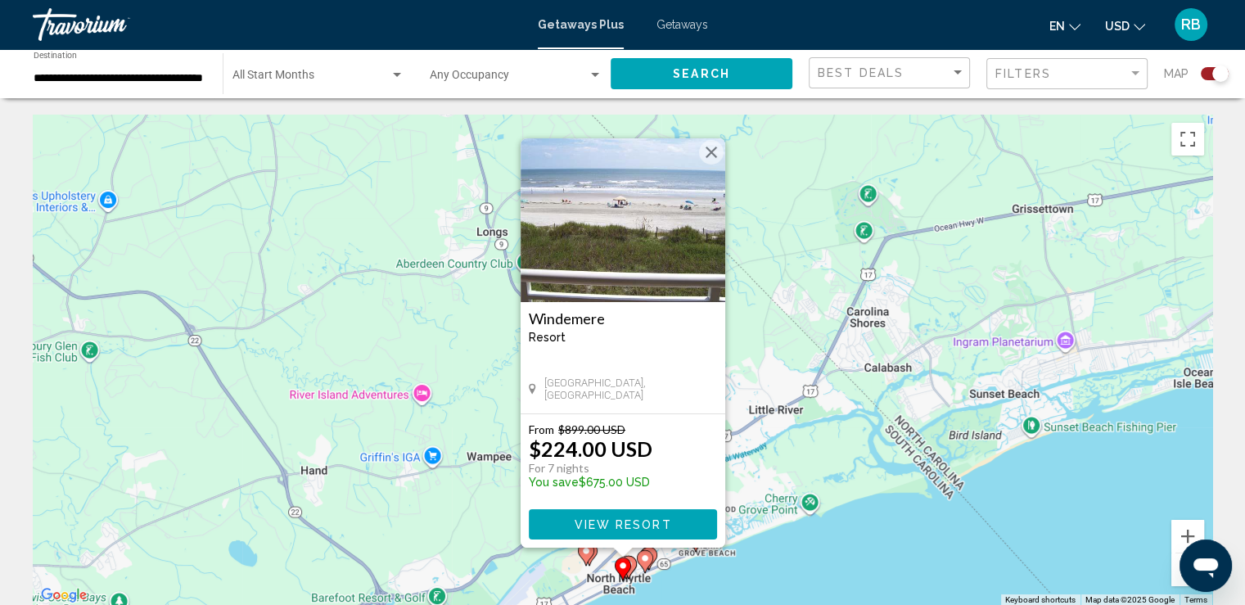
click at [713, 151] on button "Close" at bounding box center [711, 152] width 25 height 25
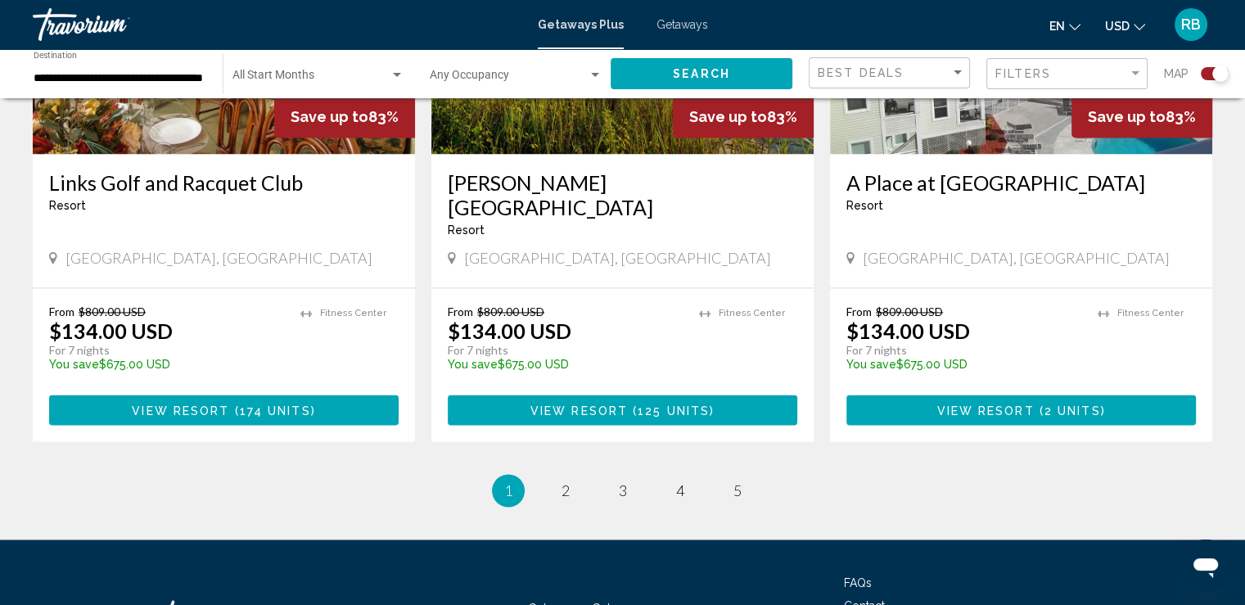
scroll to position [2501, 0]
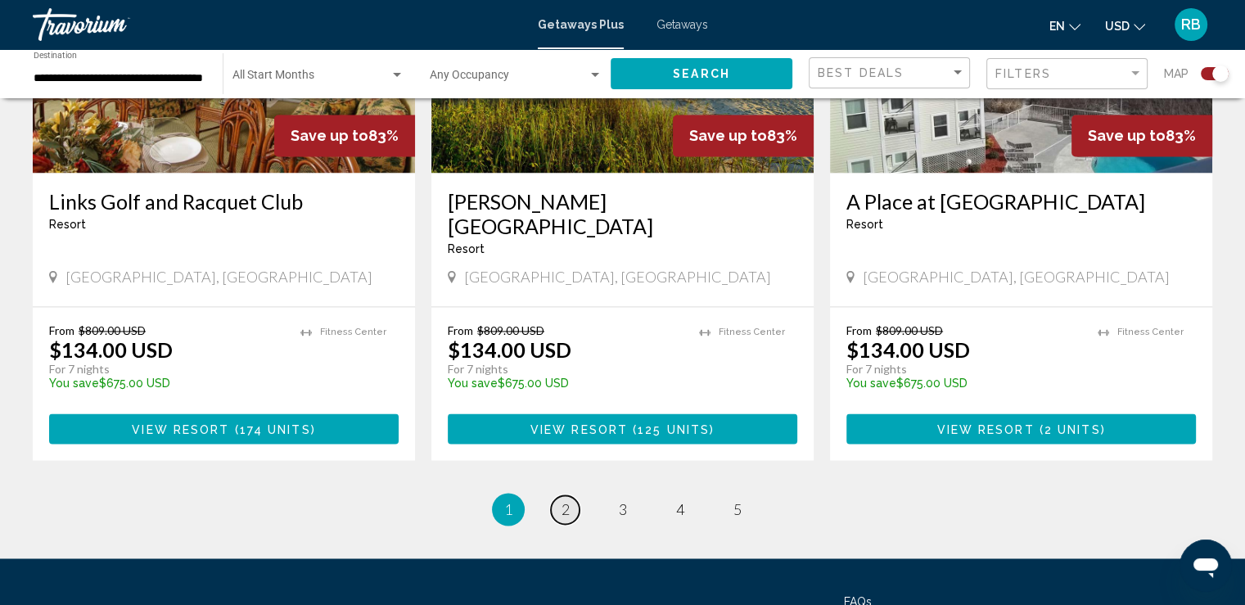
click at [568, 500] on span "2" at bounding box center [565, 509] width 8 height 18
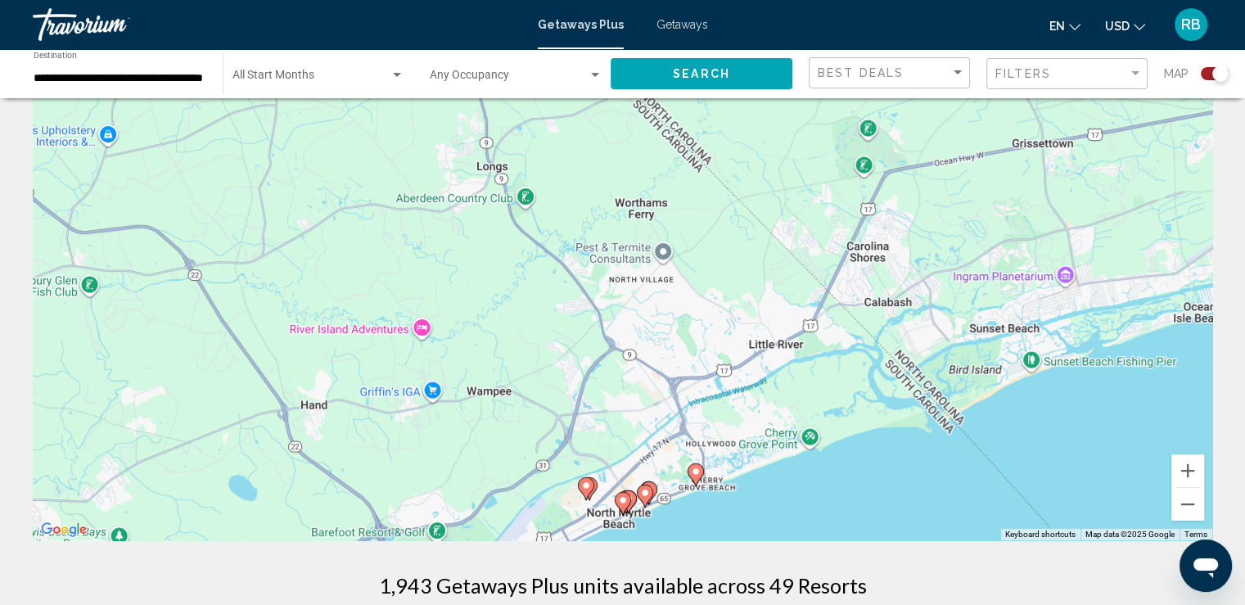
click at [1218, 71] on div "Search widget" at bounding box center [1220, 73] width 16 height 16
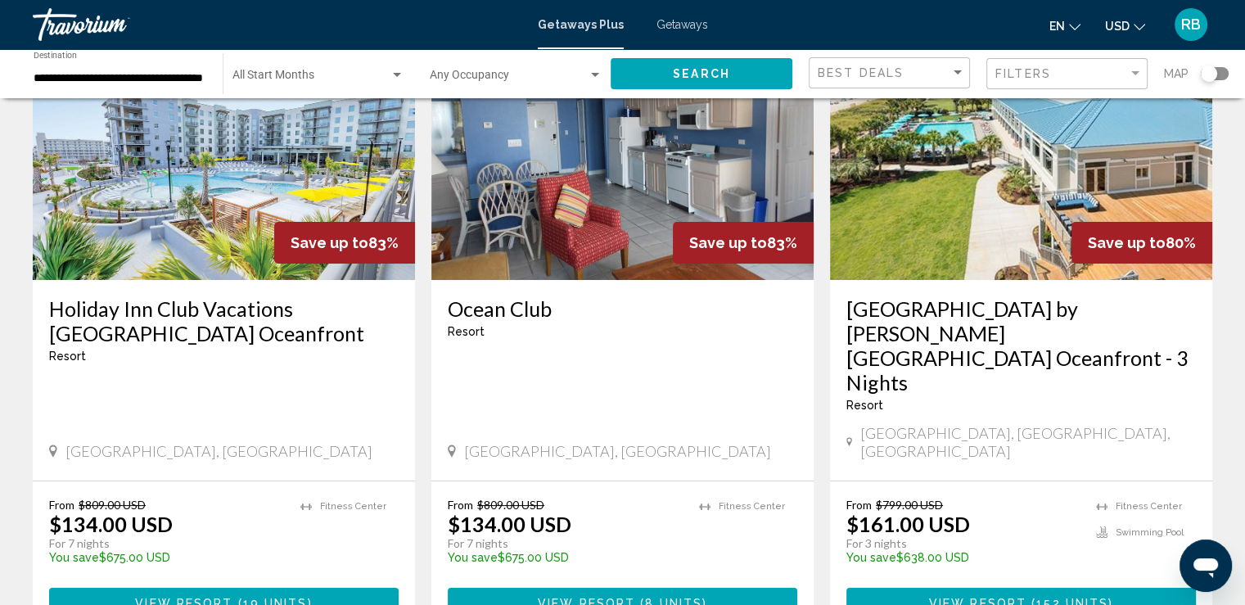
scroll to position [0, 0]
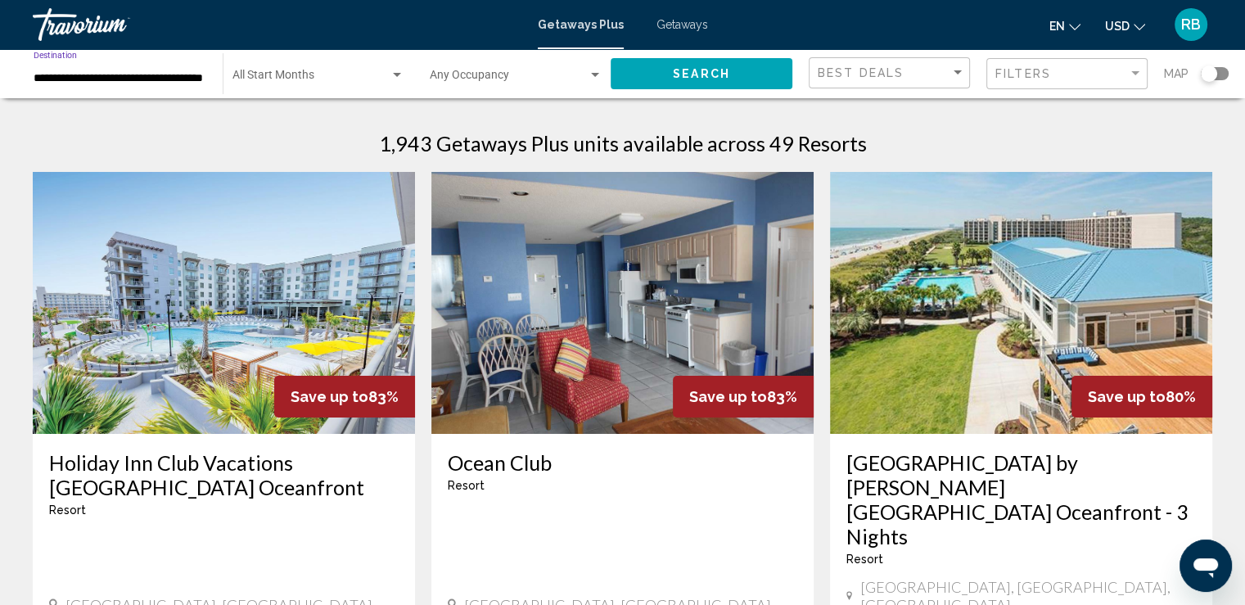
click at [146, 81] on input "**********" at bounding box center [120, 78] width 173 height 13
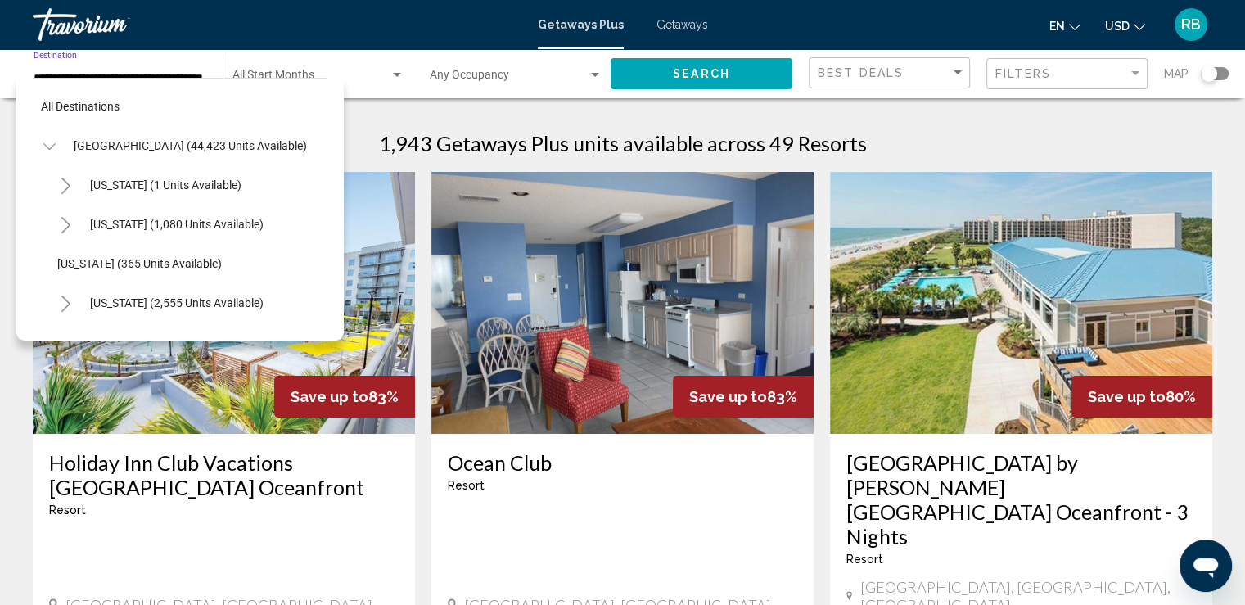
scroll to position [1321, 0]
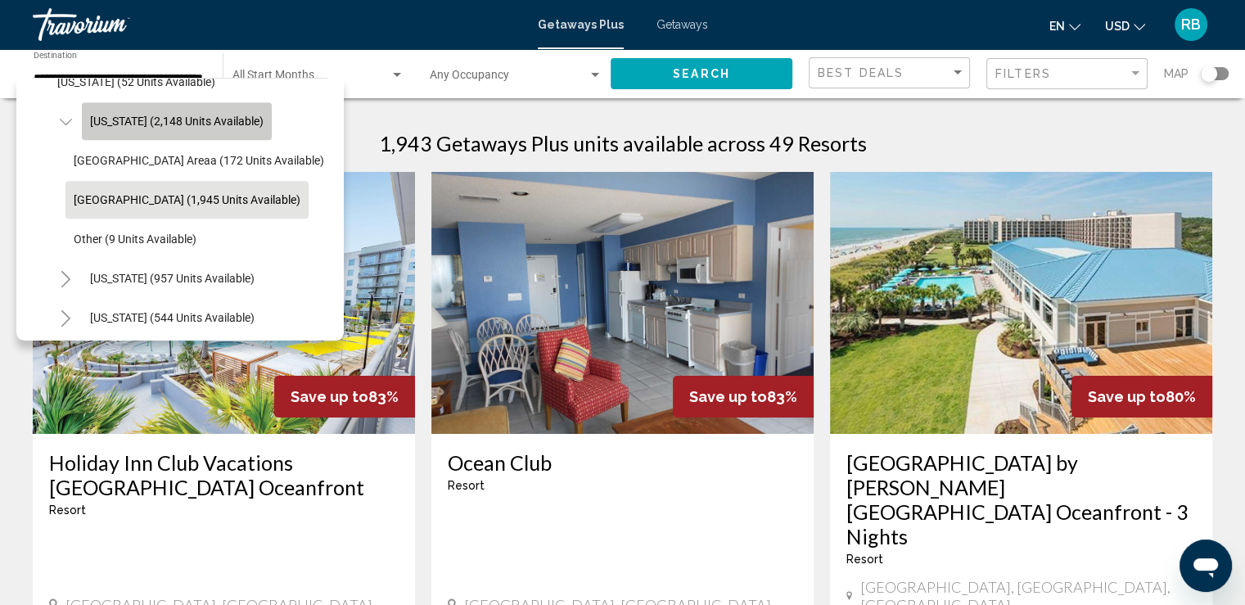
click at [177, 123] on span "South Carolina (2,148 units available)" at bounding box center [176, 121] width 173 height 13
type input "**********"
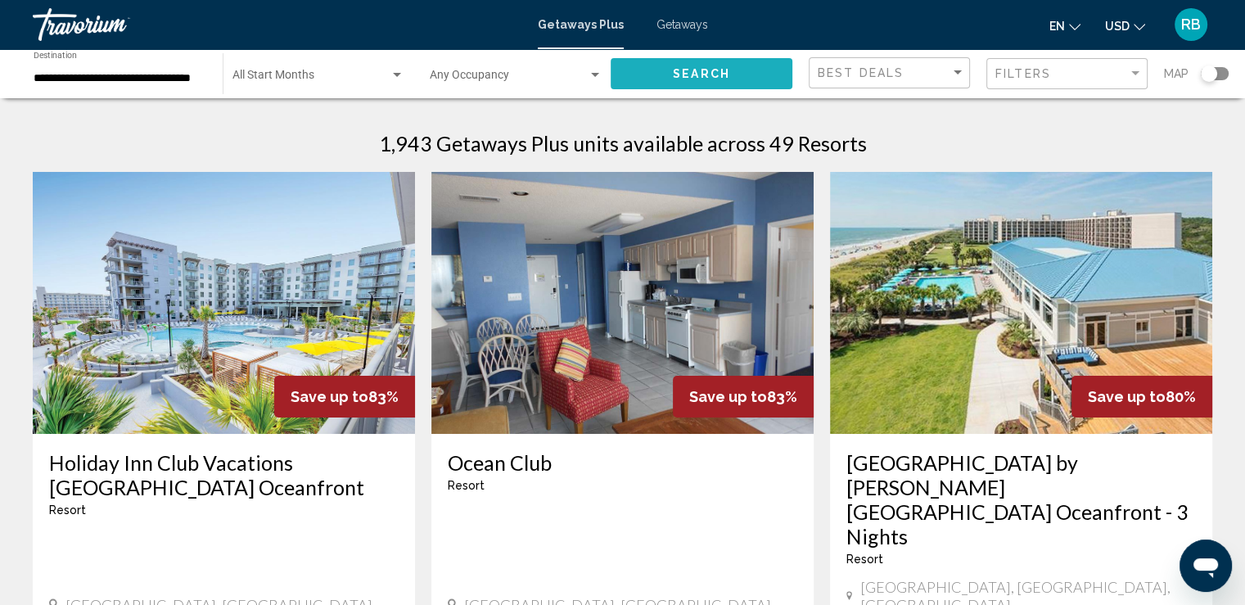
click at [652, 68] on button "Search" at bounding box center [701, 73] width 182 height 30
